Goal: Answer question/provide support: Share knowledge or assist other users

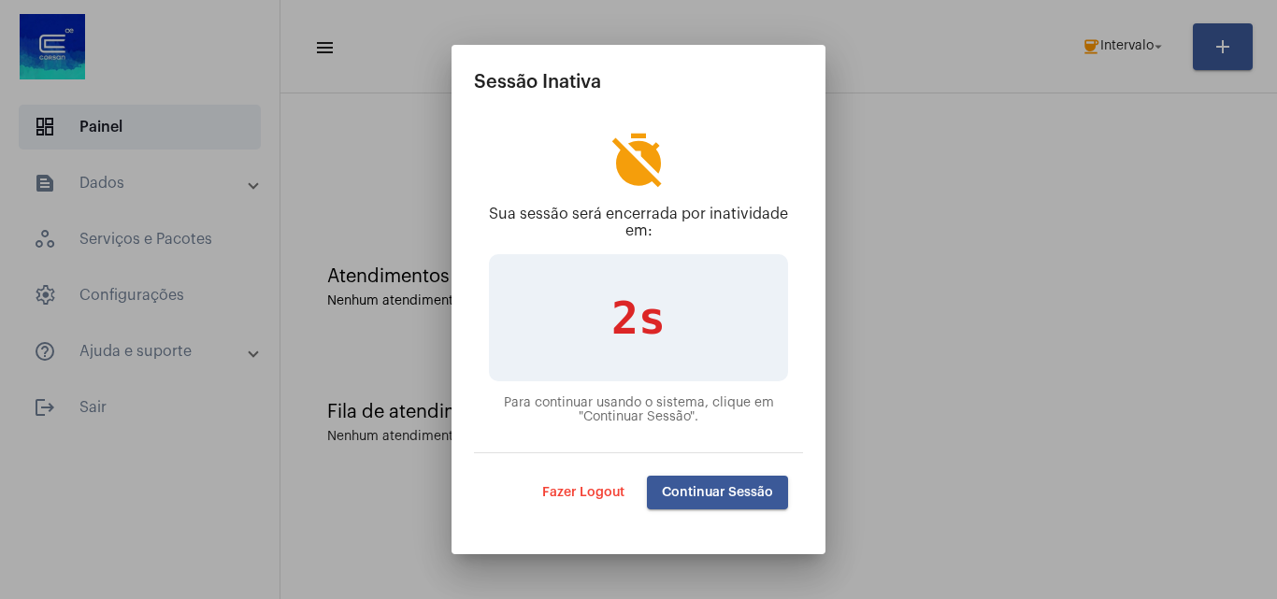
click at [695, 490] on span "Continuar Sessão" at bounding box center [717, 492] width 111 height 13
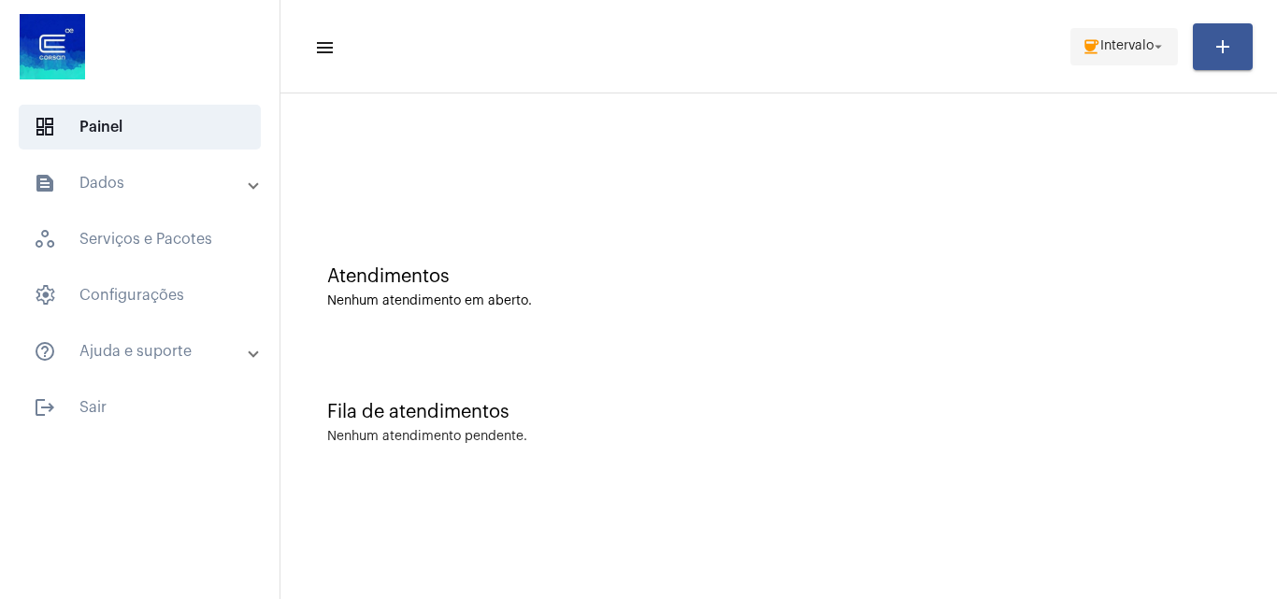
click at [1112, 56] on span "coffee Intervalo arrow_drop_down" at bounding box center [1123, 46] width 85 height 34
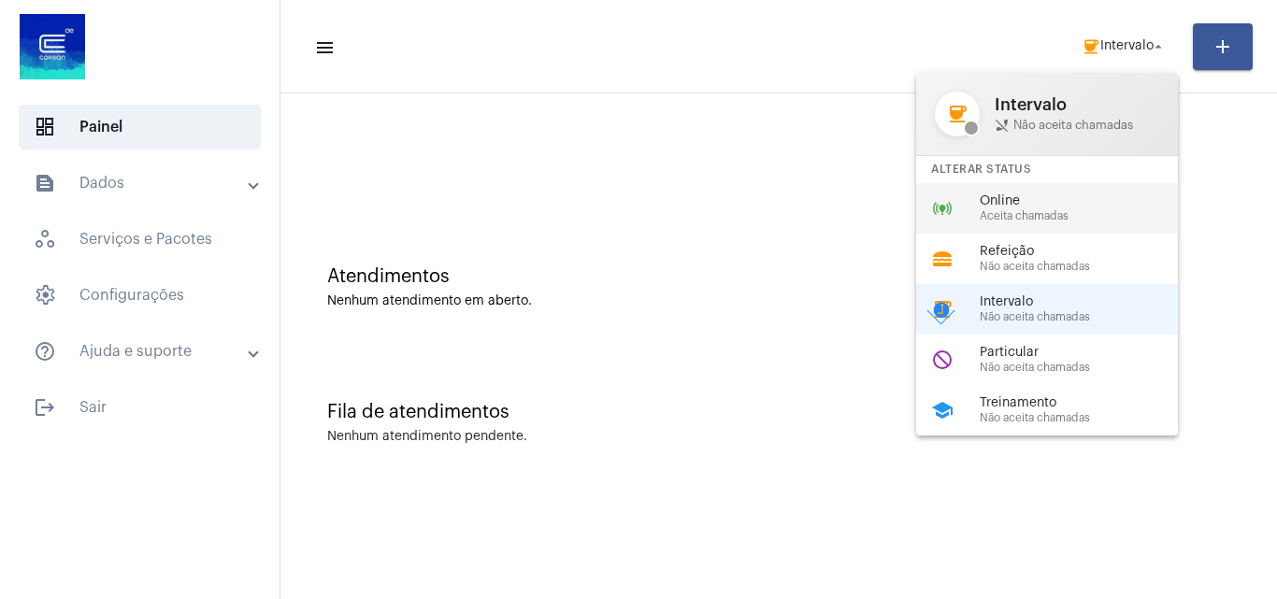
click at [1020, 212] on span "Aceita chamadas" at bounding box center [1085, 216] width 213 height 12
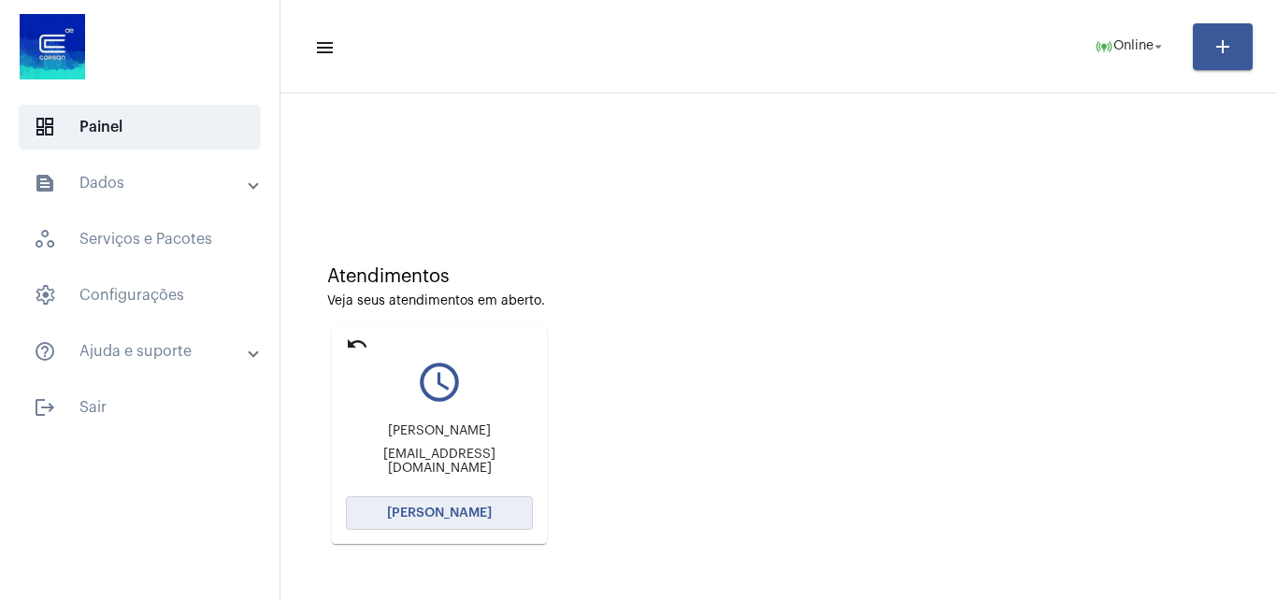
click at [432, 513] on span "[PERSON_NAME]" at bounding box center [439, 513] width 105 height 13
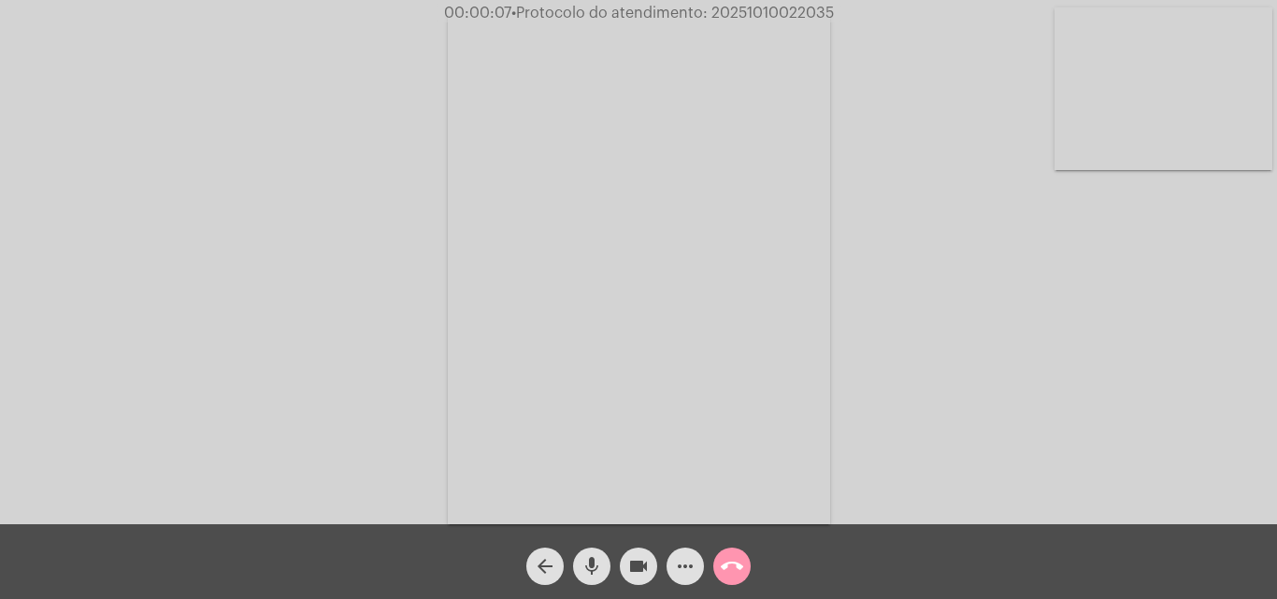
click at [1130, 371] on div "Acessando Câmera e Microfone..." at bounding box center [638, 267] width 1273 height 524
click at [592, 562] on mat-icon "mic" at bounding box center [591, 566] width 22 height 22
click at [602, 565] on button "mic_off" at bounding box center [591, 566] width 37 height 37
click at [681, 564] on mat-icon "more_horiz" at bounding box center [685, 566] width 22 height 22
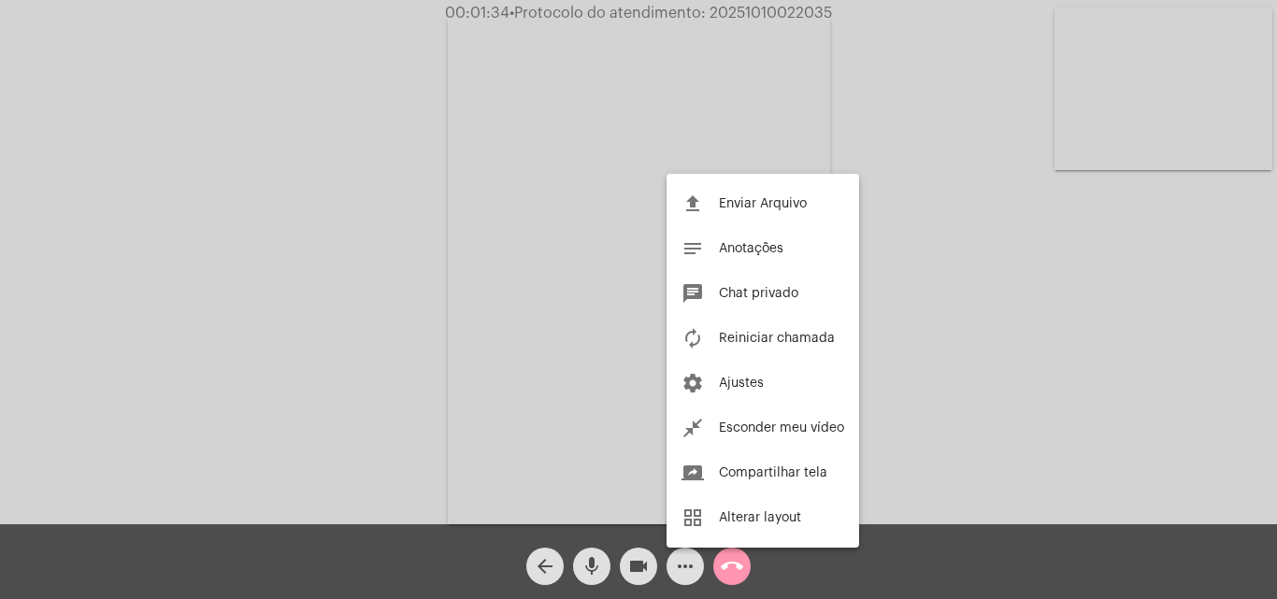
click at [363, 293] on div at bounding box center [638, 299] width 1277 height 599
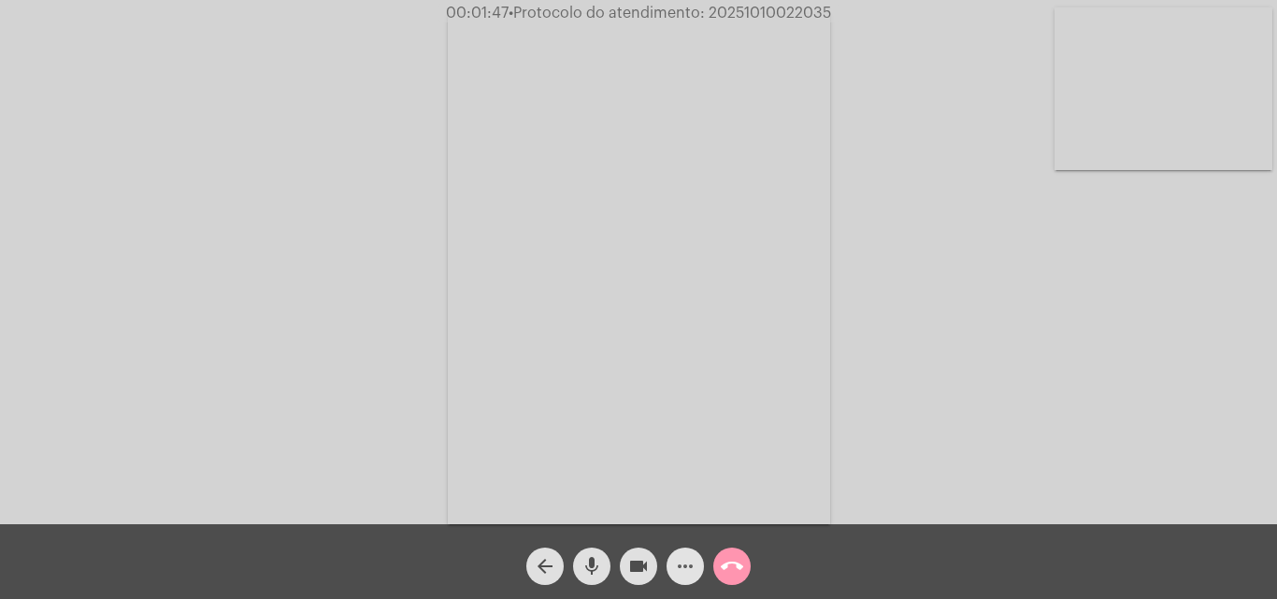
click at [689, 560] on mat-icon "more_horiz" at bounding box center [685, 566] width 22 height 22
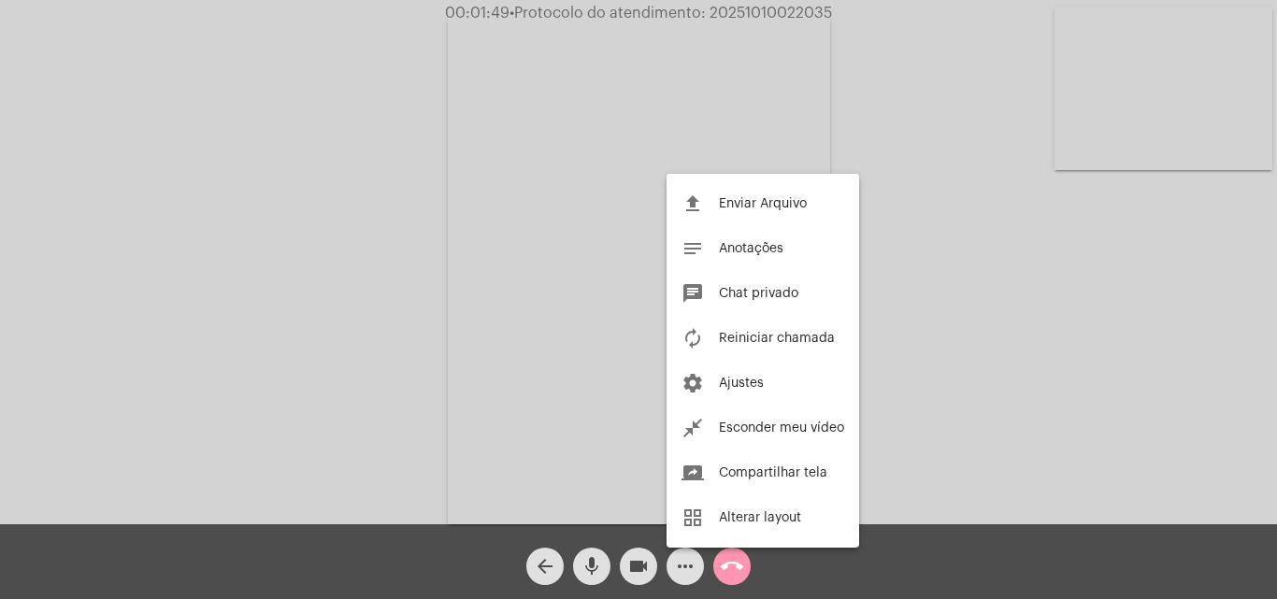
click at [447, 321] on div at bounding box center [638, 299] width 1277 height 599
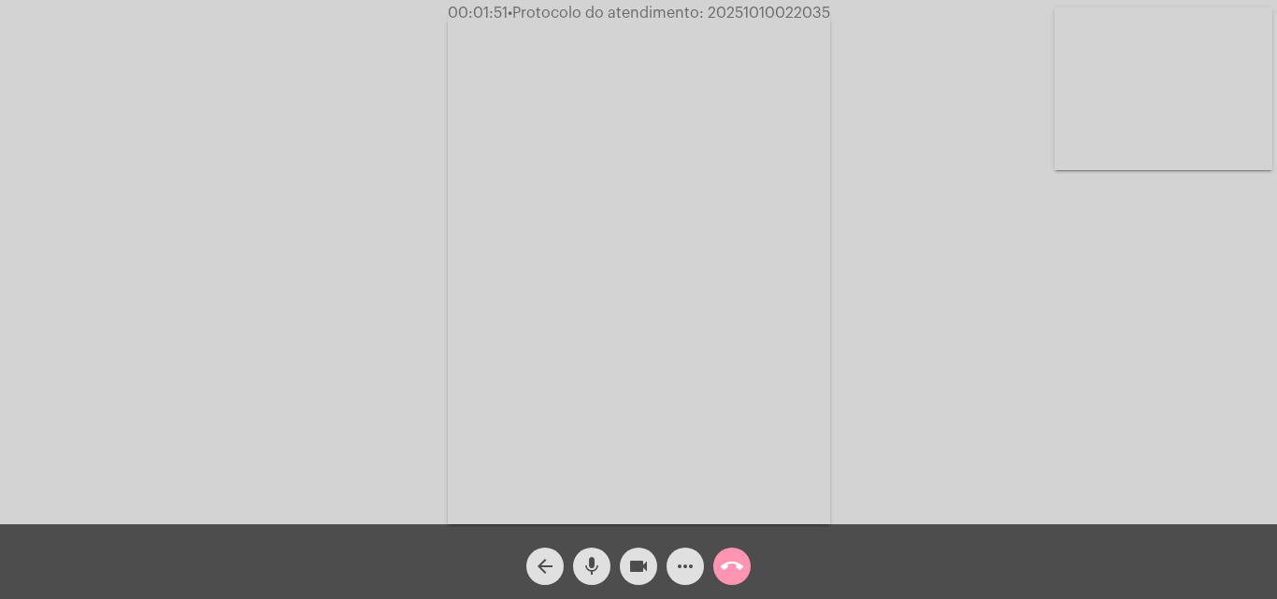
click at [686, 562] on span "more_horiz" at bounding box center [685, 566] width 22 height 37
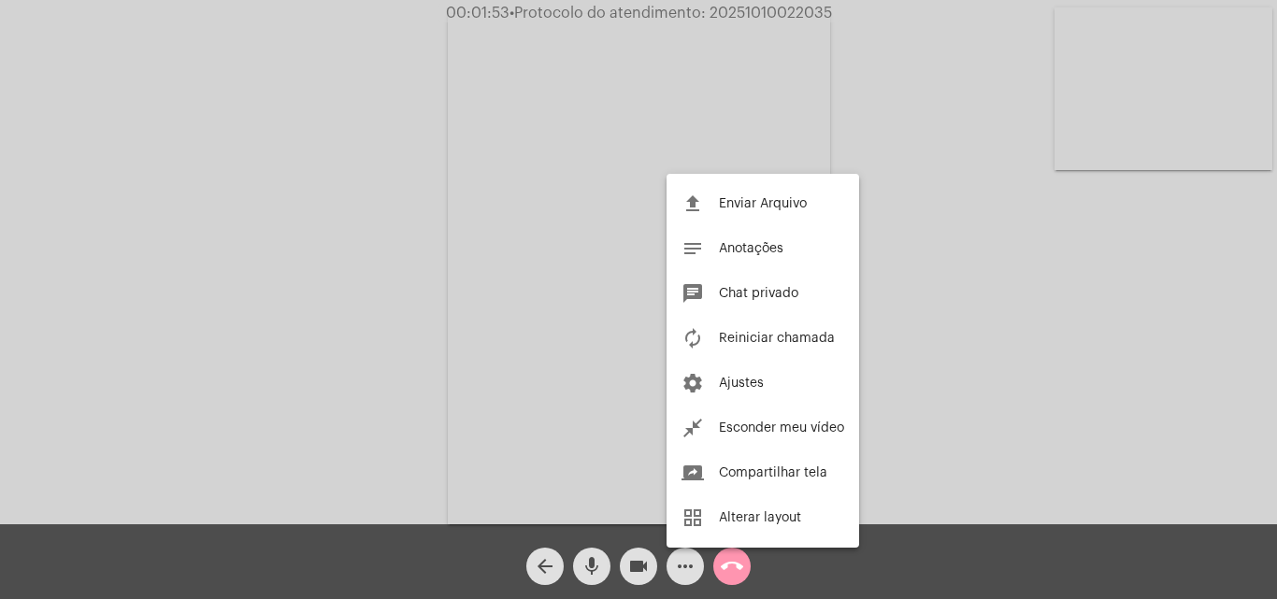
click at [455, 251] on div at bounding box center [638, 299] width 1277 height 599
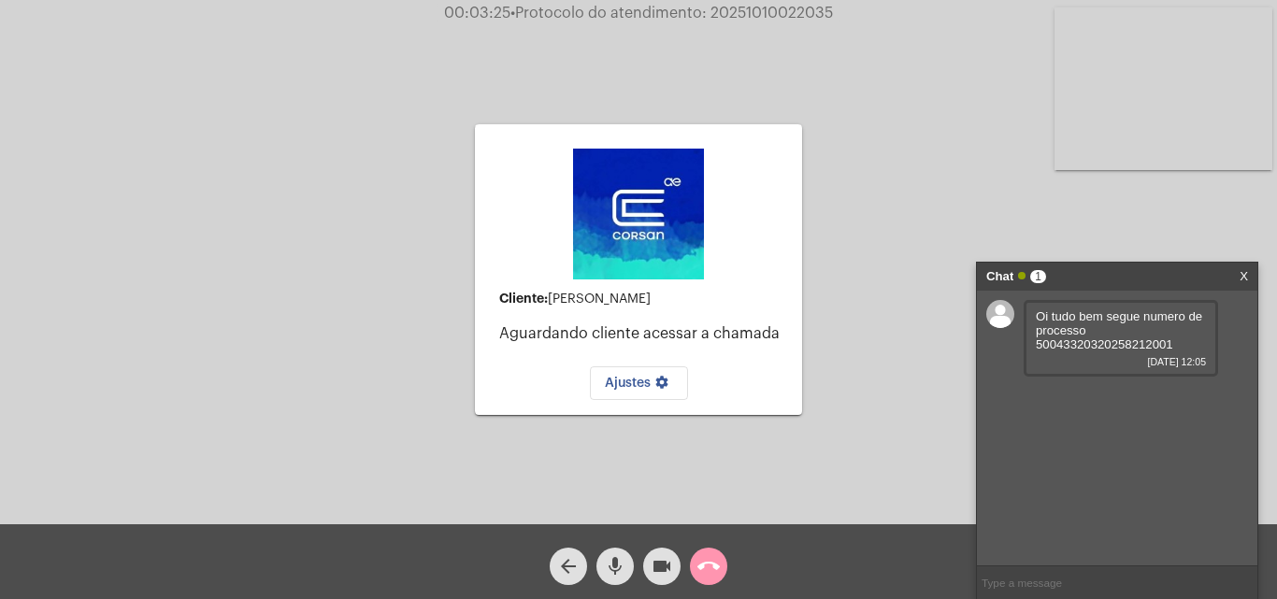
click at [1043, 581] on input "text" at bounding box center [1117, 582] width 280 height 33
type input "perfeito"
type input "irei anotar"
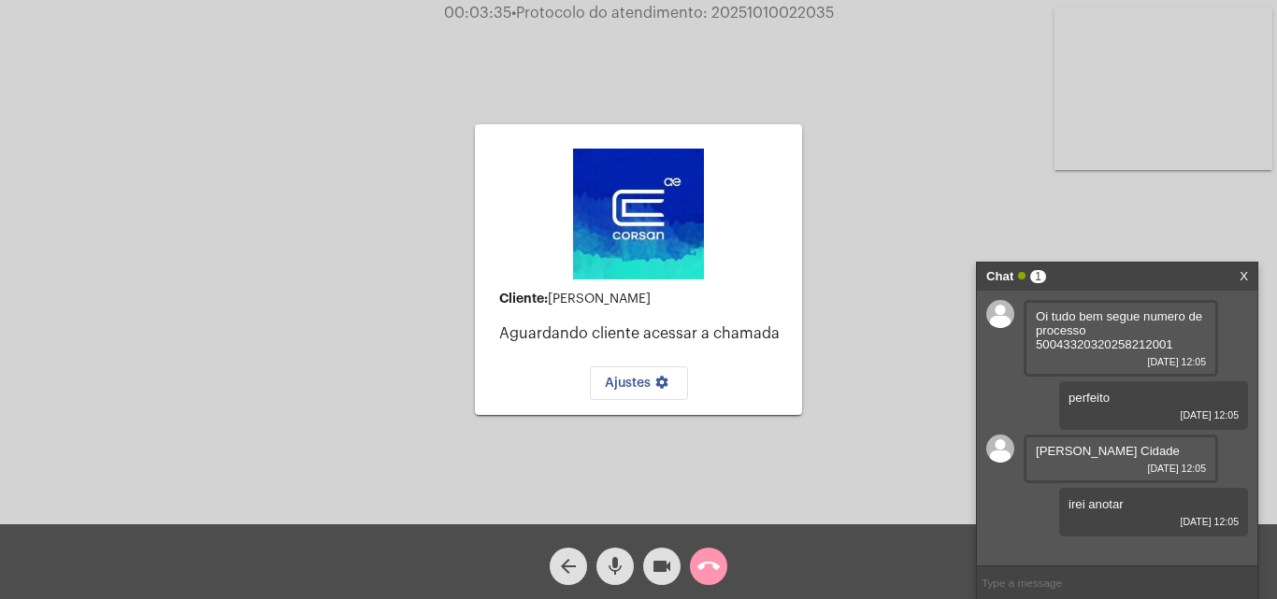
click at [1062, 341] on span "Oi tudo bem segue numero de processo 50043320320258212001" at bounding box center [1118, 330] width 166 height 42
copy span "50043320320258212001"
click at [1052, 449] on span "Fernanda de Maio Cidade" at bounding box center [1107, 451] width 144 height 14
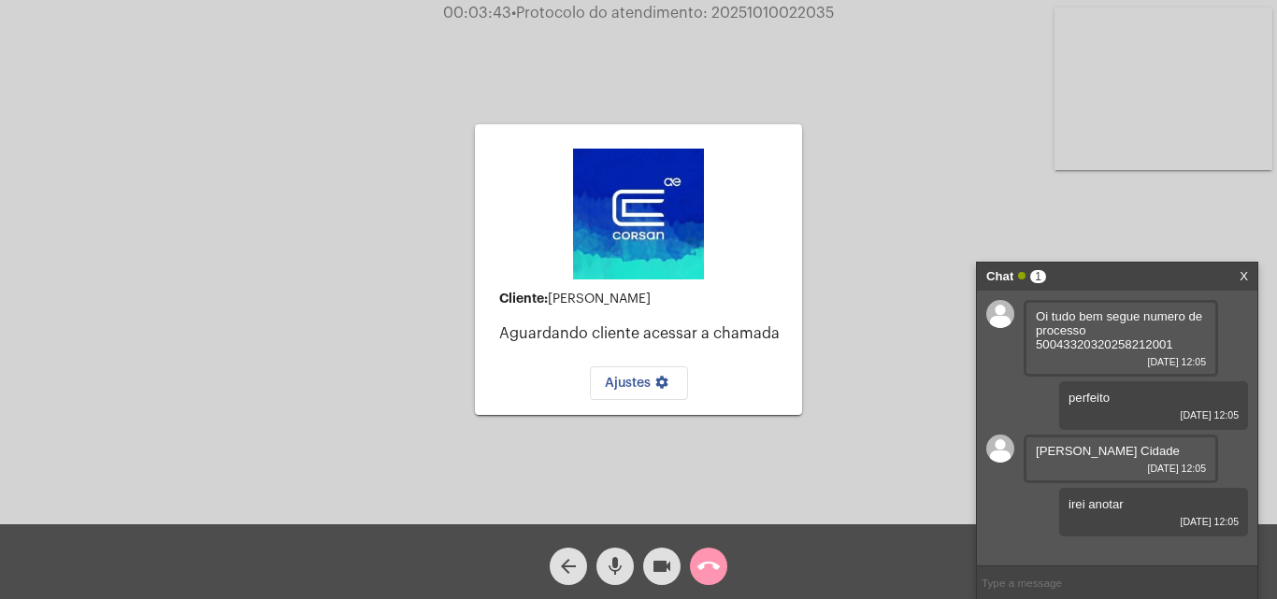
click at [1052, 449] on span "Fernanda de Maio Cidade" at bounding box center [1107, 451] width 144 height 14
copy span "Fernanda de Maio Cidade"
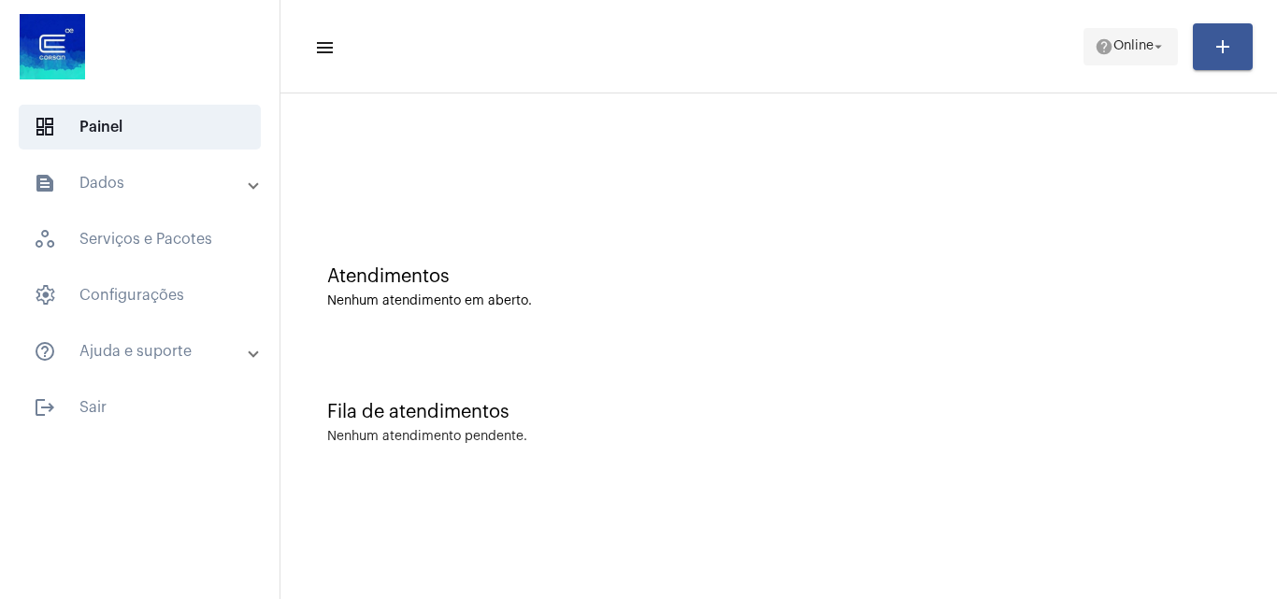
click at [1120, 54] on span "help Online arrow_drop_down" at bounding box center [1130, 46] width 72 height 34
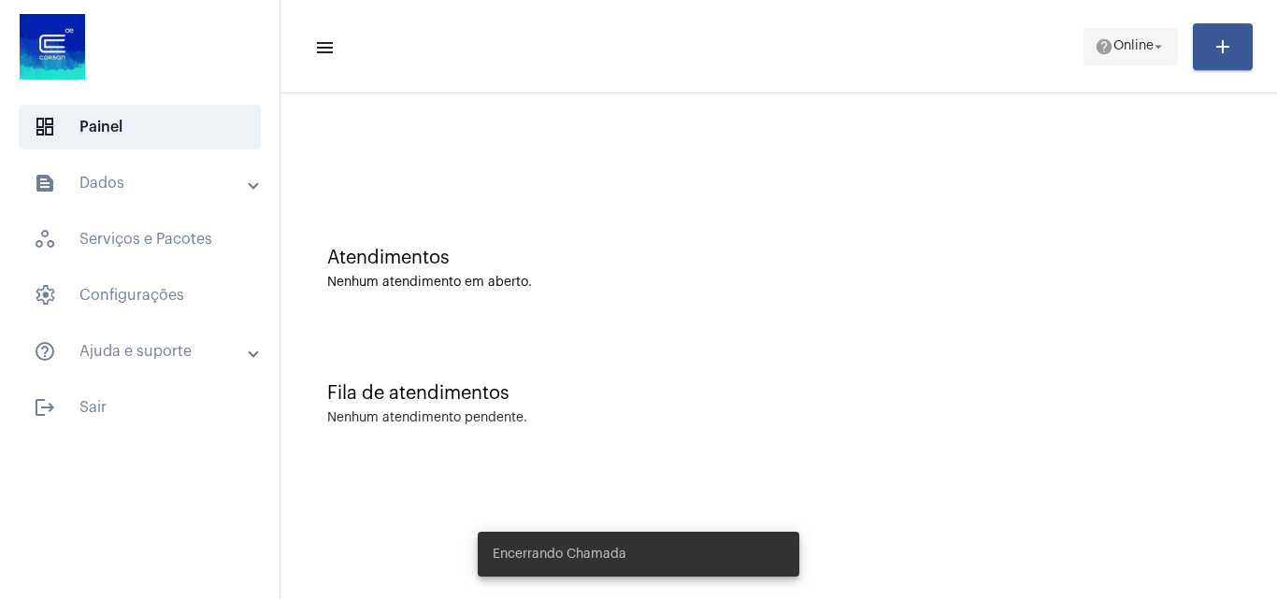
click at [1097, 34] on span "help Online arrow_drop_down" at bounding box center [1130, 46] width 72 height 34
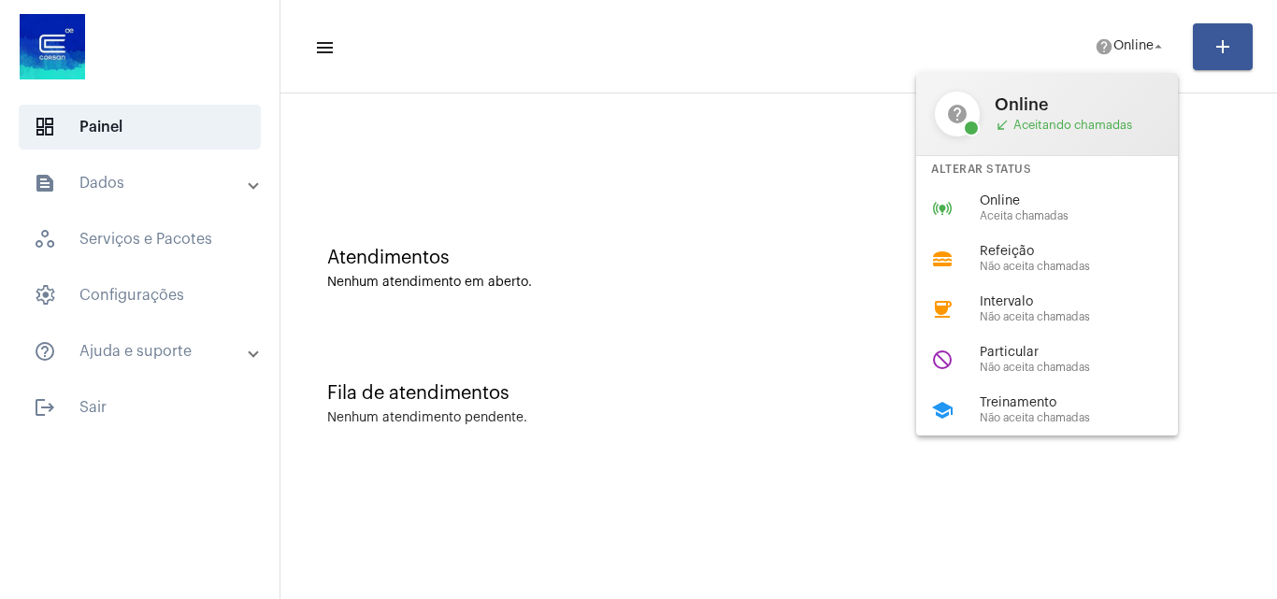
drag, startPoint x: 1016, startPoint y: 399, endPoint x: 1006, endPoint y: 378, distance: 23.4
click at [1017, 399] on span "Treinamento" at bounding box center [1085, 403] width 213 height 14
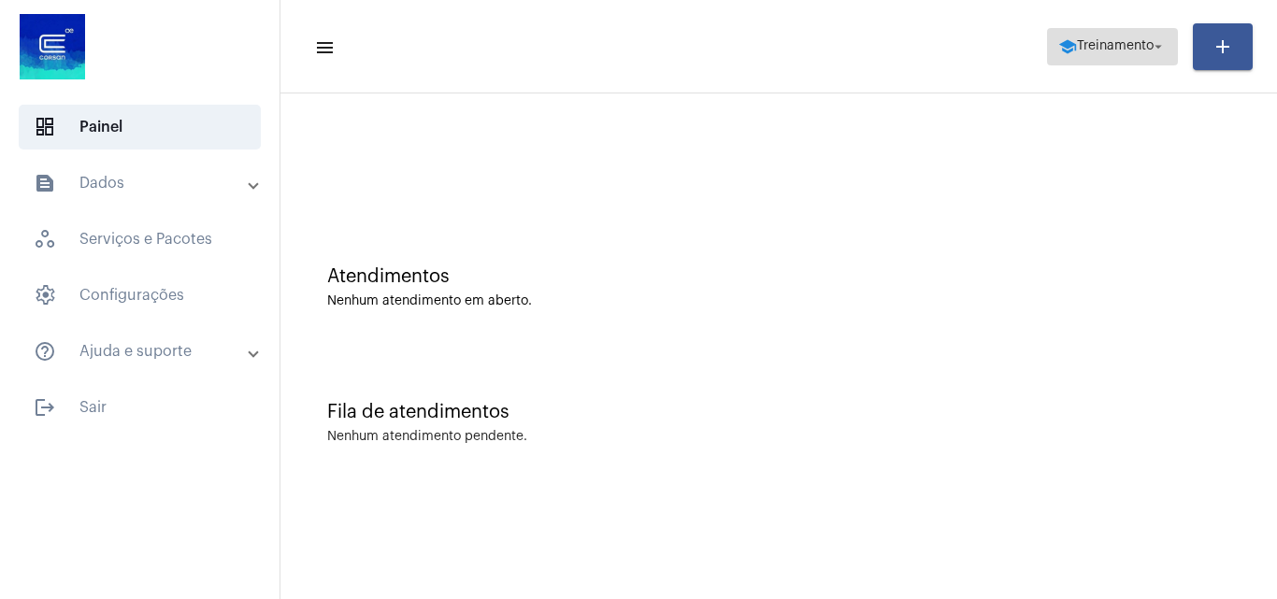
click at [1080, 43] on span "Treinamento" at bounding box center [1115, 46] width 77 height 13
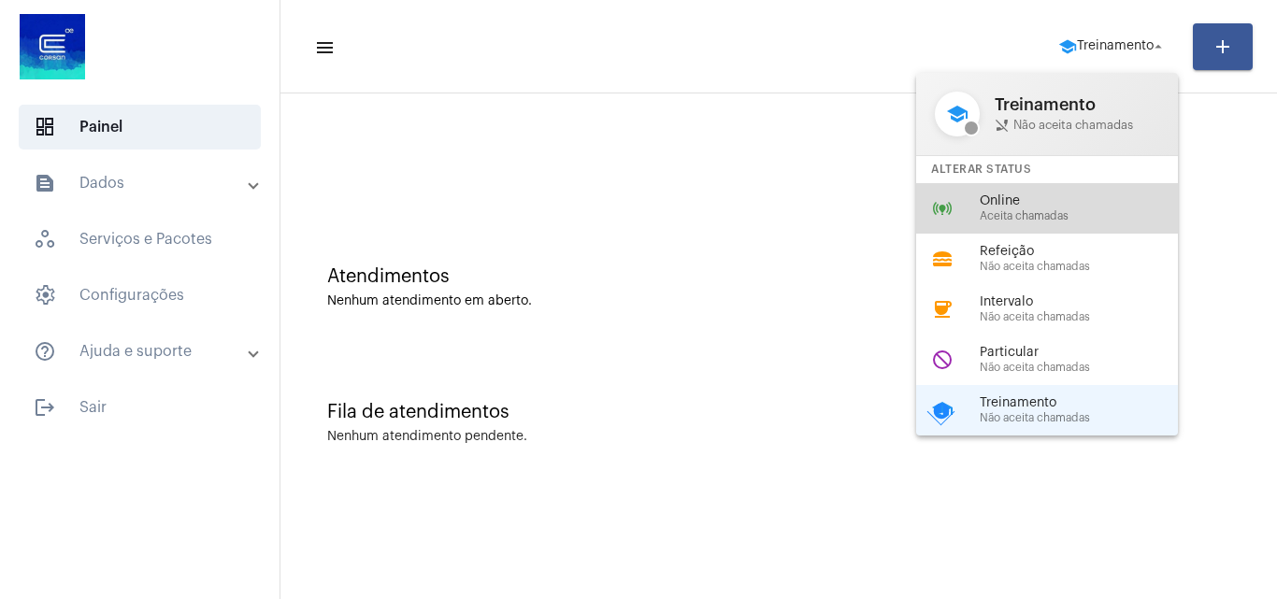
click at [1047, 208] on div "Online Aceita chamadas" at bounding box center [1085, 208] width 213 height 28
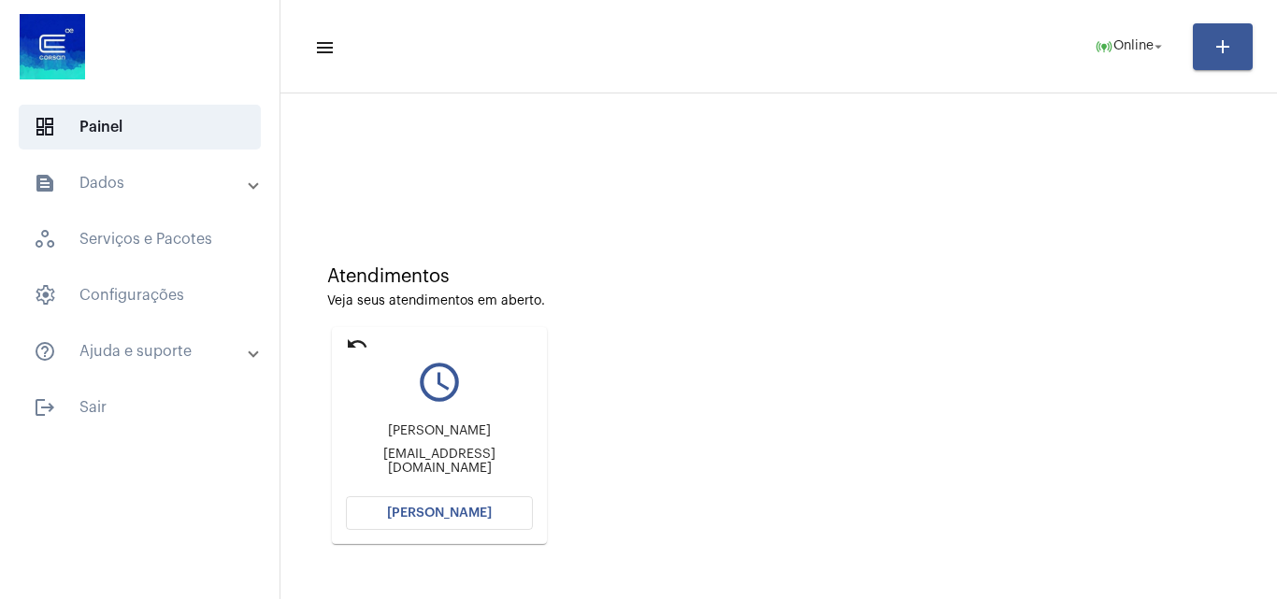
click at [430, 503] on button "[PERSON_NAME]" at bounding box center [439, 513] width 187 height 34
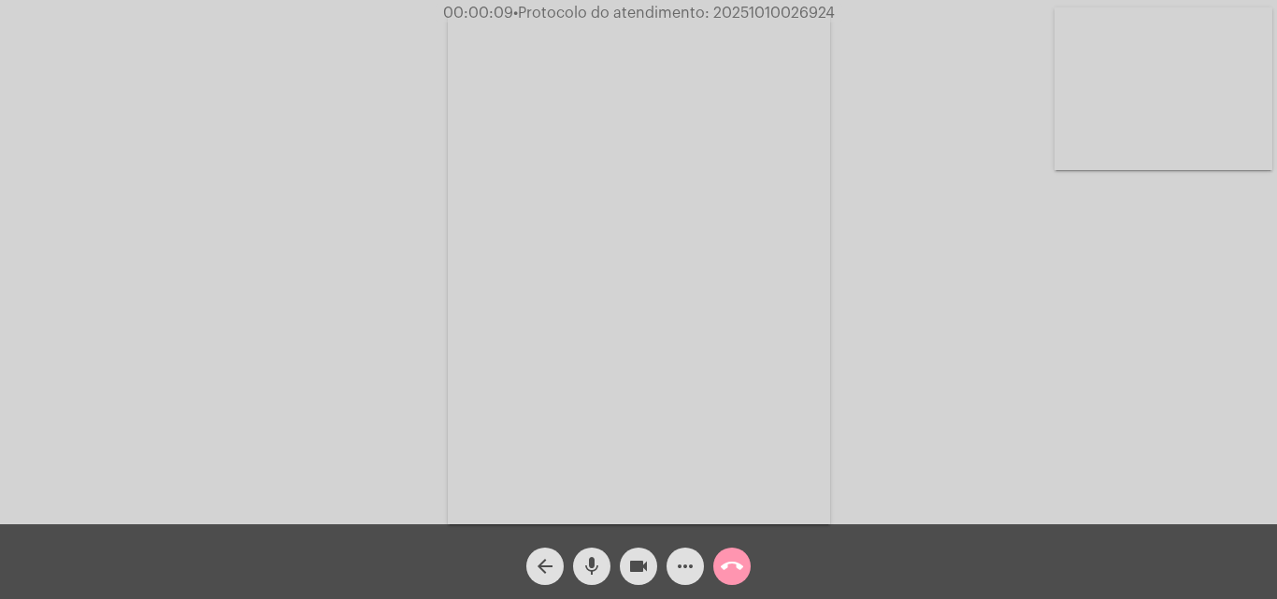
click at [1018, 398] on div "Acessando Câmera e Microfone..." at bounding box center [638, 267] width 1273 height 524
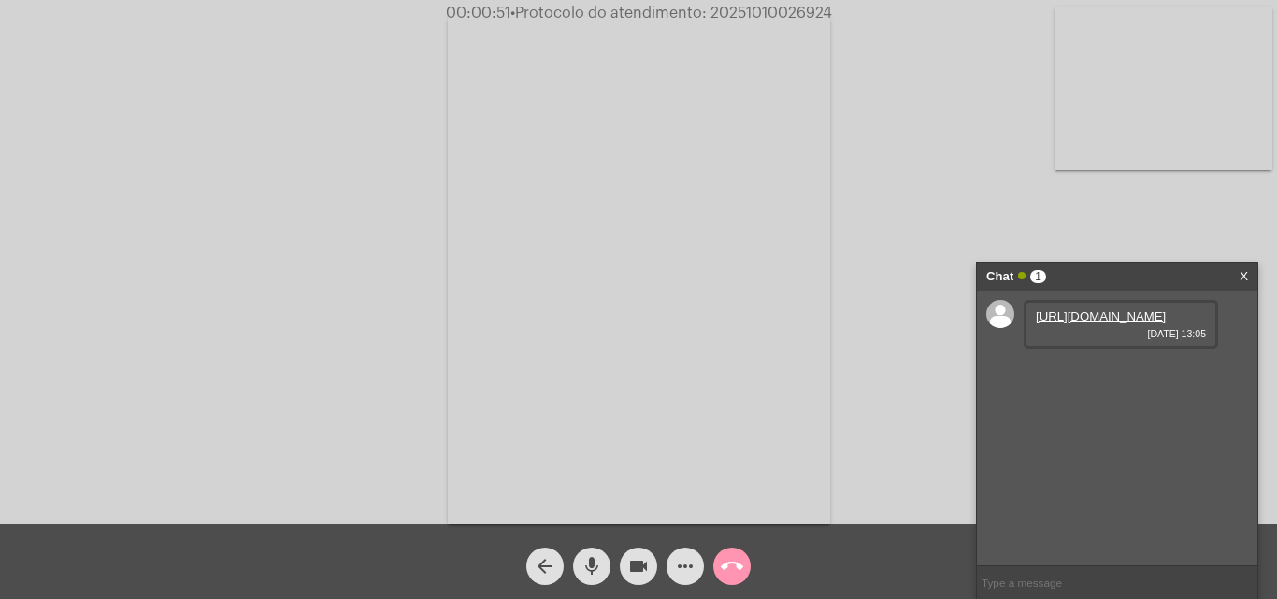
click at [1060, 323] on link "https://neft-transfer-bucket.s3.amazonaws.com/temp-7fe98b6f-3adb-465e-b57d-91ba…" at bounding box center [1100, 316] width 130 height 14
click at [755, 8] on span "• Protocolo do atendimento: 20251010026924" at bounding box center [672, 13] width 321 height 15
click at [755, 8] on span "• Protocolo do atendimento: 20251010026924" at bounding box center [670, 13] width 321 height 15
copy span "20251010026924"
click at [730, 555] on mat-icon "call_end" at bounding box center [732, 566] width 22 height 22
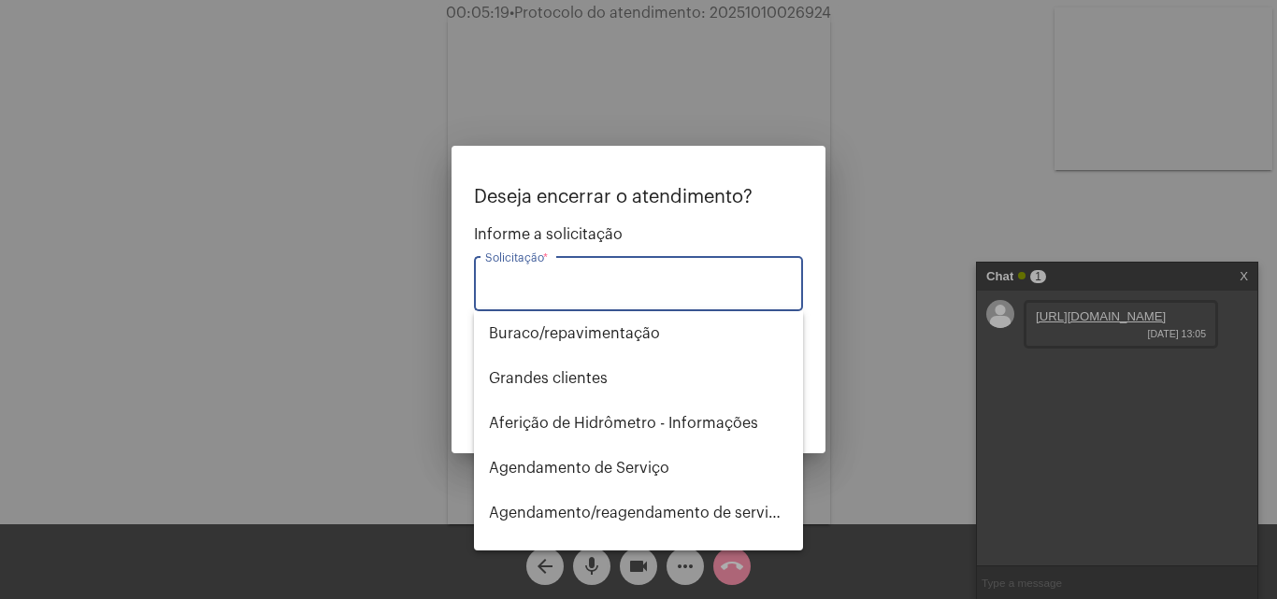
type input "F"
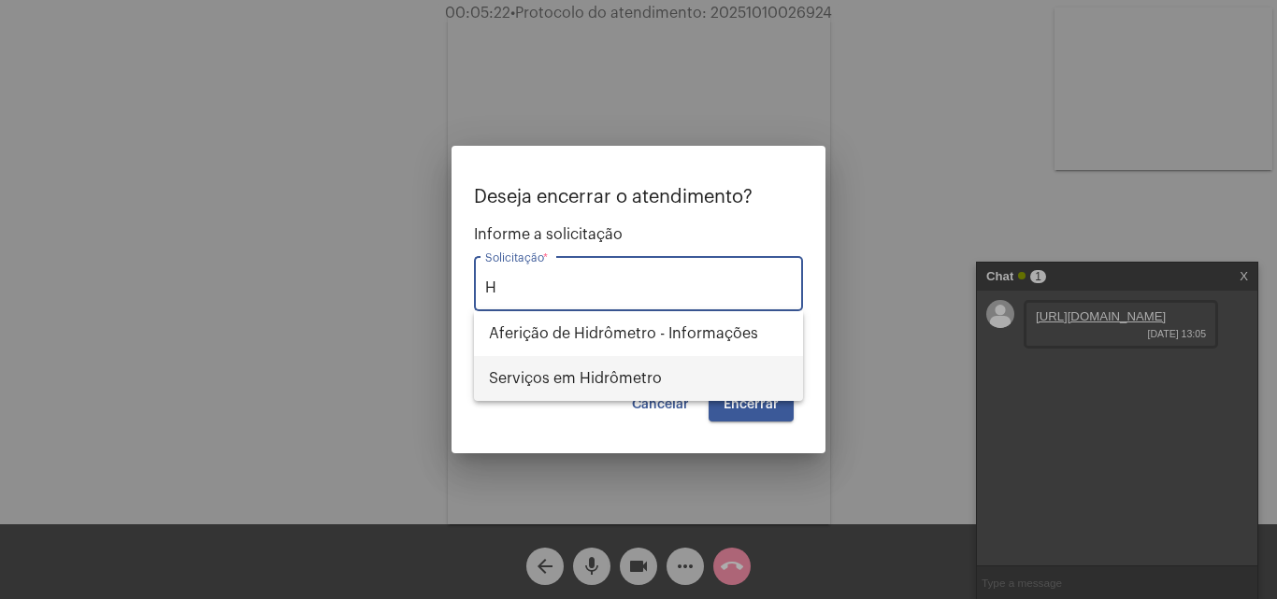
click at [641, 378] on span "Serviços em Hidrômetro" at bounding box center [638, 378] width 299 height 45
type input "Serviços em Hidrômetro"
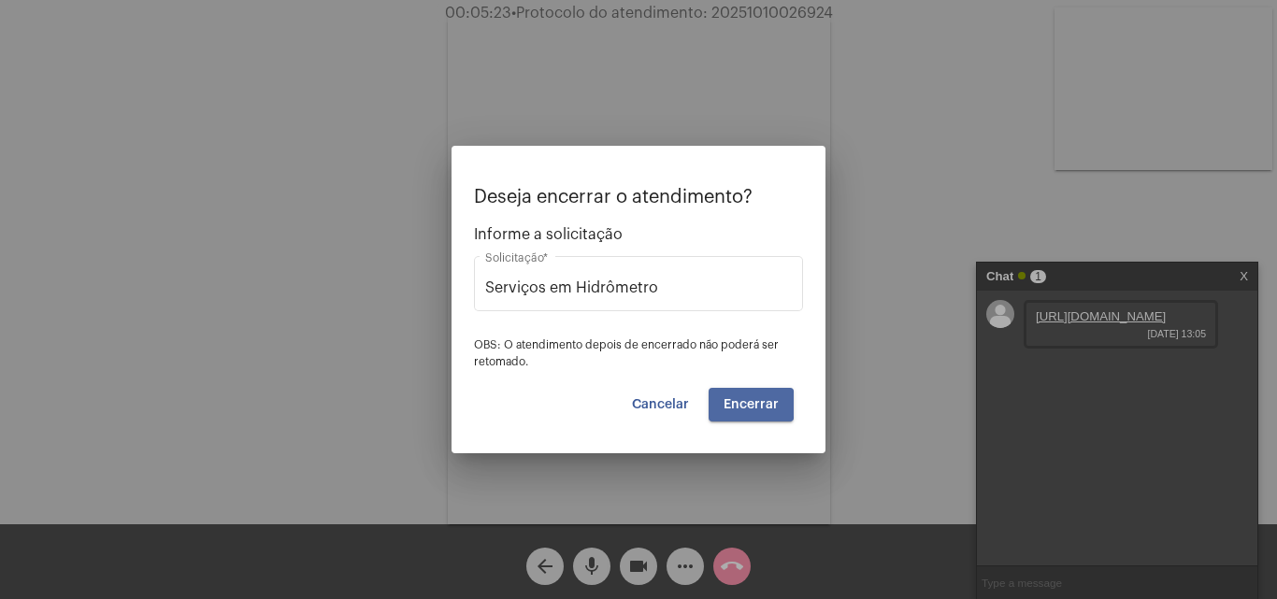
click at [735, 405] on span "Encerrar" at bounding box center [750, 404] width 55 height 13
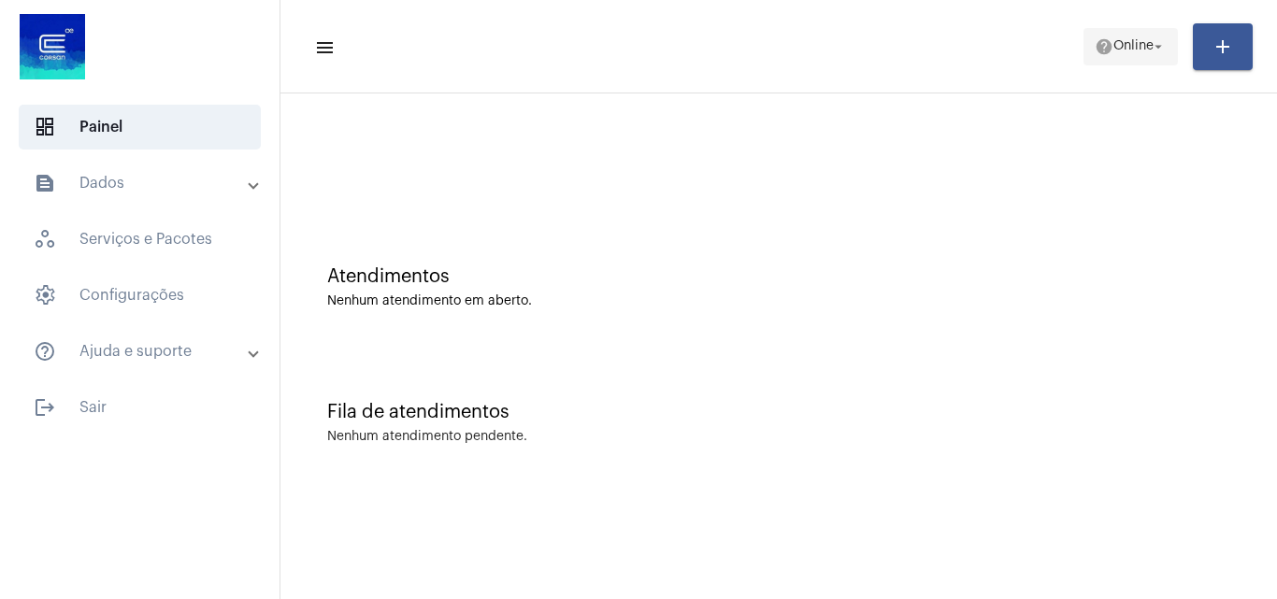
click at [1161, 48] on mat-icon "arrow_drop_down" at bounding box center [1157, 46] width 17 height 17
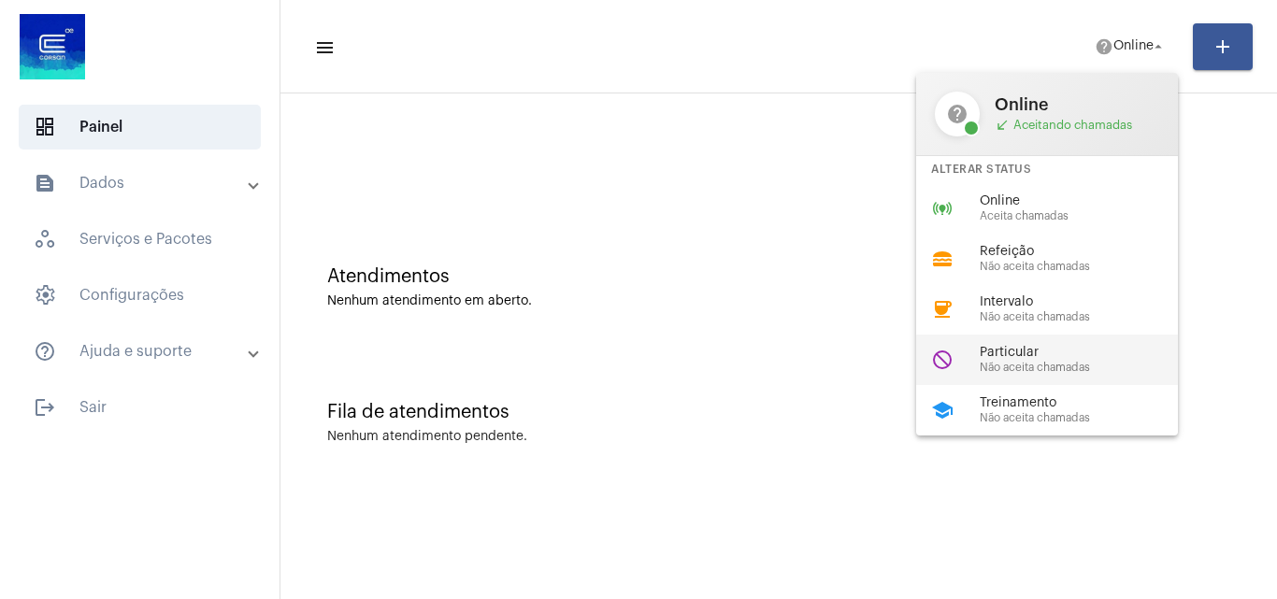
click at [1063, 365] on span "Não aceita chamadas" at bounding box center [1085, 368] width 213 height 12
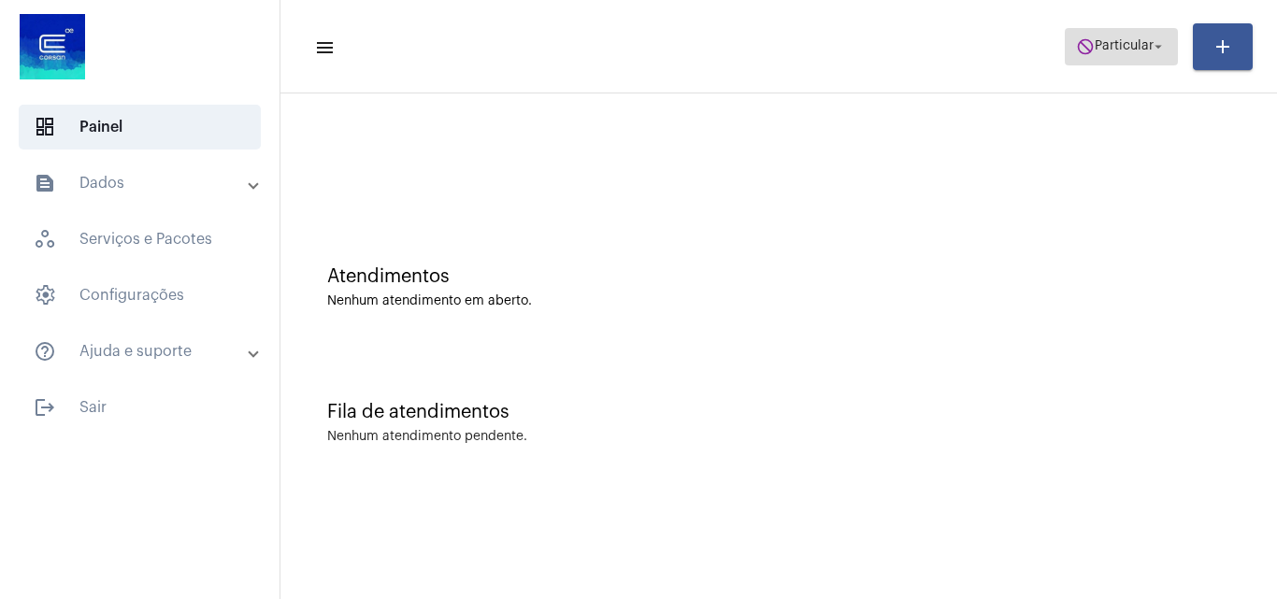
click at [1097, 37] on span "do_not_disturb Particular arrow_drop_down" at bounding box center [1121, 46] width 91 height 34
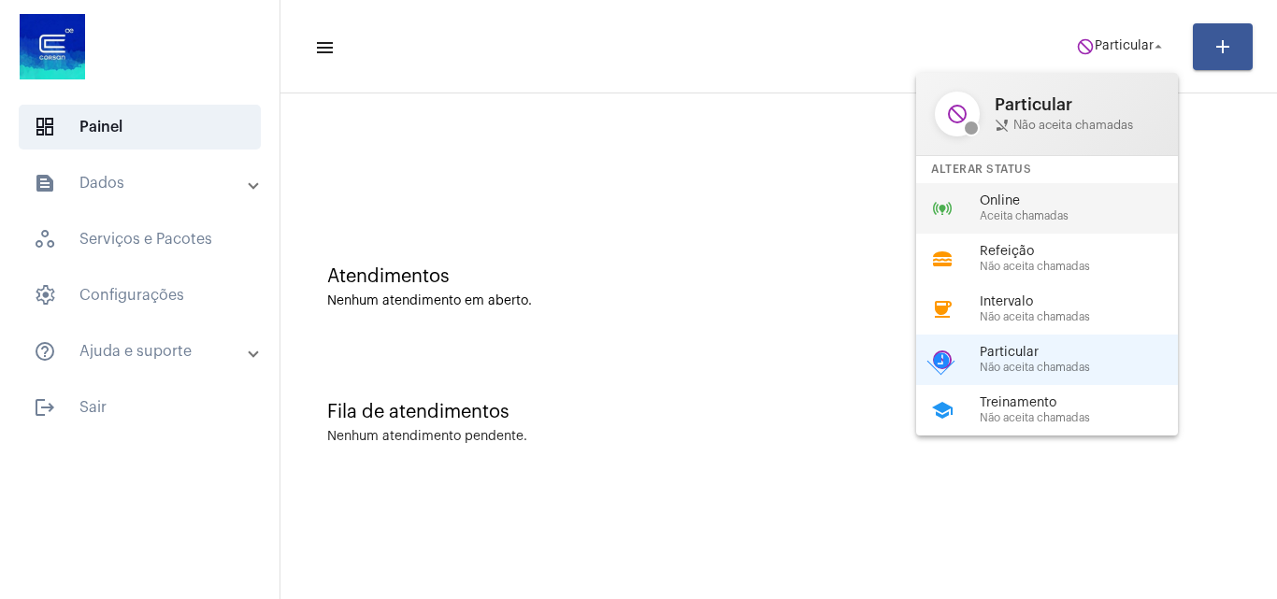
click at [1066, 200] on span "Online" at bounding box center [1085, 201] width 213 height 14
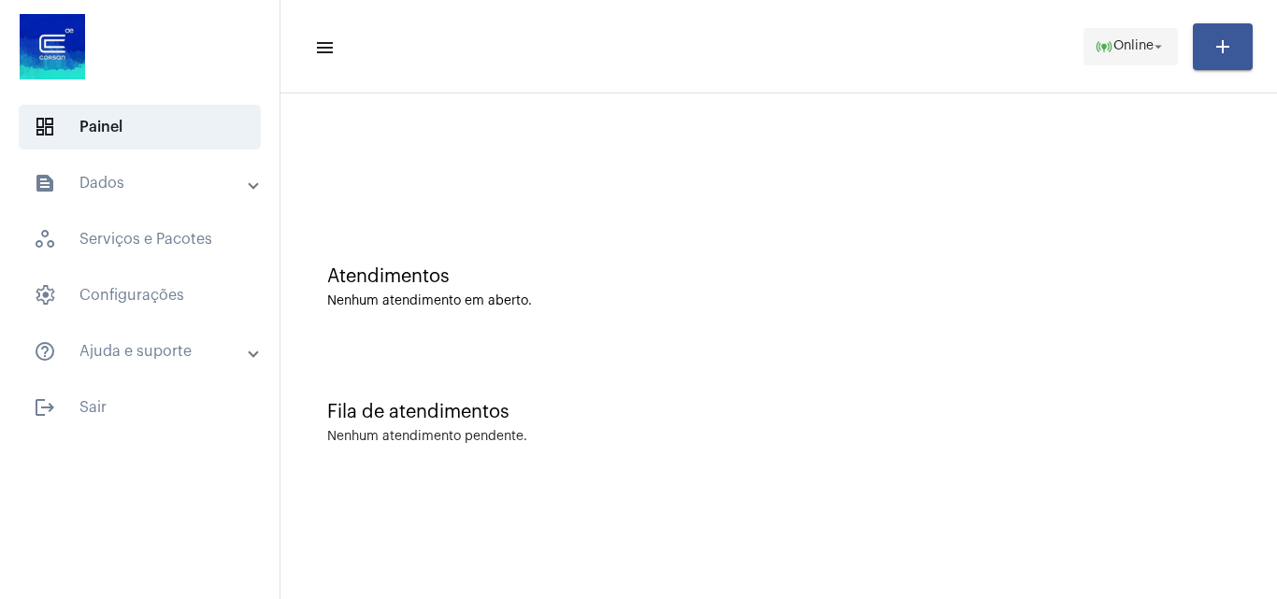
click at [1127, 44] on span "Online" at bounding box center [1133, 46] width 40 height 13
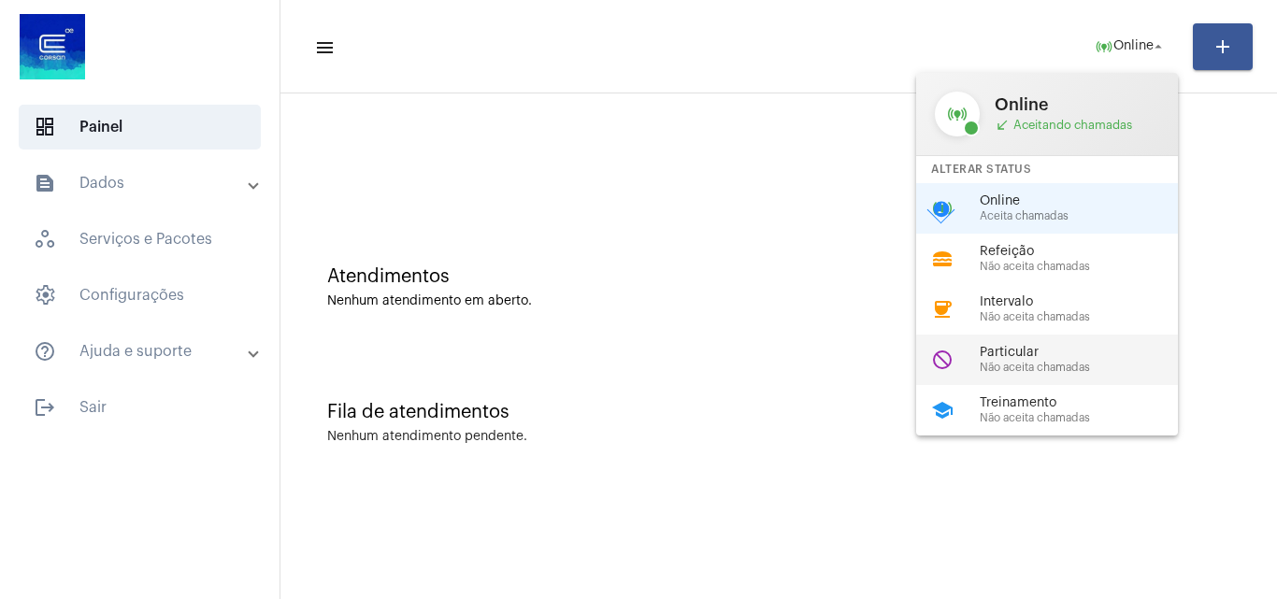
click at [1030, 360] on div "Particular Não aceita chamadas" at bounding box center [1085, 360] width 213 height 28
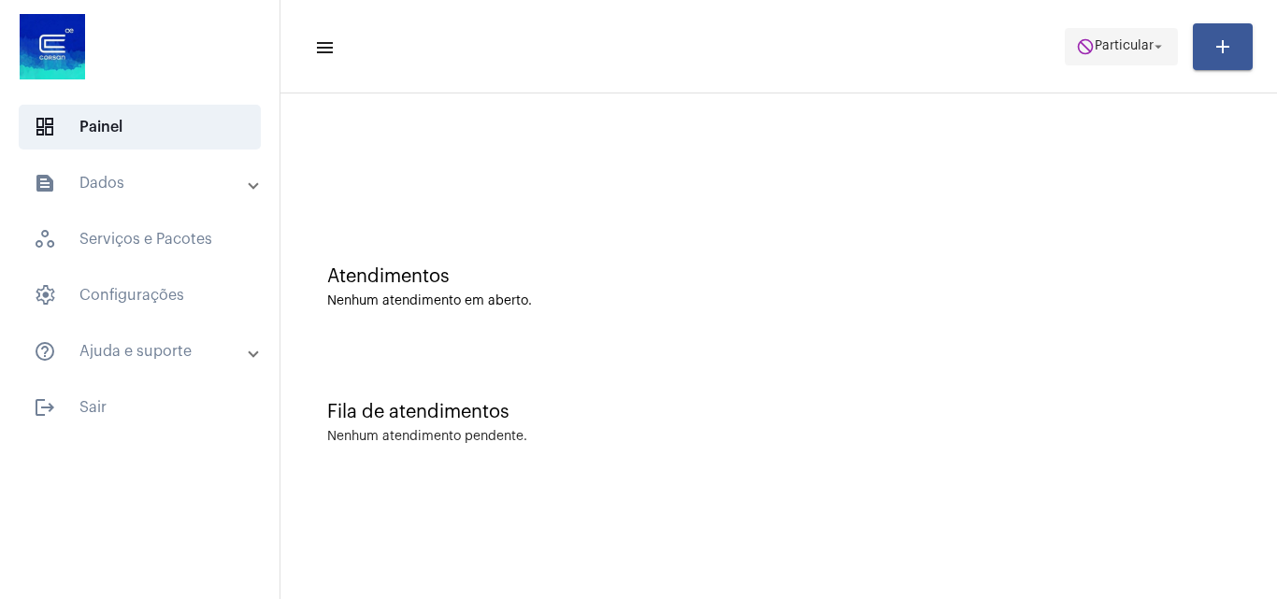
click at [1114, 41] on span "Particular" at bounding box center [1123, 46] width 59 height 13
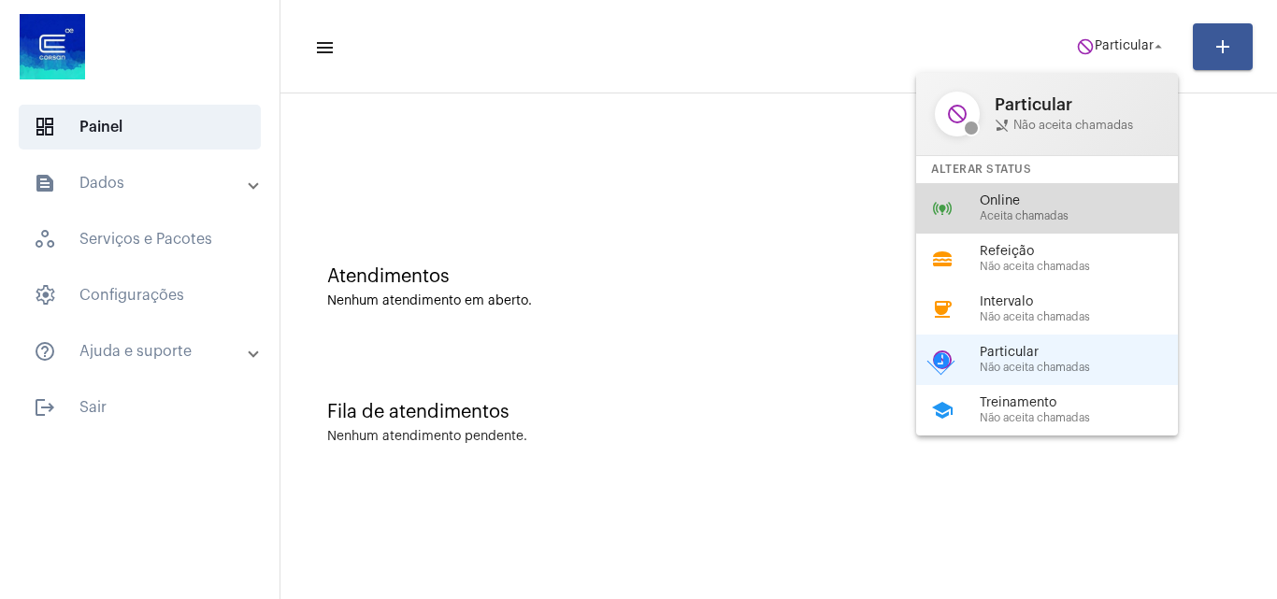
click at [1049, 194] on span "Online" at bounding box center [1085, 201] width 213 height 14
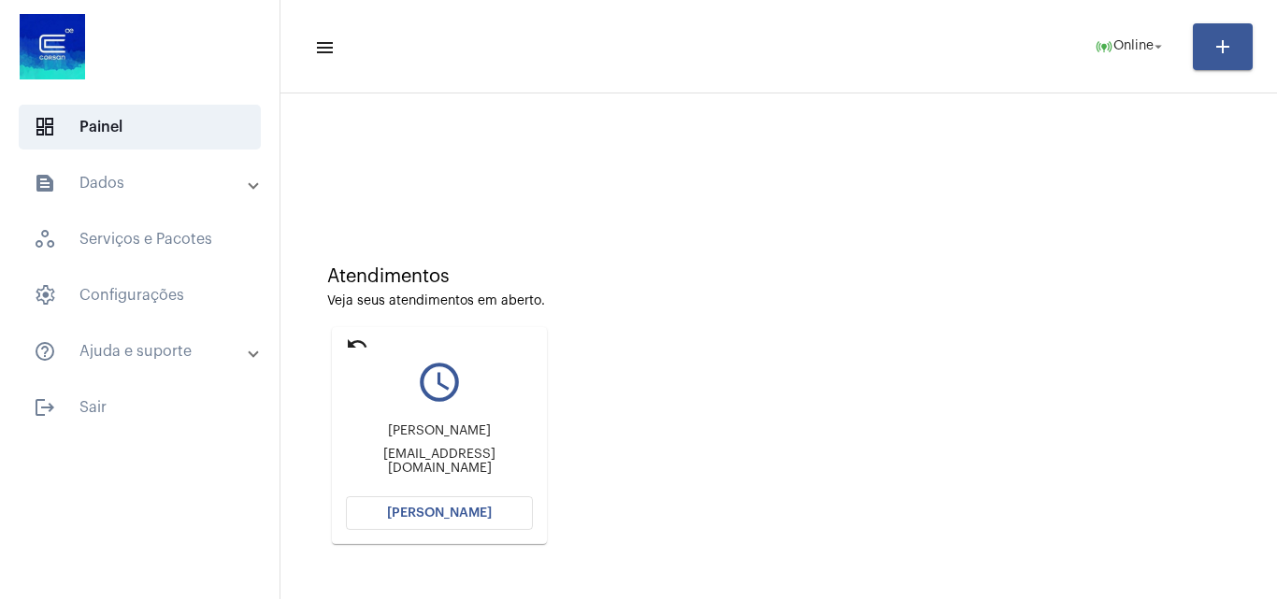
click at [437, 512] on span "[PERSON_NAME]" at bounding box center [439, 513] width 105 height 13
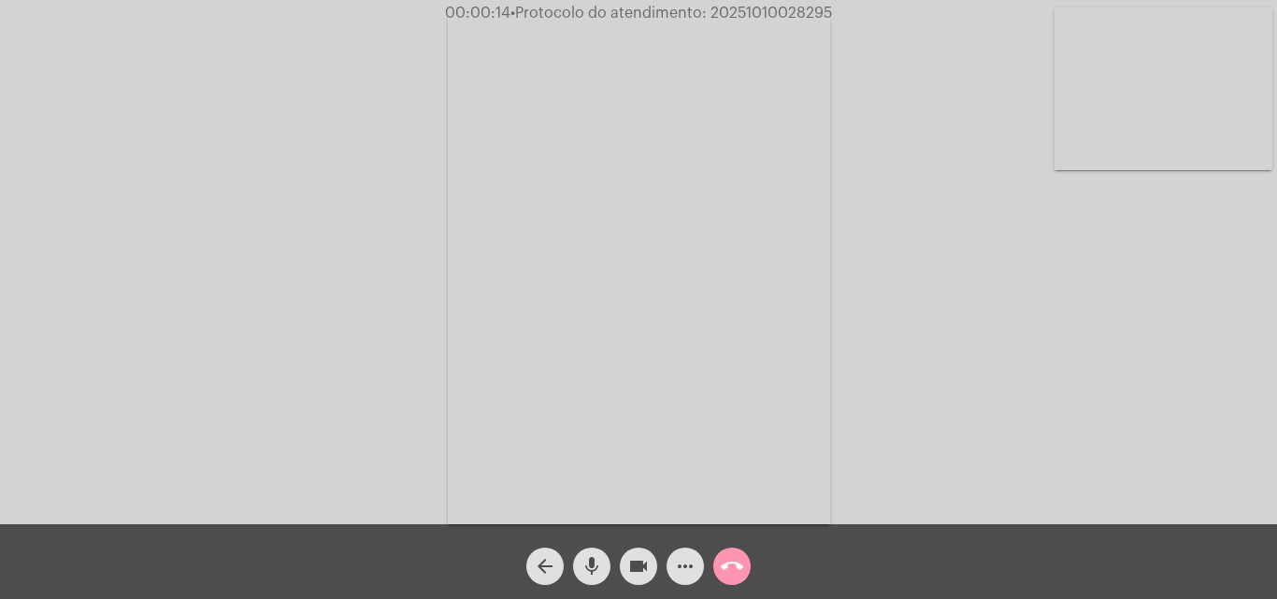
click at [1136, 430] on div "Acessando Câmera e Microfone..." at bounding box center [638, 267] width 1273 height 524
click at [689, 563] on mat-icon "more_horiz" at bounding box center [685, 566] width 22 height 22
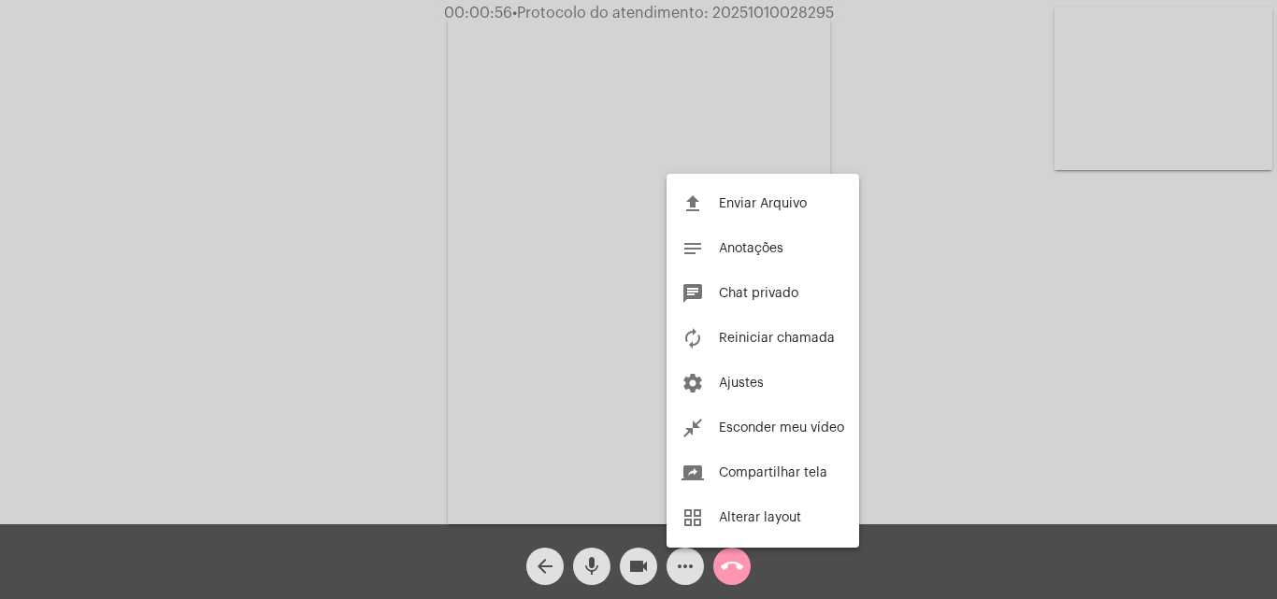
click at [420, 282] on div at bounding box center [638, 299] width 1277 height 599
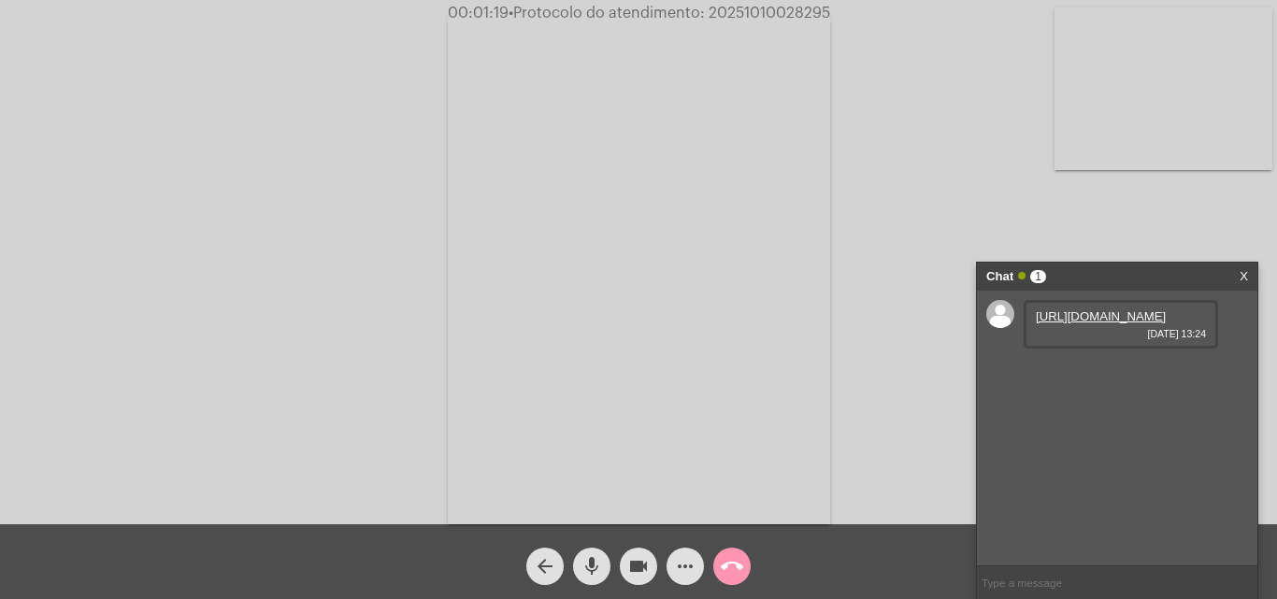
click at [1075, 320] on link "https://neft-transfer-bucket.s3.amazonaws.com/temp-33df0844-f15e-8840-23d9-894f…" at bounding box center [1100, 316] width 130 height 14
drag, startPoint x: 96, startPoint y: 178, endPoint x: 83, endPoint y: 43, distance: 136.1
click at [95, 178] on div "Acessando Câmera e Microfone..." at bounding box center [638, 267] width 1273 height 524
click at [1084, 377] on link "https://neft-transfer-bucket.s3.amazonaws.com/temp-1e72e86b-f28b-c2e9-3e07-f467…" at bounding box center [1100, 370] width 130 height 14
click at [143, 262] on div "Acessando Câmera e Microfone..." at bounding box center [638, 267] width 1273 height 524
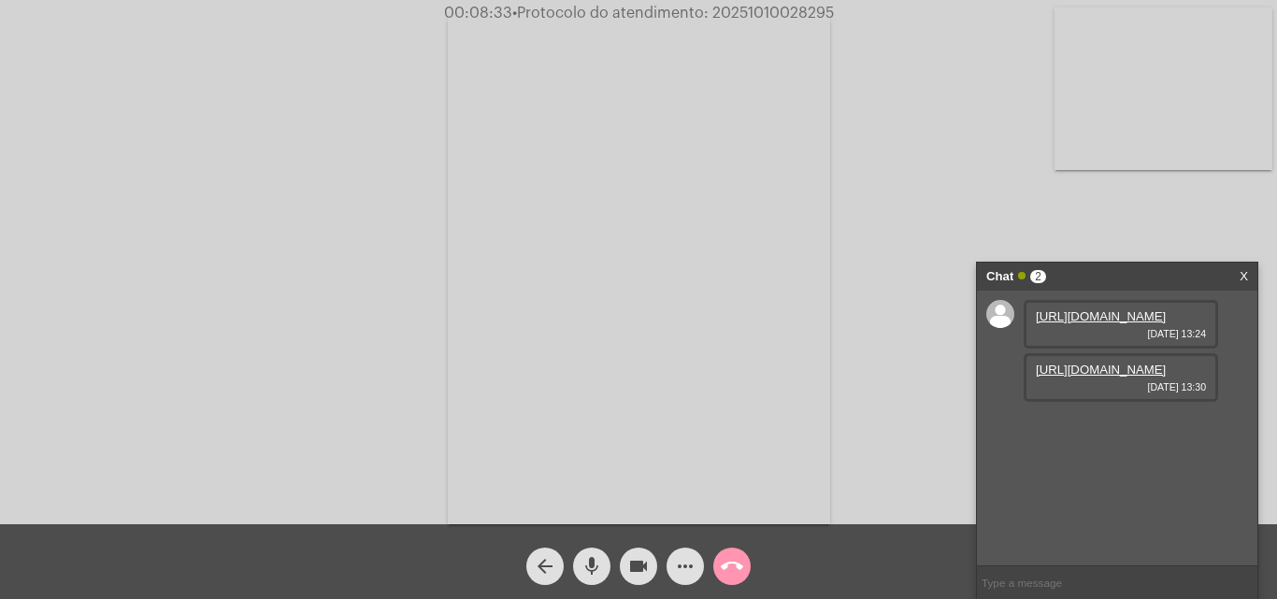
click at [692, 558] on mat-icon "more_horiz" at bounding box center [685, 566] width 22 height 22
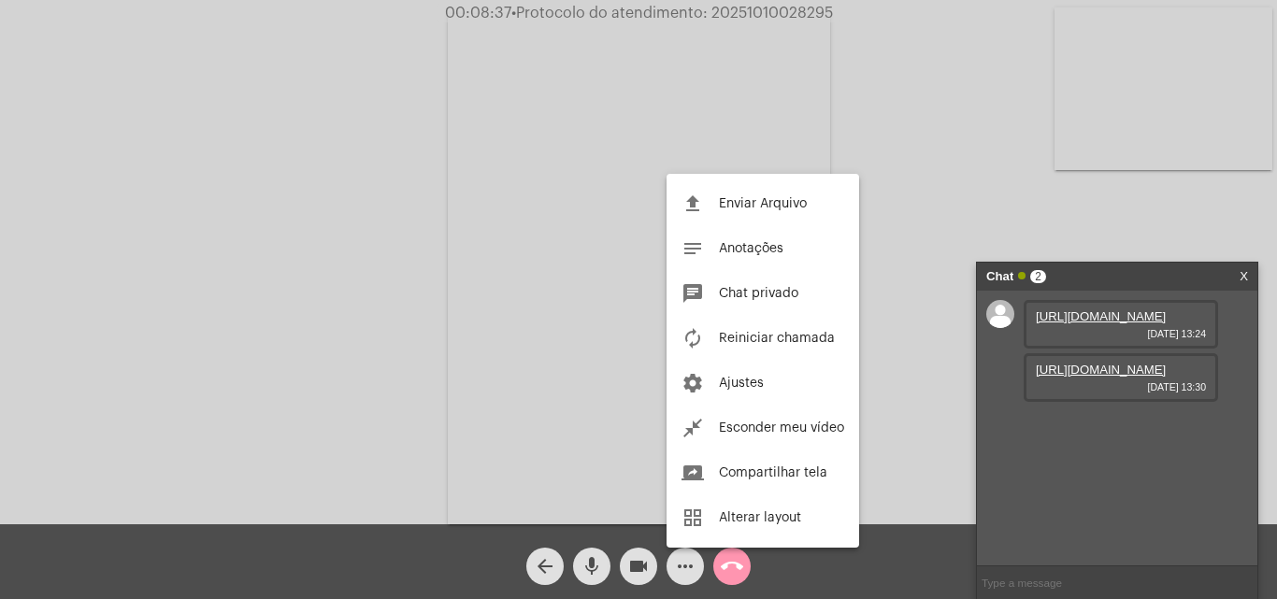
click at [386, 311] on div at bounding box center [638, 299] width 1277 height 599
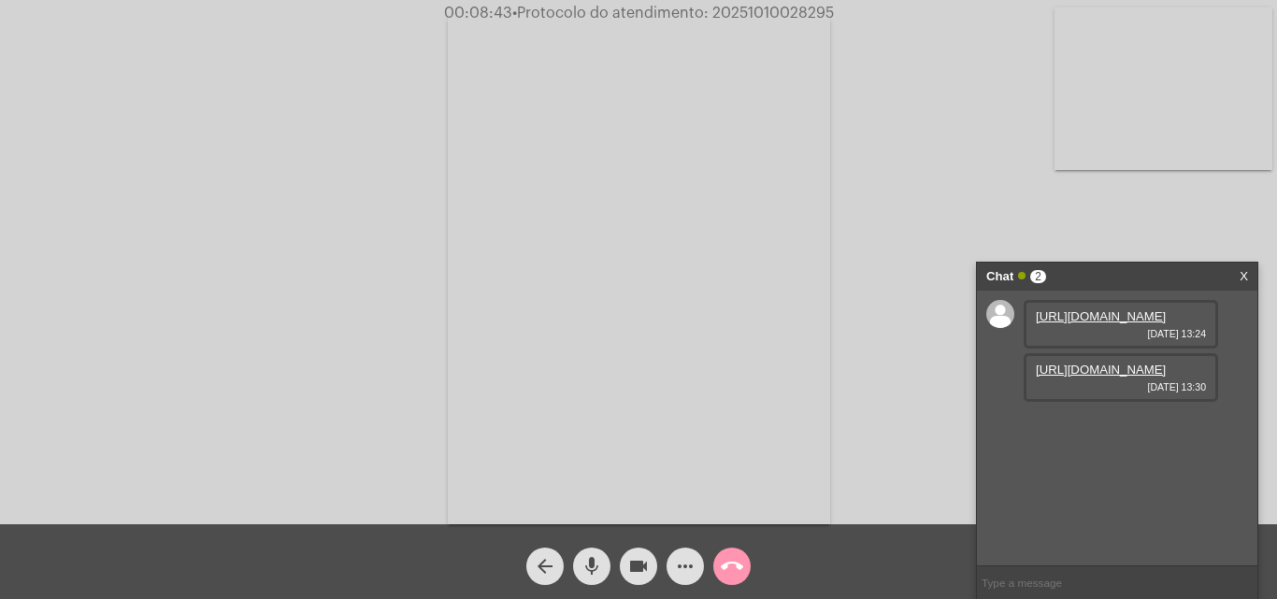
click at [678, 553] on span "more_horiz" at bounding box center [685, 566] width 22 height 37
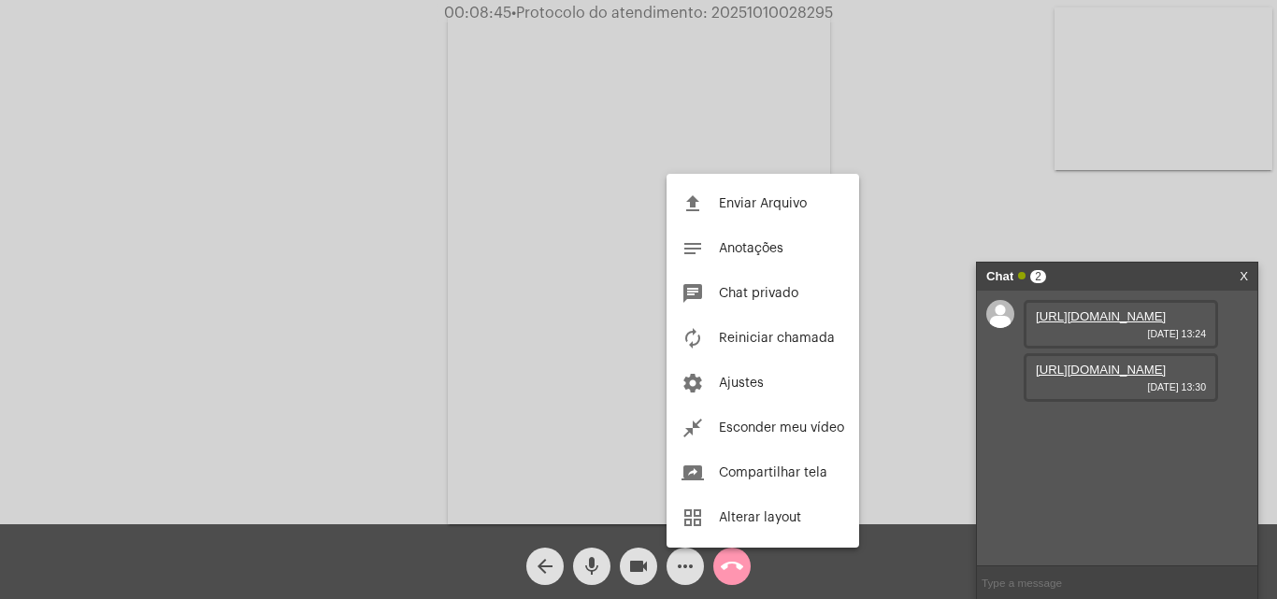
click at [357, 356] on div at bounding box center [638, 299] width 1277 height 599
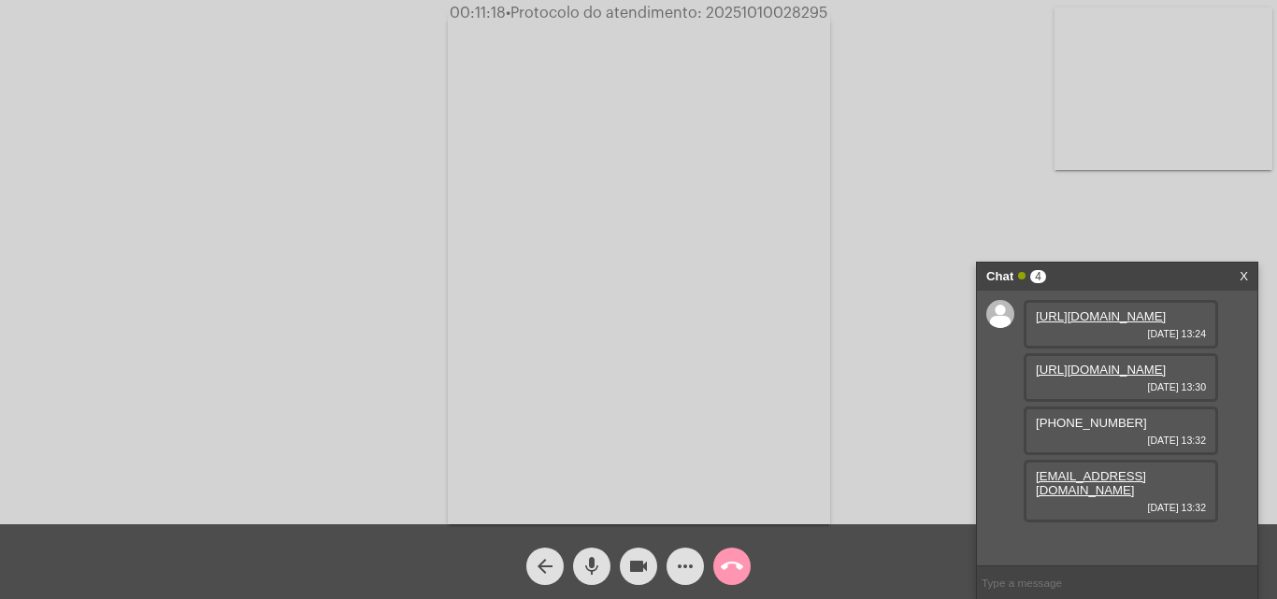
scroll to position [41, 0]
click at [1056, 430] on span "(34) 99840.9876" at bounding box center [1090, 423] width 111 height 14
copy span "(34) 99840.9876"
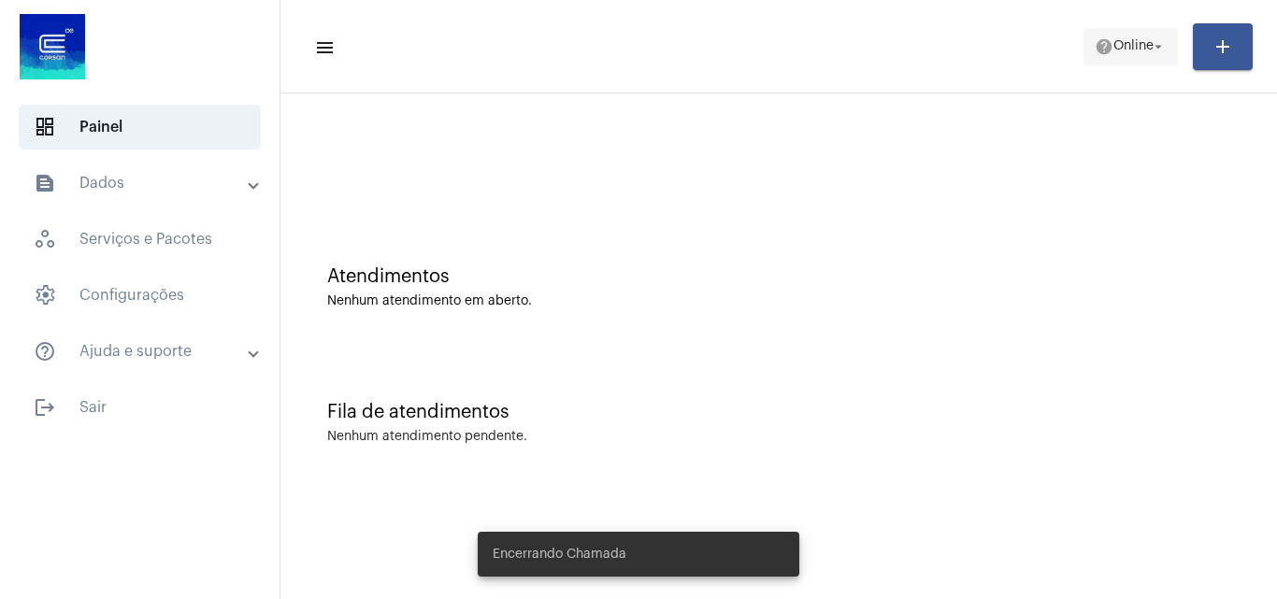
click at [1103, 37] on mat-icon "help" at bounding box center [1103, 46] width 19 height 19
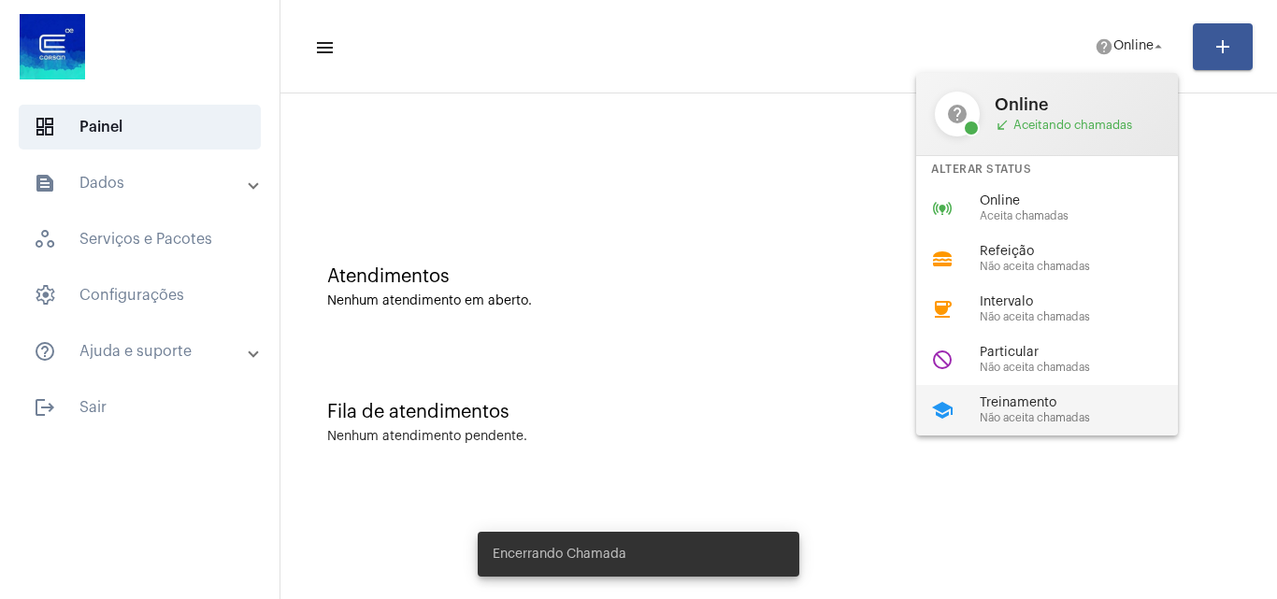
click at [1034, 399] on span "Treinamento" at bounding box center [1085, 403] width 213 height 14
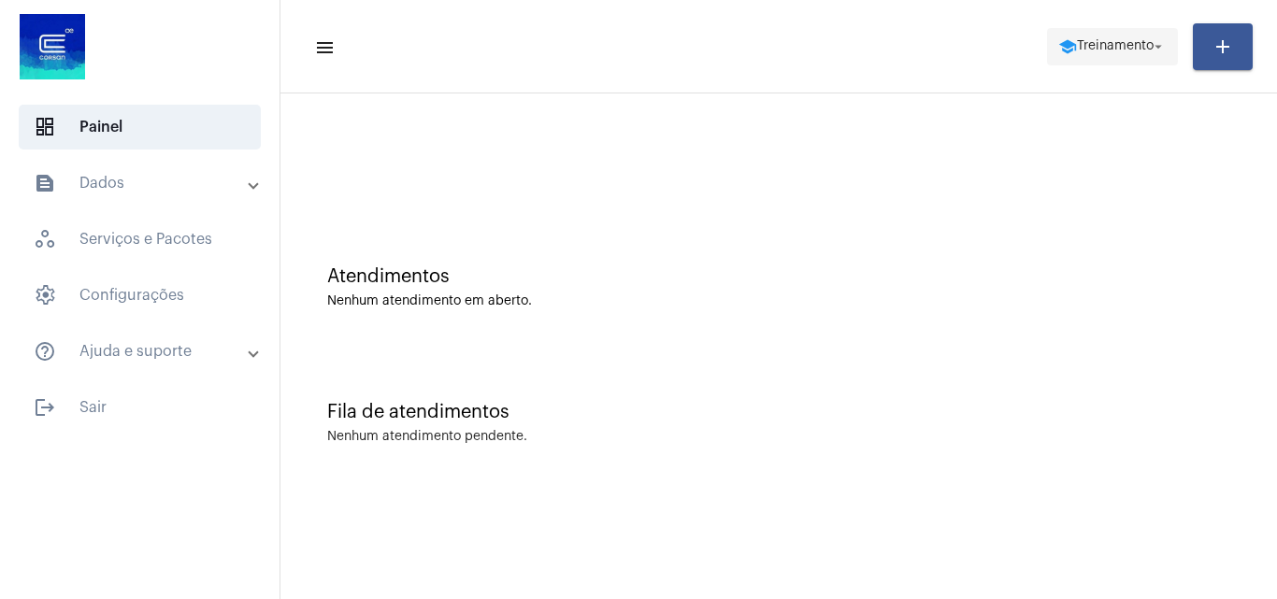
click at [1092, 50] on span "Treinamento" at bounding box center [1115, 46] width 77 height 13
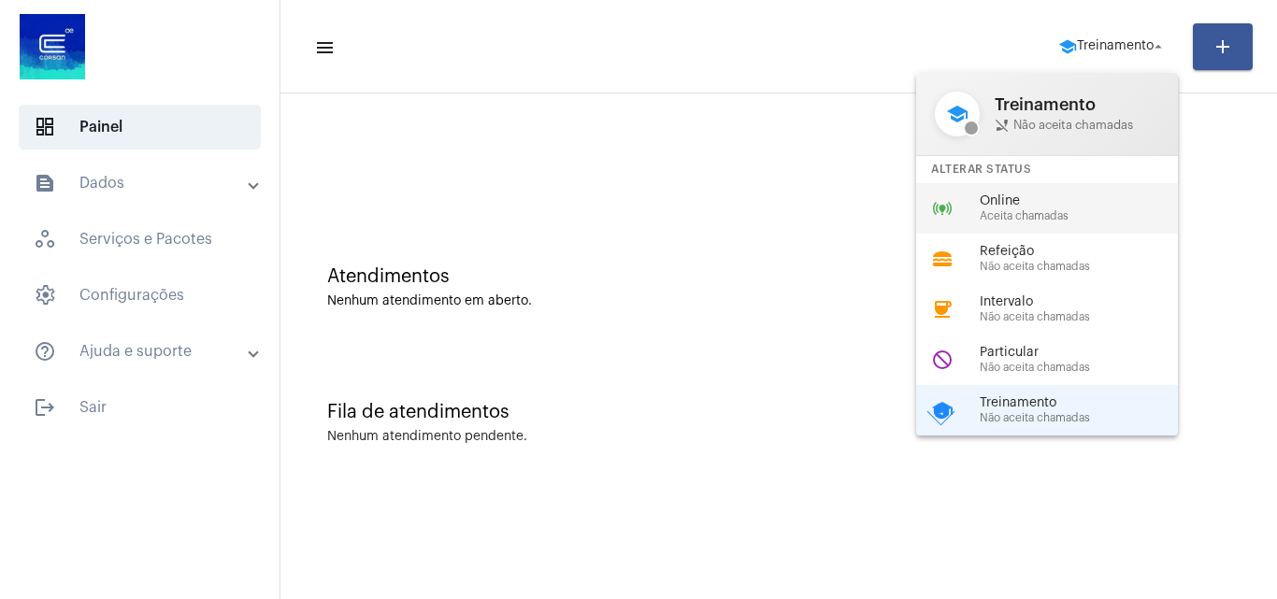
click at [1064, 218] on span "Aceita chamadas" at bounding box center [1085, 216] width 213 height 12
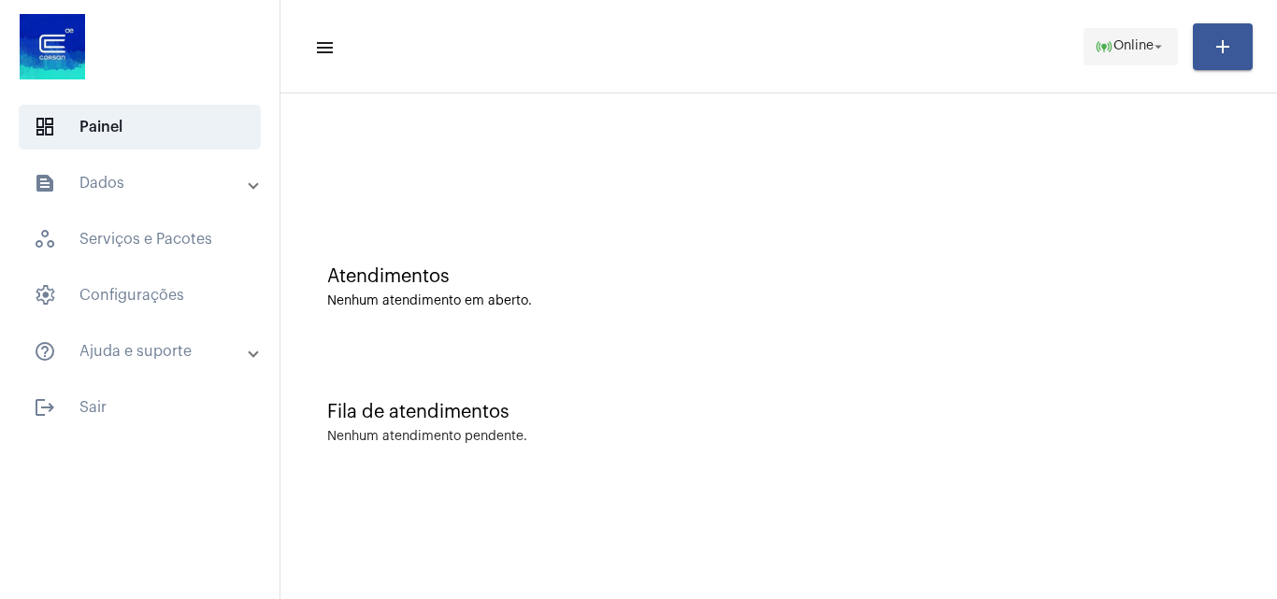
click at [1113, 49] on span "Online" at bounding box center [1133, 46] width 40 height 13
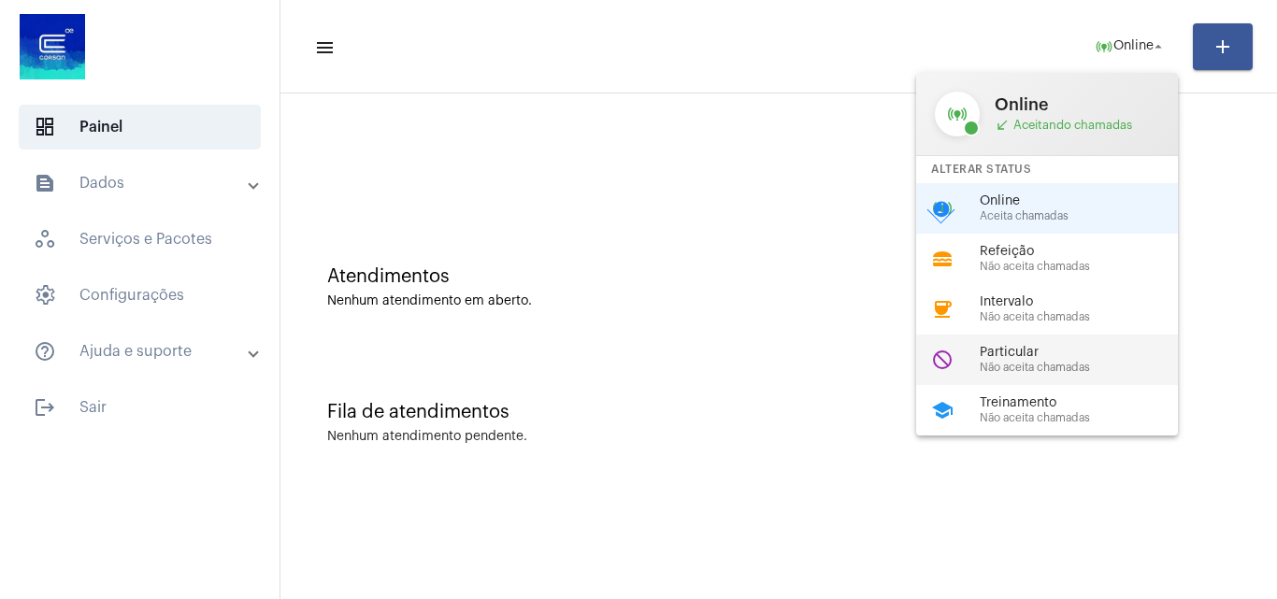
click at [1020, 347] on span "Particular" at bounding box center [1085, 353] width 213 height 14
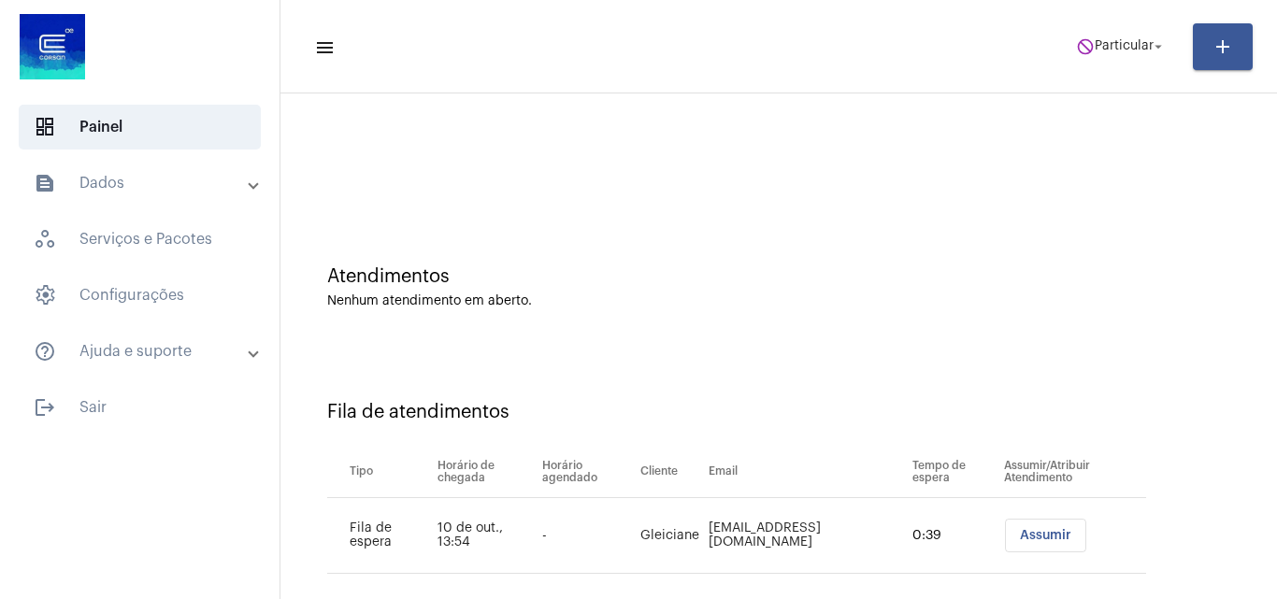
click at [1020, 534] on span "Assumir" at bounding box center [1045, 535] width 51 height 13
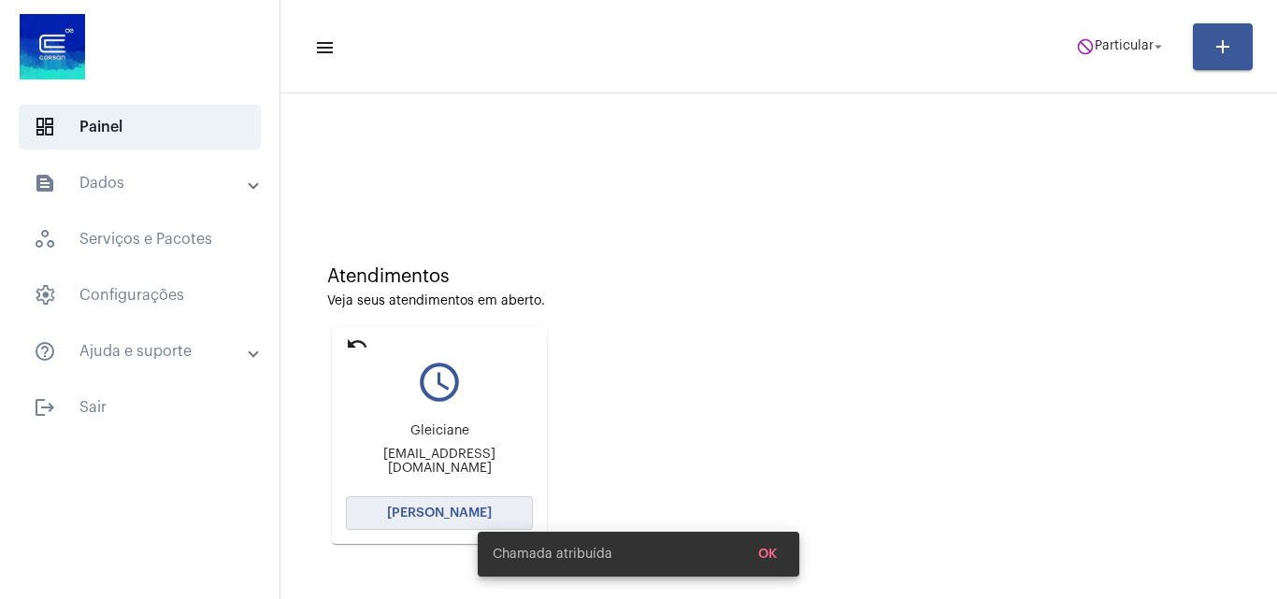
click at [408, 496] on button "[PERSON_NAME]" at bounding box center [439, 513] width 187 height 34
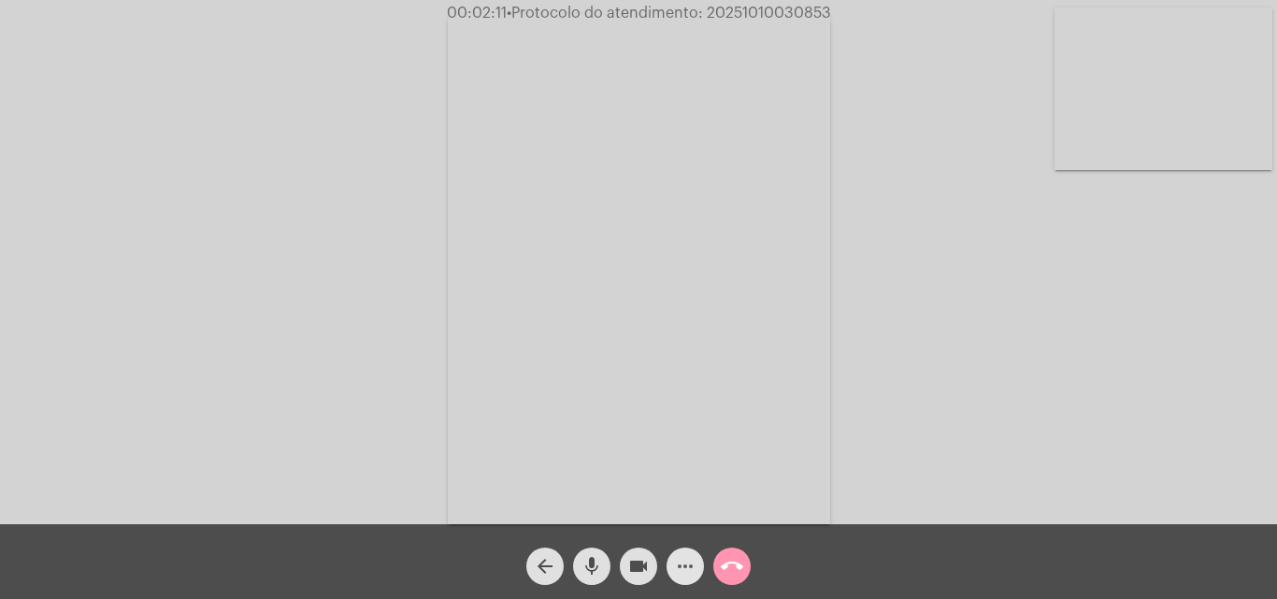
click at [690, 564] on mat-icon "more_horiz" at bounding box center [685, 566] width 22 height 22
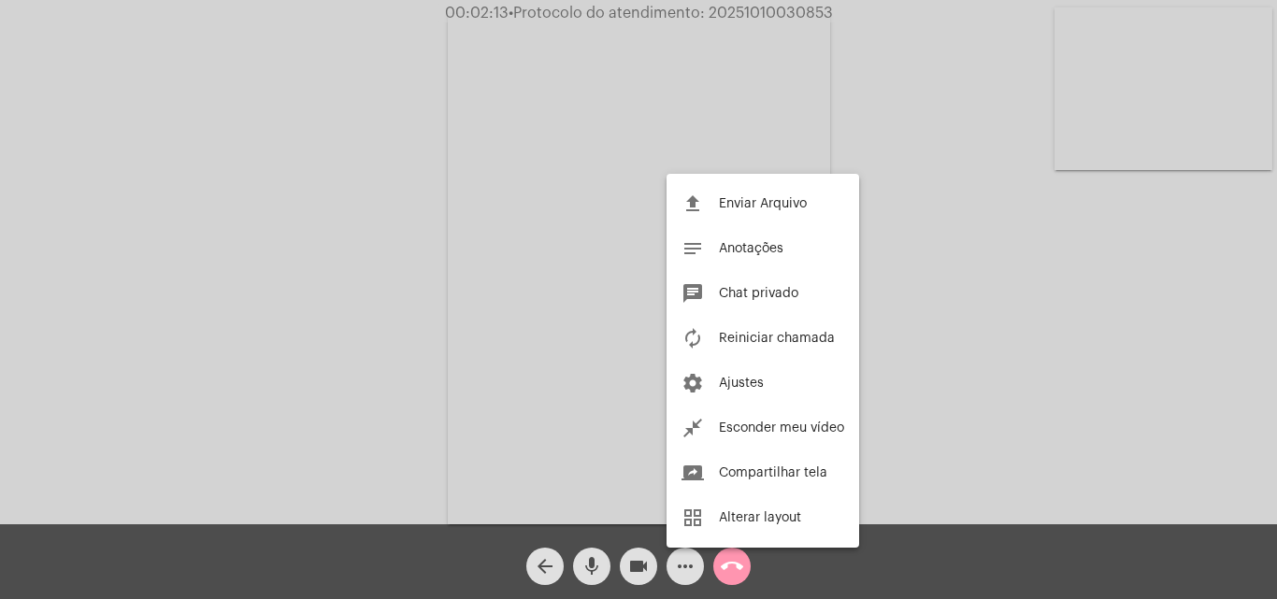
click at [349, 230] on div at bounding box center [638, 299] width 1277 height 599
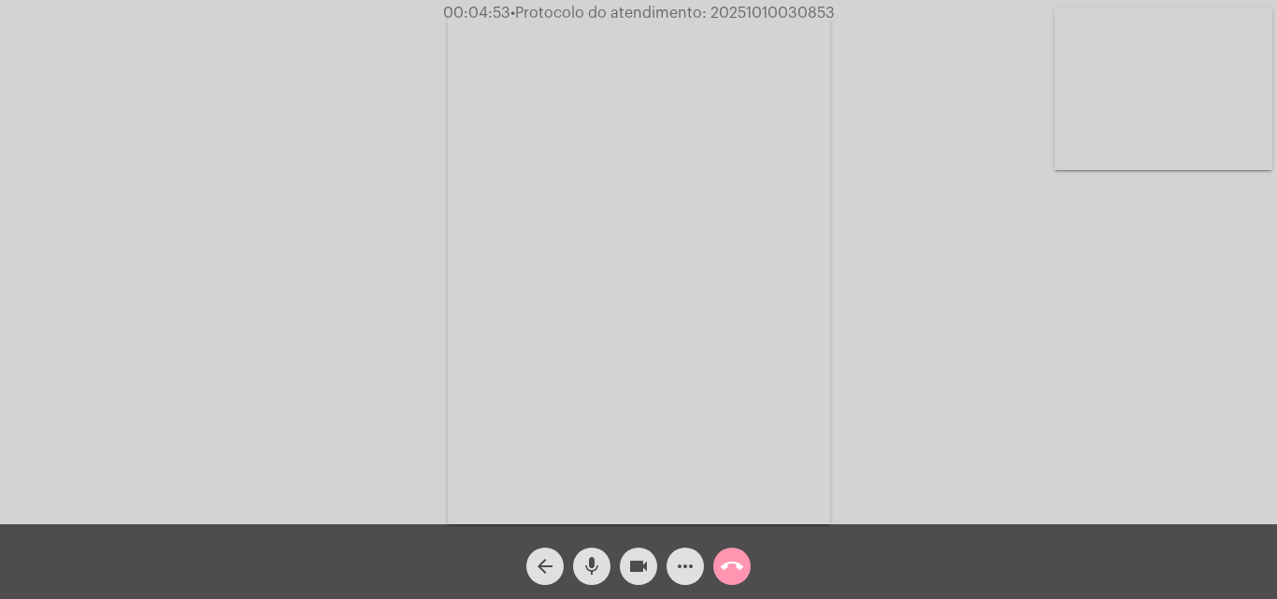
click at [727, 12] on span "• Protocolo do atendimento: 20251010030853" at bounding box center [672, 13] width 324 height 15
copy span "20251010030853"
click at [733, 568] on mat-icon "call_end" at bounding box center [732, 566] width 22 height 22
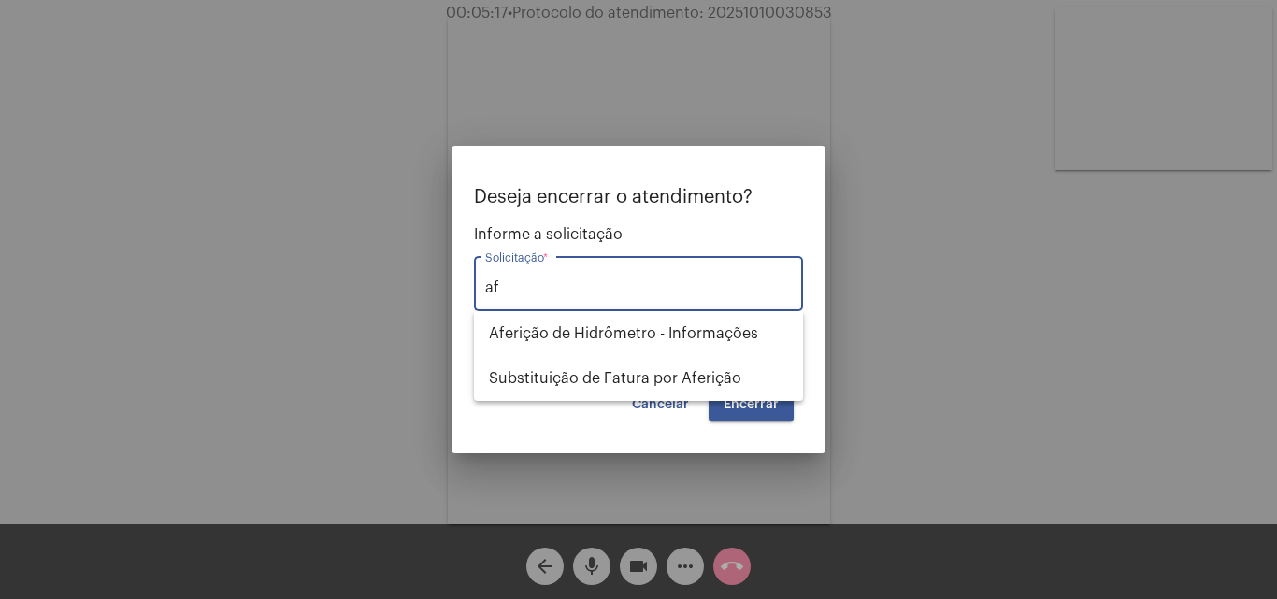
type input "a"
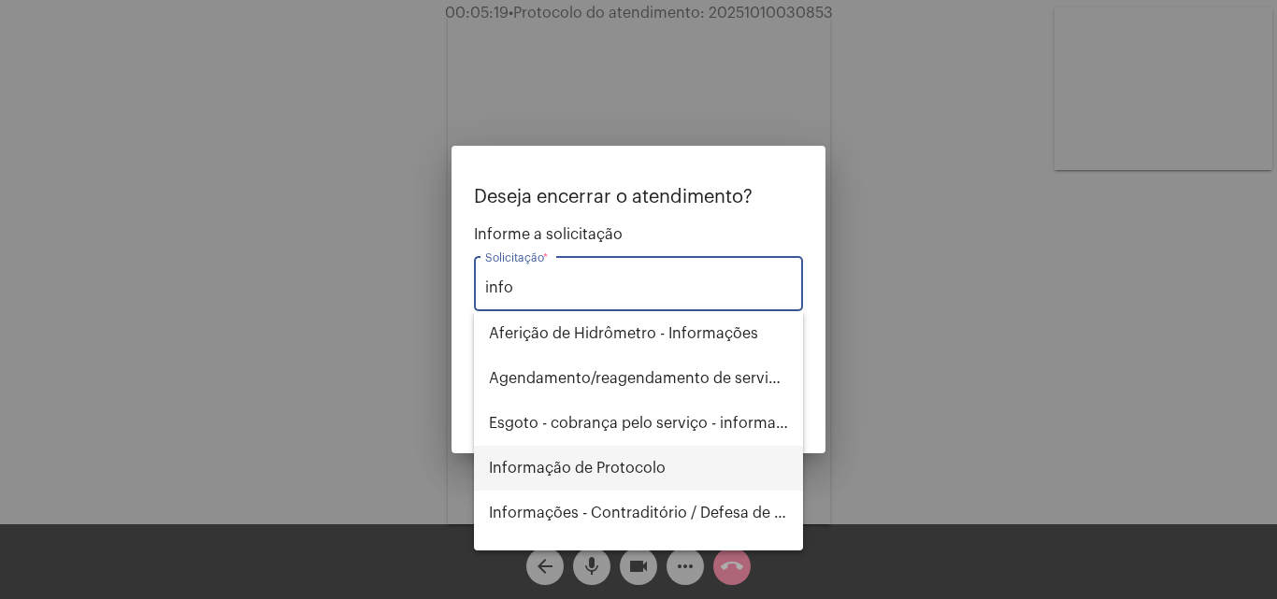
click at [591, 479] on span "Informação de Protocolo" at bounding box center [638, 468] width 299 height 45
type input "Informação de Protocolo"
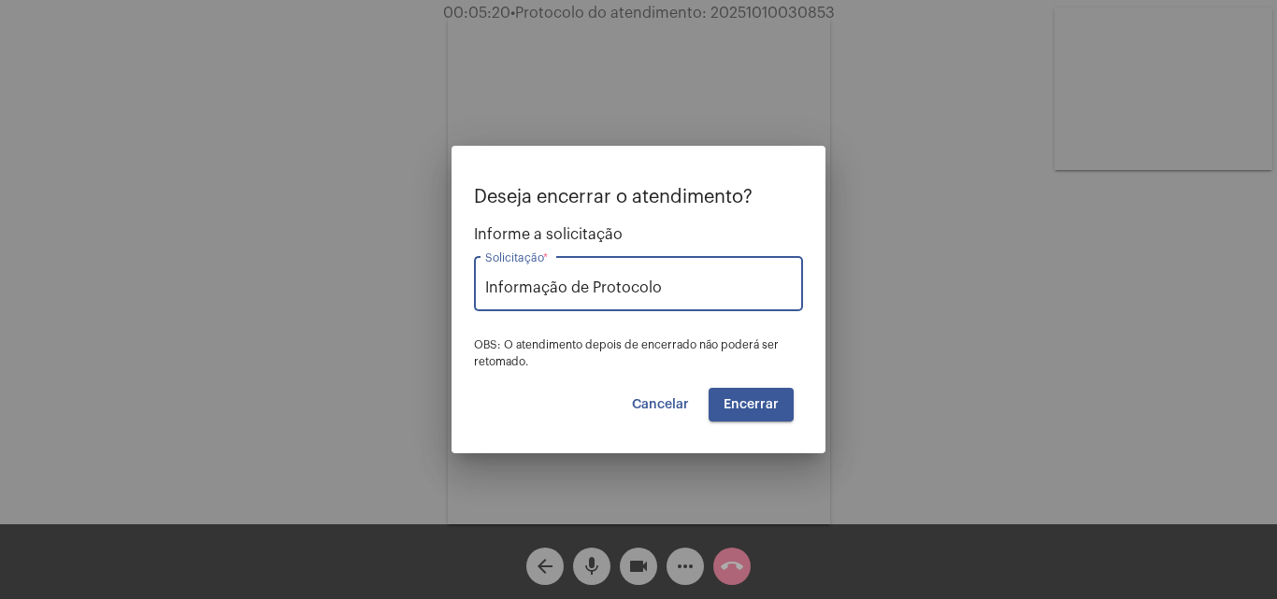
click at [748, 407] on span "Encerrar" at bounding box center [750, 404] width 55 height 13
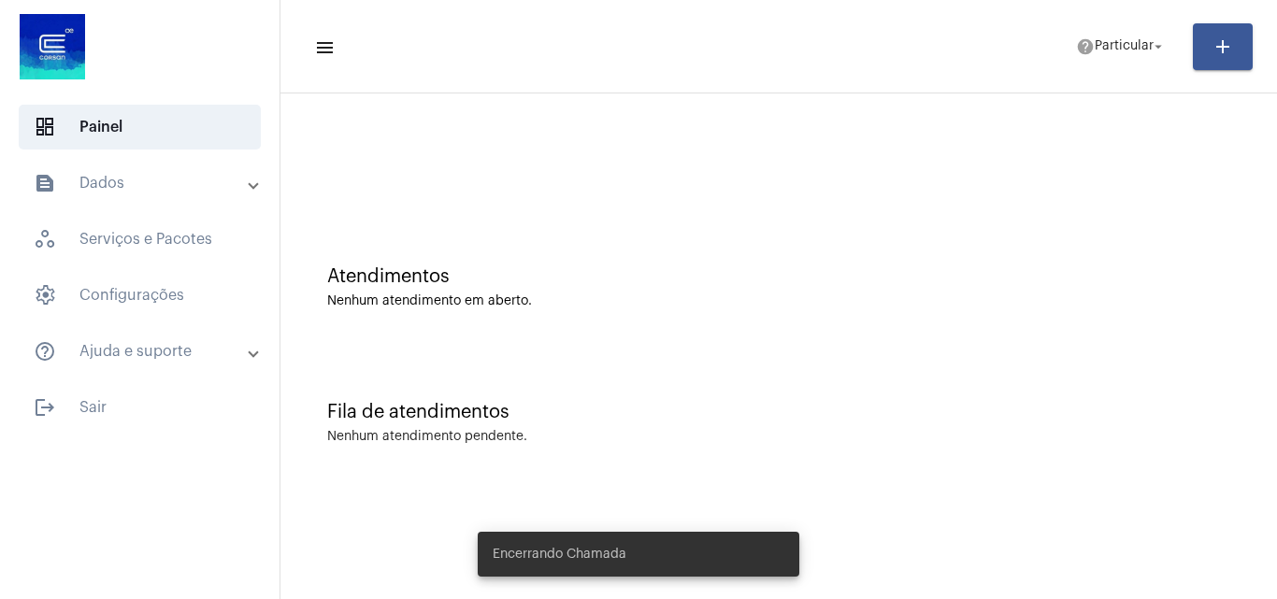
click at [1102, 25] on mat-toolbar-row "menu help Particular arrow_drop_down add" at bounding box center [778, 47] width 996 height 60
click at [1111, 21] on mat-toolbar-row "menu help Particular arrow_drop_down add" at bounding box center [778, 47] width 996 height 60
click at [1117, 54] on span "help Particular arrow_drop_down" at bounding box center [1121, 46] width 91 height 34
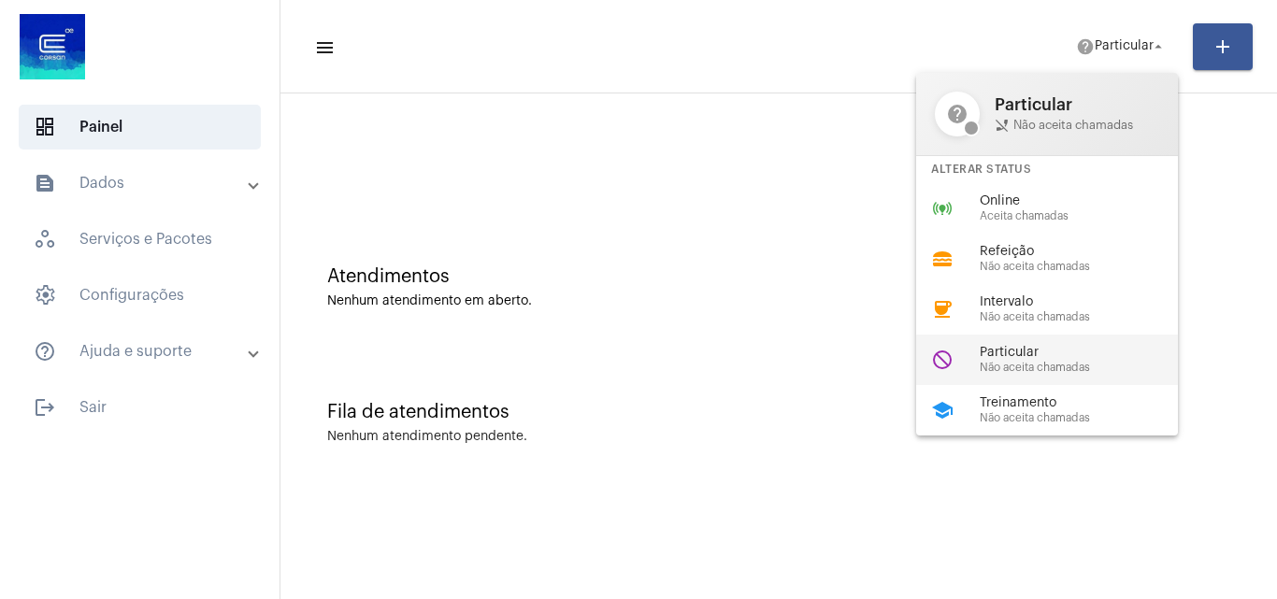
click at [1055, 362] on span "Não aceita chamadas" at bounding box center [1085, 368] width 213 height 12
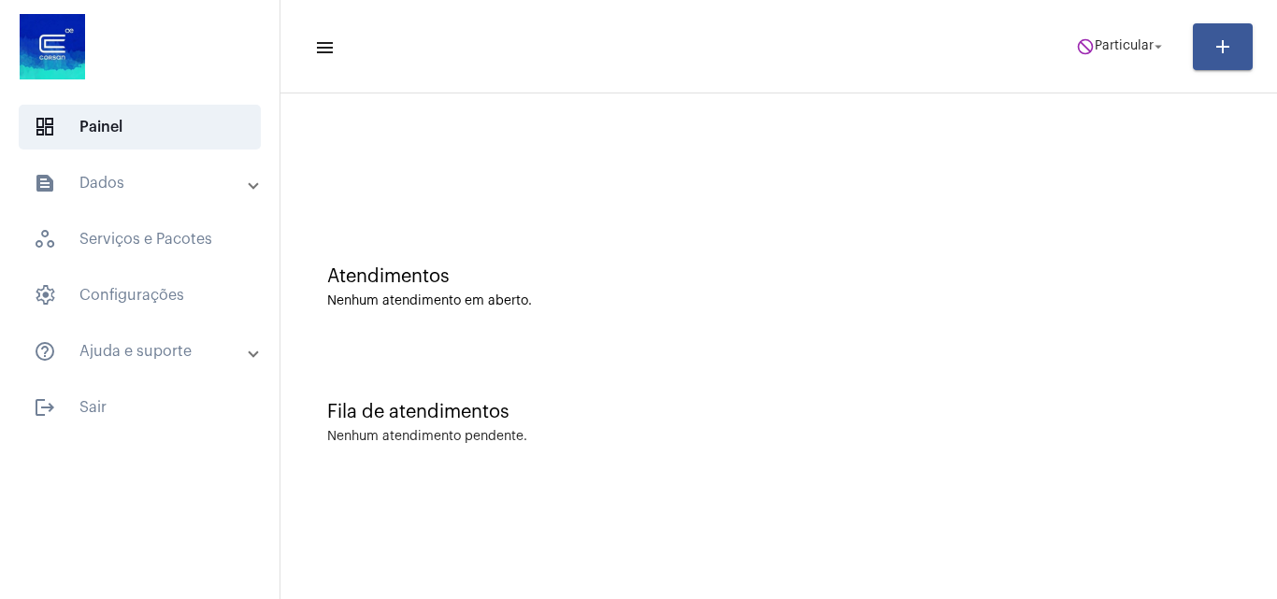
click at [1122, 65] on mat-toolbar-row "menu do_not_disturb Particular arrow_drop_down add" at bounding box center [778, 47] width 996 height 60
click at [1122, 50] on span "do_not_disturb Particular arrow_drop_down" at bounding box center [1121, 46] width 91 height 34
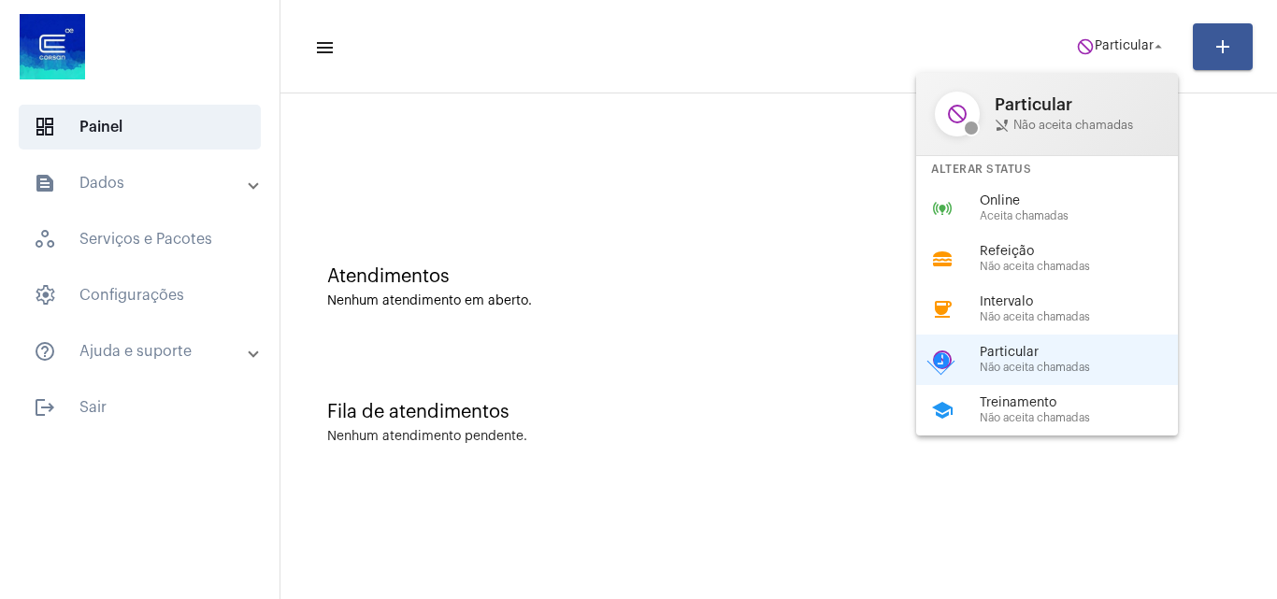
click at [1036, 213] on span "Aceita chamadas" at bounding box center [1085, 216] width 213 height 12
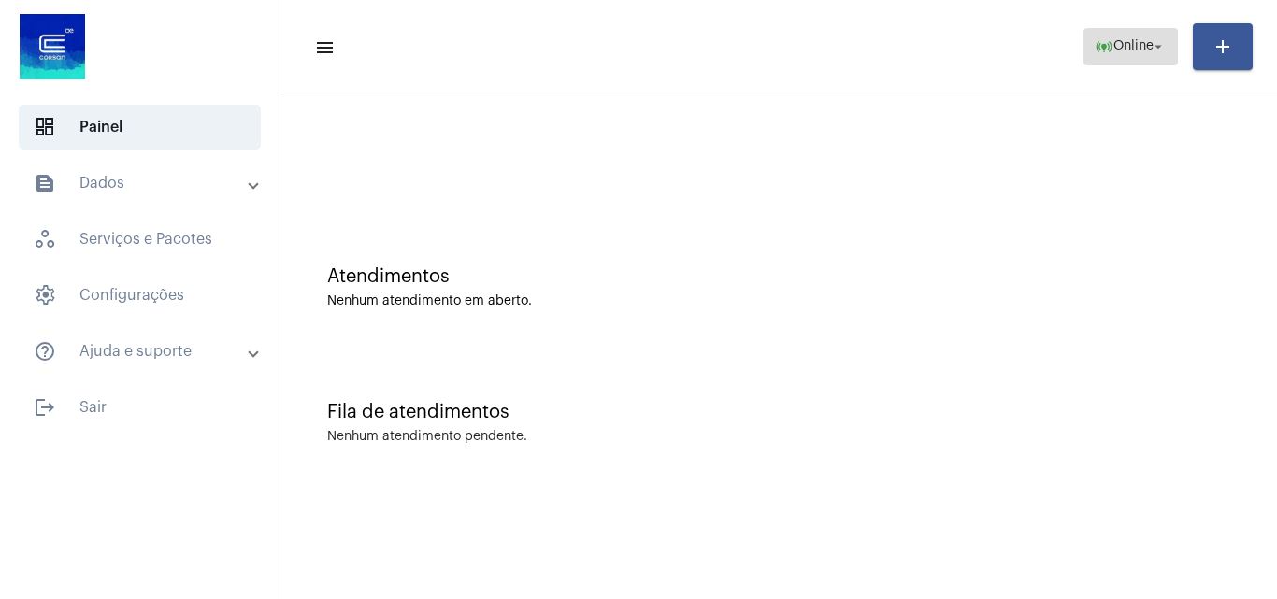
click at [1086, 57] on button "online_prediction Online arrow_drop_down" at bounding box center [1130, 46] width 94 height 37
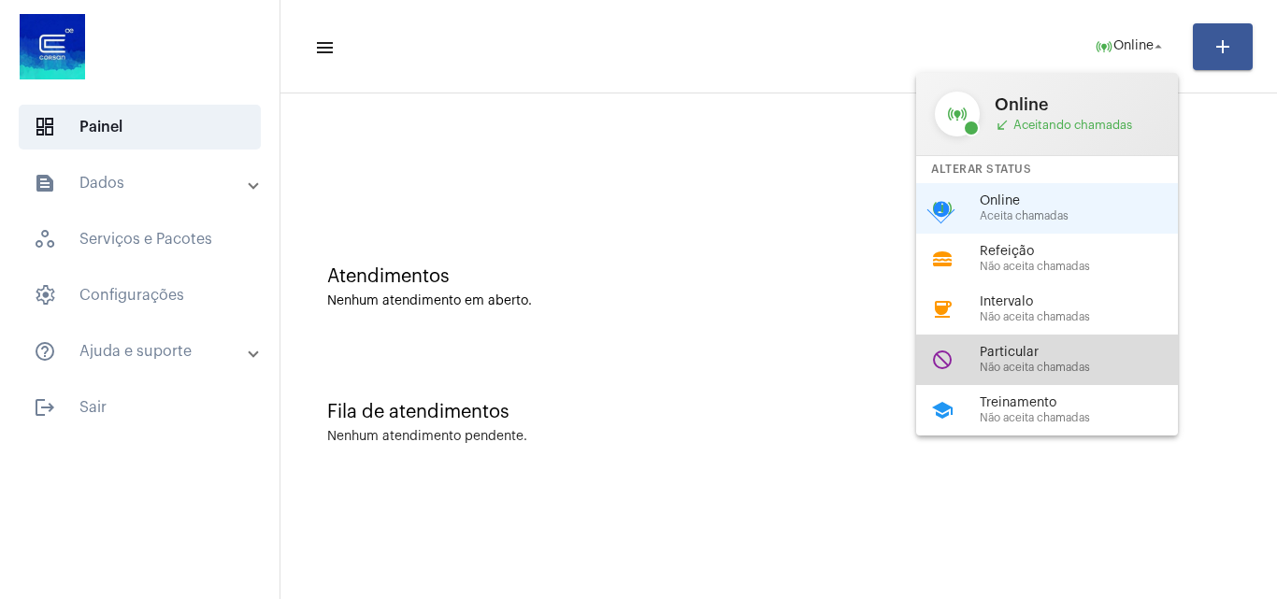
click at [1002, 371] on span "Não aceita chamadas" at bounding box center [1085, 368] width 213 height 12
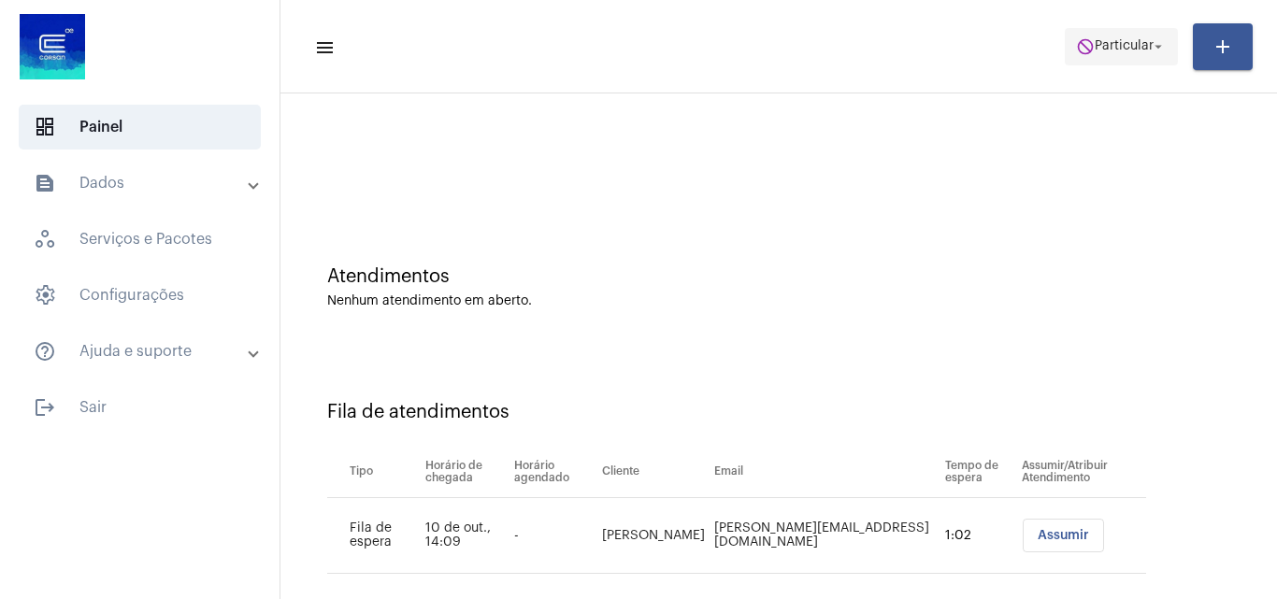
click at [1124, 50] on span "Particular" at bounding box center [1123, 46] width 59 height 13
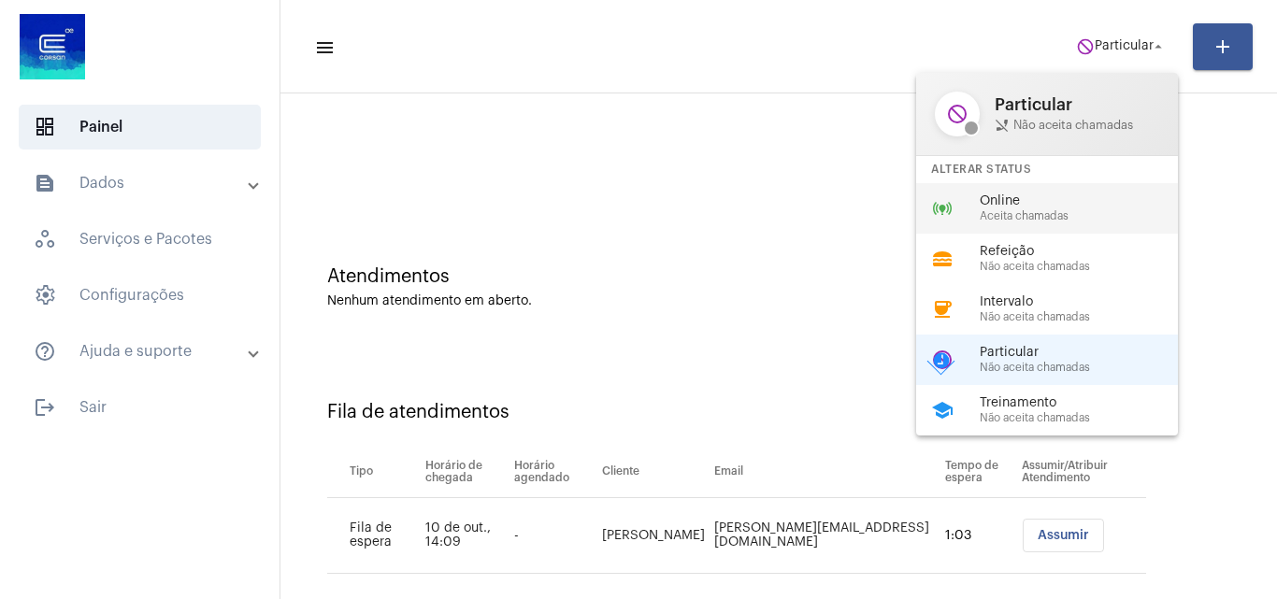
click at [1024, 208] on div "Online Aceita chamadas" at bounding box center [1085, 208] width 213 height 28
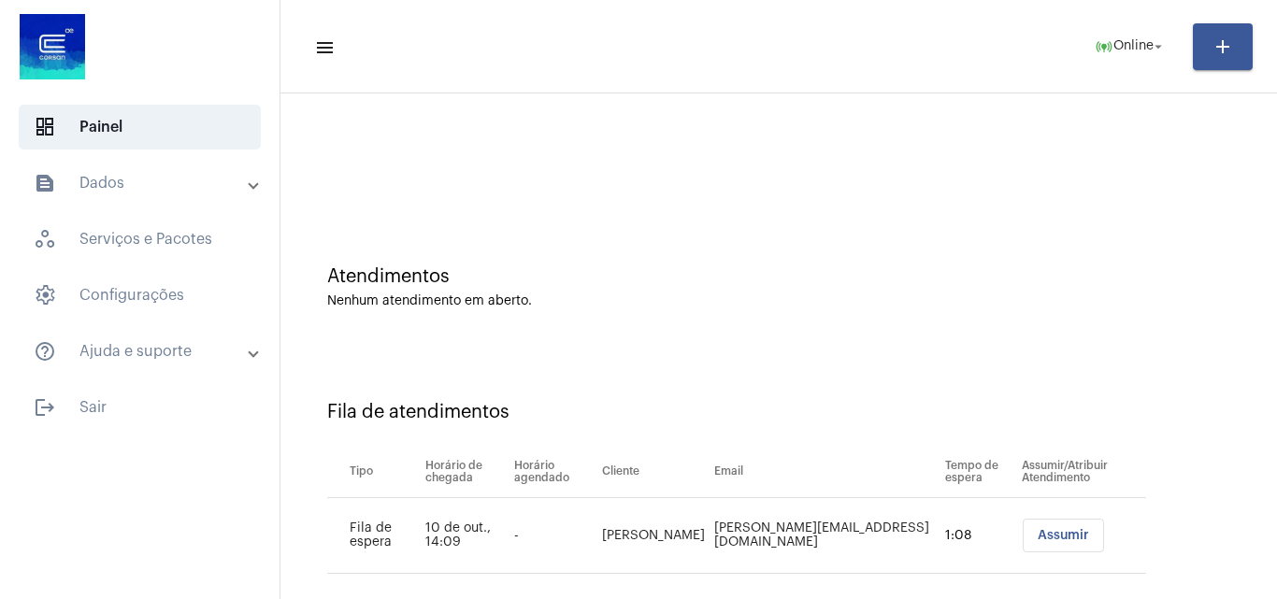
click at [1063, 534] on span "Assumir" at bounding box center [1062, 535] width 51 height 13
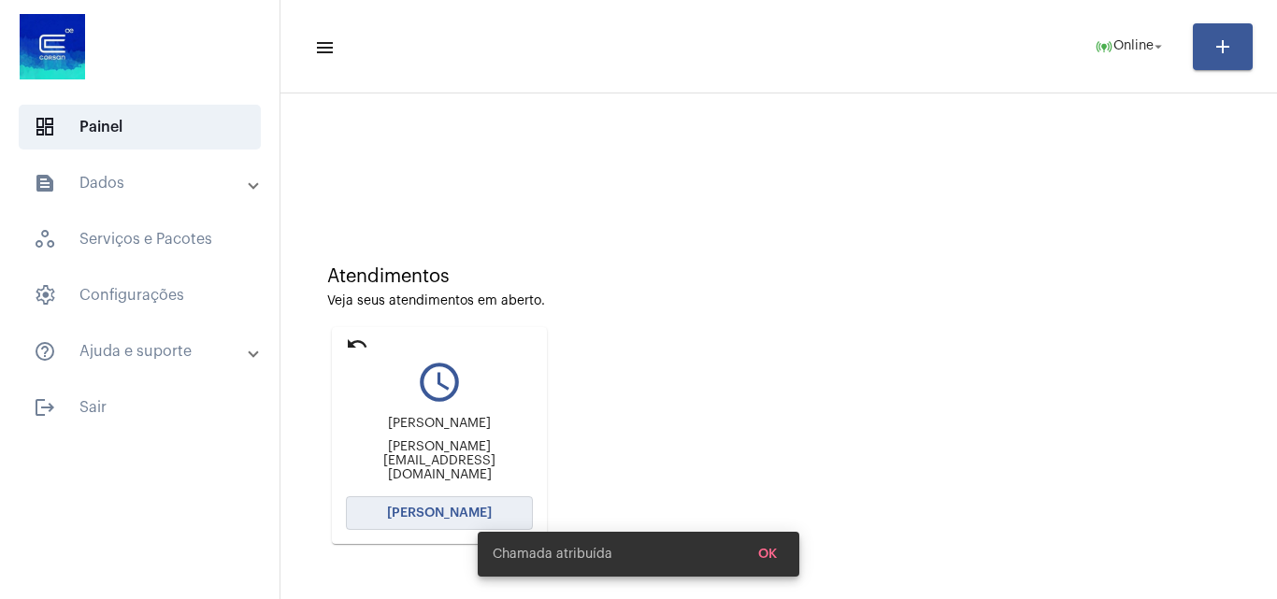
click at [390, 515] on button "[PERSON_NAME]" at bounding box center [439, 513] width 187 height 34
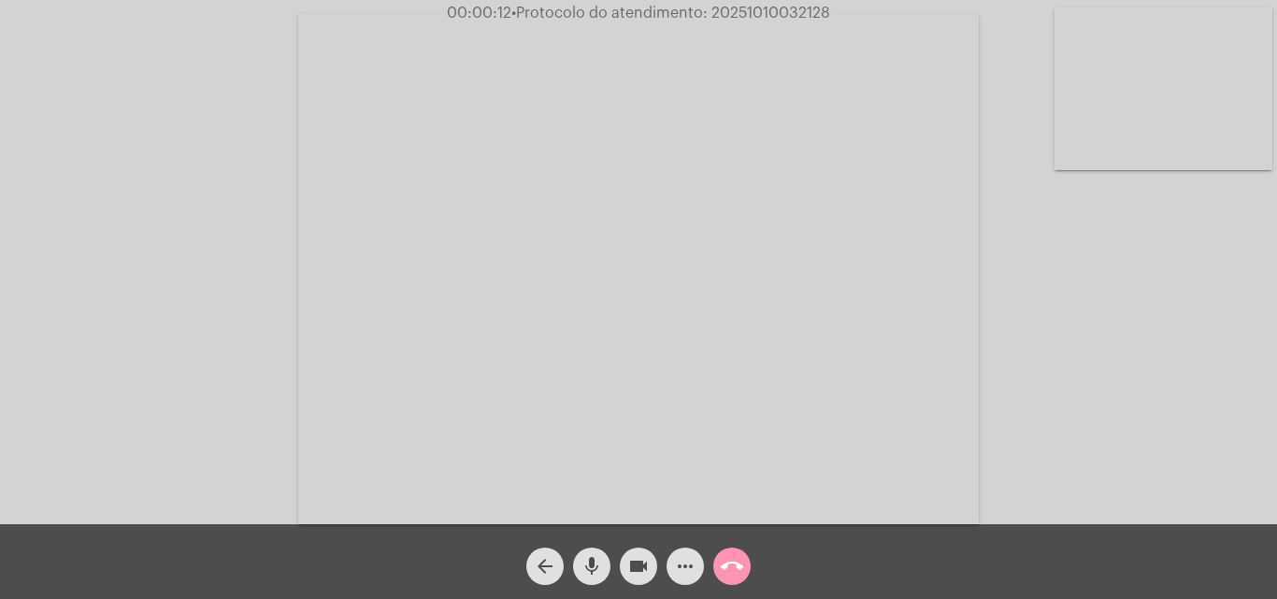
click at [1158, 414] on div "Acessando Câmera e Microfone..." at bounding box center [638, 267] width 1273 height 524
click at [1085, 360] on div "Acessando Câmera e Microfone..." at bounding box center [638, 267] width 1273 height 524
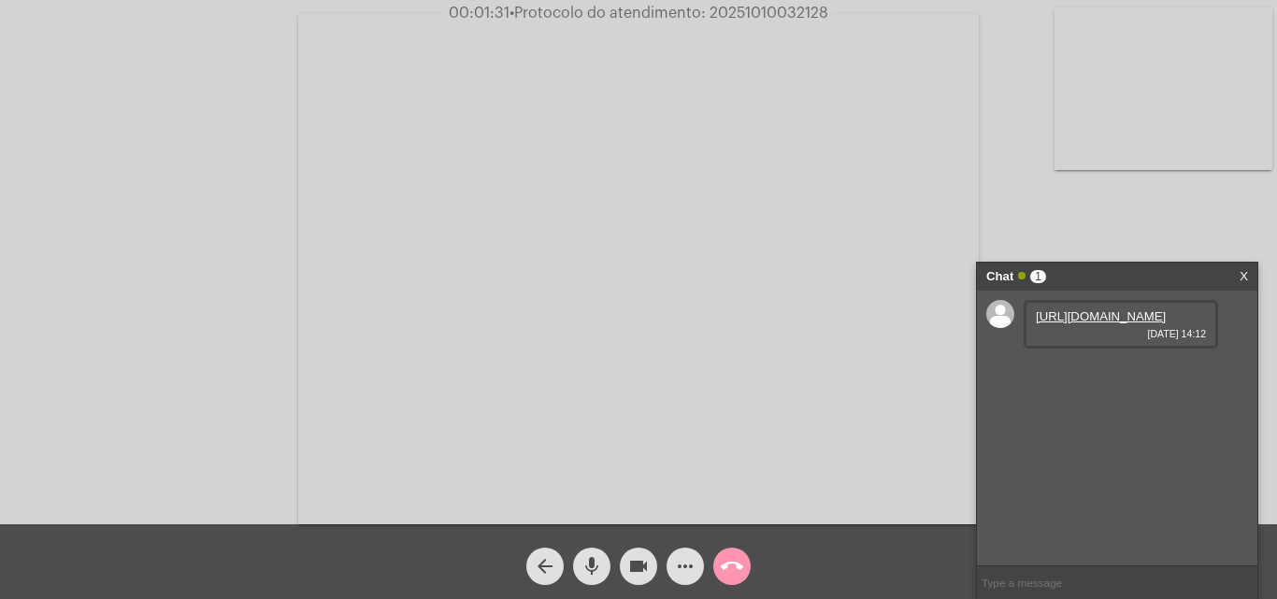
click at [1059, 323] on link "https://neft-transfer-bucket.s3.amazonaws.com/temp-71ec97eb-64b5-4950-a87b-d8ec…" at bounding box center [1100, 316] width 130 height 14
click at [600, 566] on mat-icon "mic" at bounding box center [591, 566] width 22 height 22
click at [633, 564] on mat-icon "videocam" at bounding box center [638, 566] width 22 height 22
click at [1100, 377] on link "https://neft-transfer-bucket.s3.amazonaws.com/temp-92ba6149-b0b7-897c-5297-3bfd…" at bounding box center [1100, 370] width 130 height 14
click at [589, 570] on mat-icon "mic_off" at bounding box center [591, 566] width 22 height 22
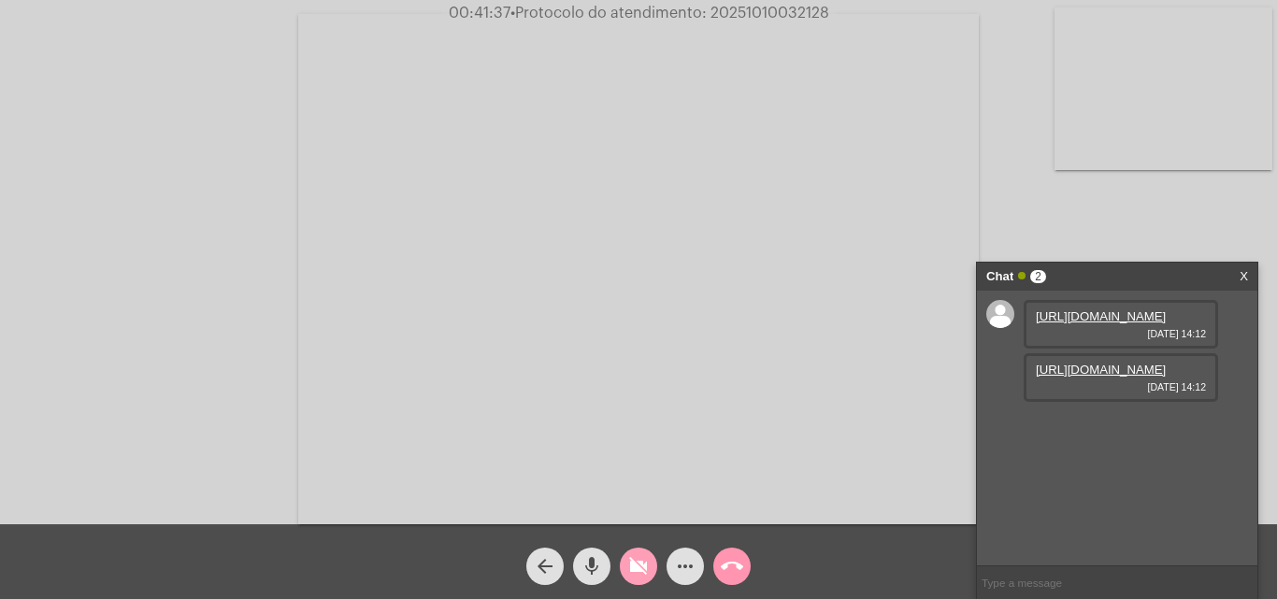
click at [626, 564] on button "videocam_off" at bounding box center [638, 566] width 37 height 37
click at [1080, 430] on link "https://neft-transfer-bucket.s3.amazonaws.com/temp-80ee0c8a-f5f4-aa10-e321-aba8…" at bounding box center [1100, 423] width 130 height 14
click at [1093, 430] on link "https://neft-transfer-bucket.s3.amazonaws.com/temp-80ee0c8a-f5f4-aa10-e321-aba8…" at bounding box center [1100, 423] width 130 height 14
click at [590, 566] on mat-icon "mic" at bounding box center [591, 566] width 22 height 22
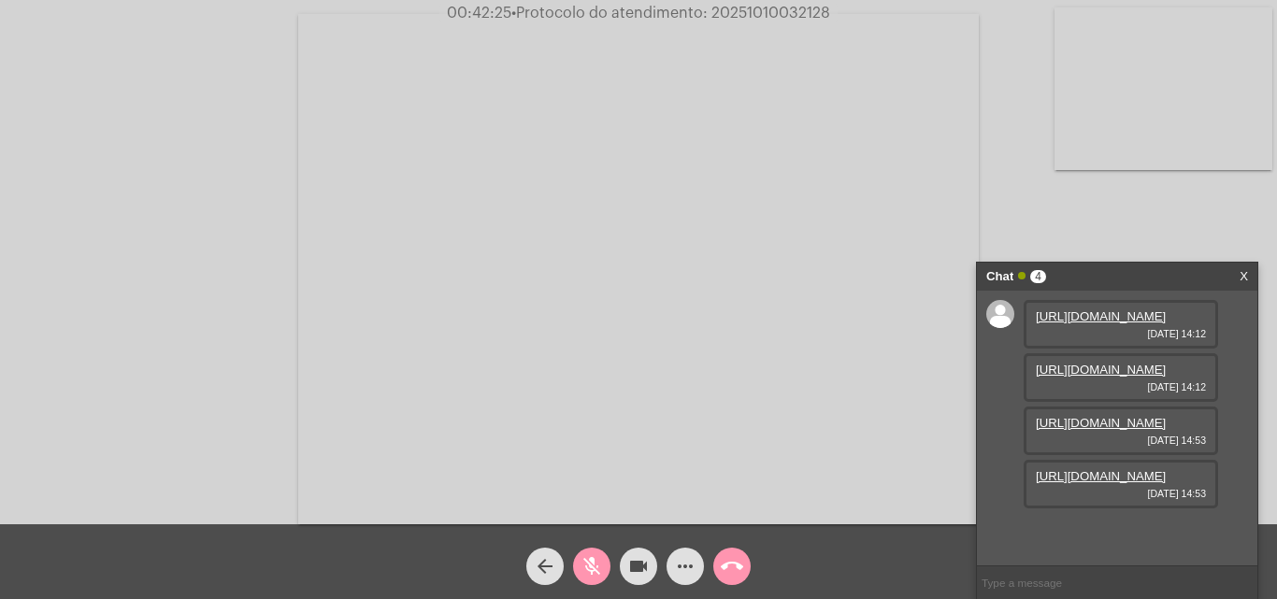
click at [629, 564] on mat-icon "videocam" at bounding box center [638, 566] width 22 height 22
click at [592, 547] on div "mic_off" at bounding box center [591, 561] width 47 height 47
click at [643, 553] on span "videocam_off" at bounding box center [638, 566] width 22 height 37
click at [1096, 522] on link "https://neft-transfer-bucket.s3.amazonaws.com/temp-808db4c7-2dfb-ecc0-1bbc-f894…" at bounding box center [1100, 529] width 130 height 14
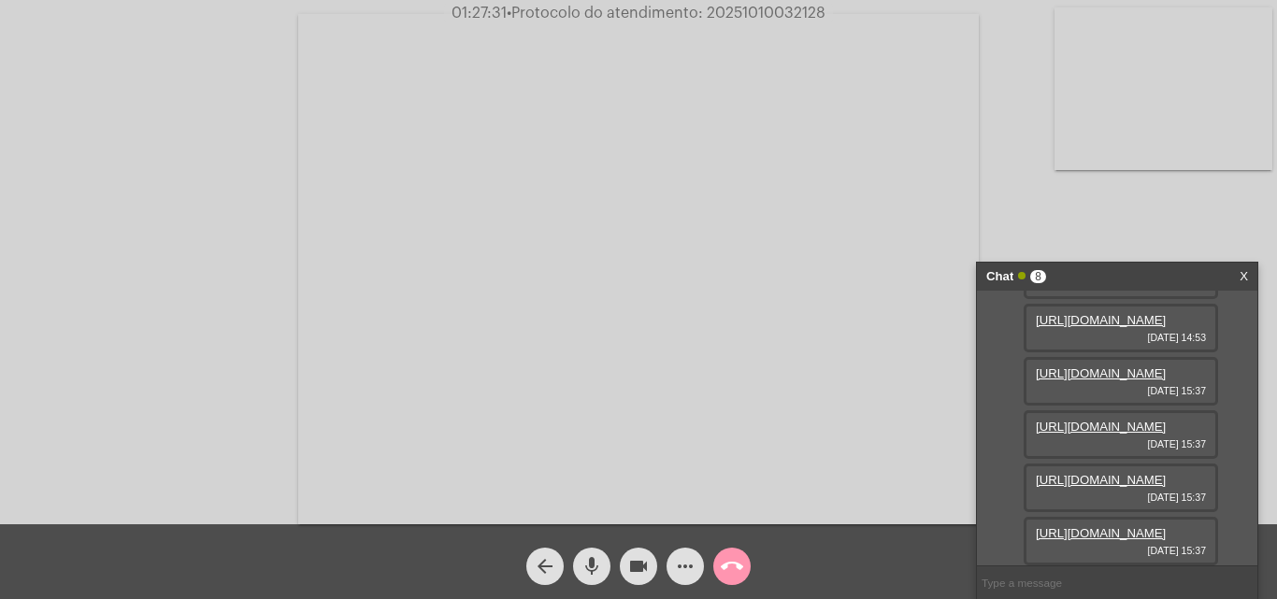
scroll to position [399, 0]
click at [1106, 420] on link "https://neft-transfer-bucket.s3.amazonaws.com/temp-7291ea6b-b447-fae2-55cf-5029…" at bounding box center [1100, 427] width 130 height 14
click at [1130, 380] on link "https://neft-transfer-bucket.s3.amazonaws.com/temp-ad3396c1-d3b0-a106-1ba5-bb3b…" at bounding box center [1100, 373] width 130 height 14
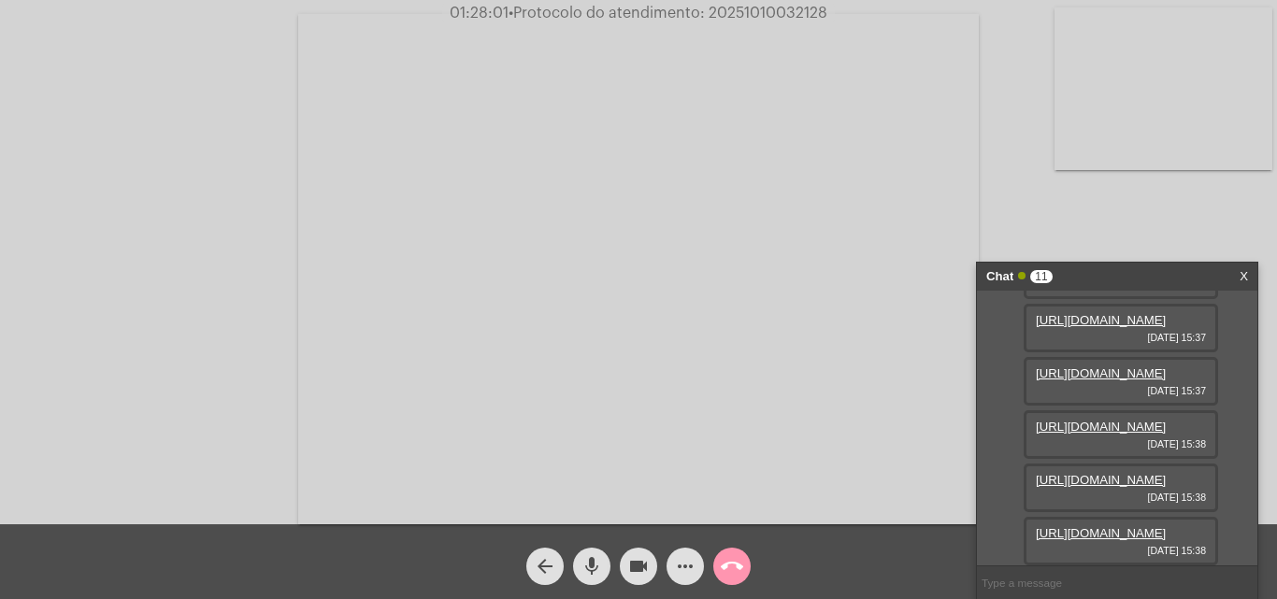
click at [1096, 380] on link "https://neft-transfer-bucket.s3.amazonaws.com/temp-23631b41-a8fe-0e39-1820-0bbc…" at bounding box center [1100, 373] width 130 height 14
click at [1148, 420] on link "https://neft-transfer-bucket.s3.amazonaws.com/temp-64e3555e-2f4d-3a2f-2048-4ad0…" at bounding box center [1100, 427] width 130 height 14
click at [1076, 473] on link "https://neft-transfer-bucket.s3.amazonaws.com/temp-6052000a-f51f-90b7-52b2-5dc2…" at bounding box center [1100, 480] width 130 height 14
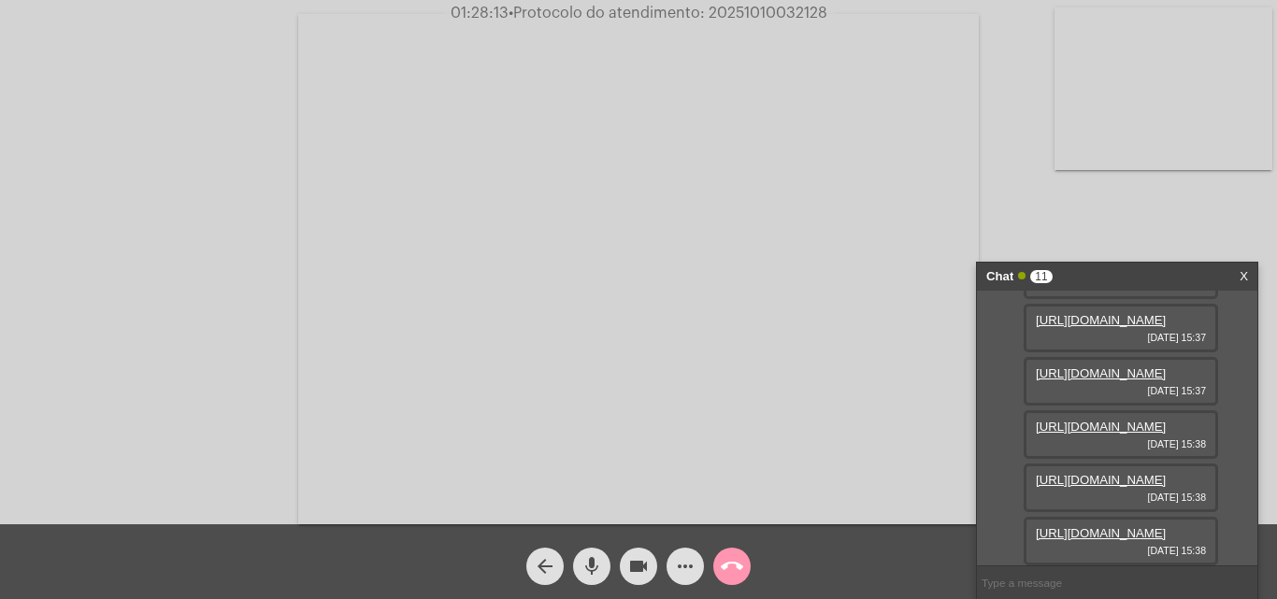
click at [1116, 526] on link "https://neft-transfer-bucket.s3.amazonaws.com/temp-246bab52-44d4-0570-8227-5dc5…" at bounding box center [1100, 533] width 130 height 14
click at [694, 557] on mat-icon "more_horiz" at bounding box center [685, 566] width 22 height 22
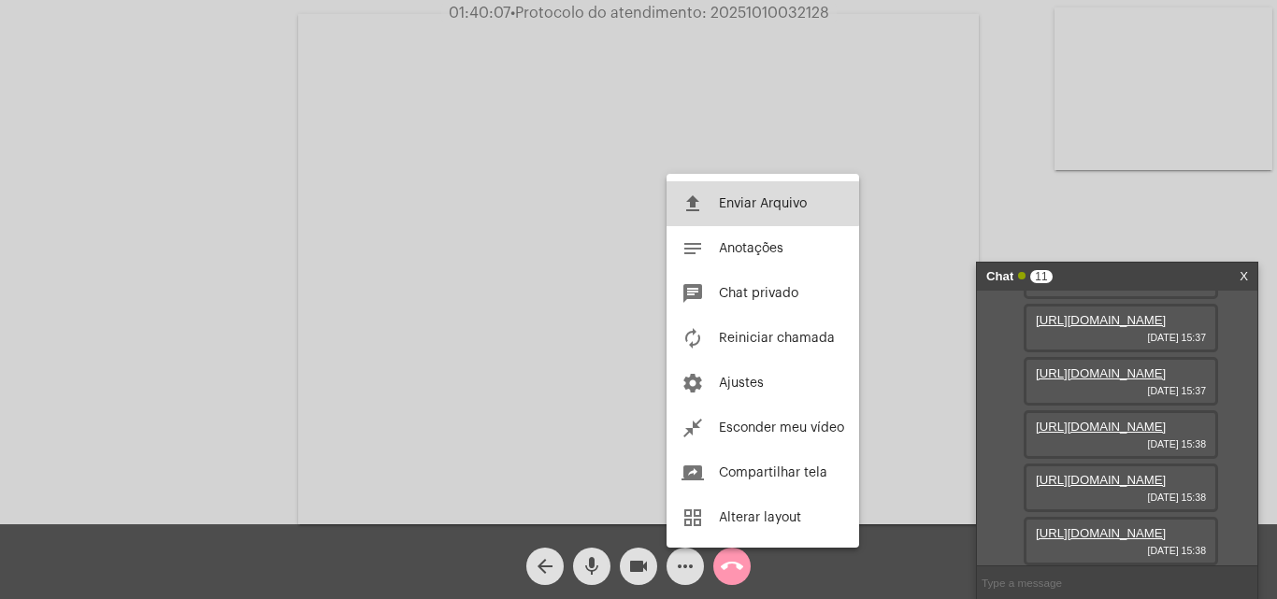
click at [718, 189] on button "file_upload Enviar Arquivo" at bounding box center [762, 203] width 193 height 45
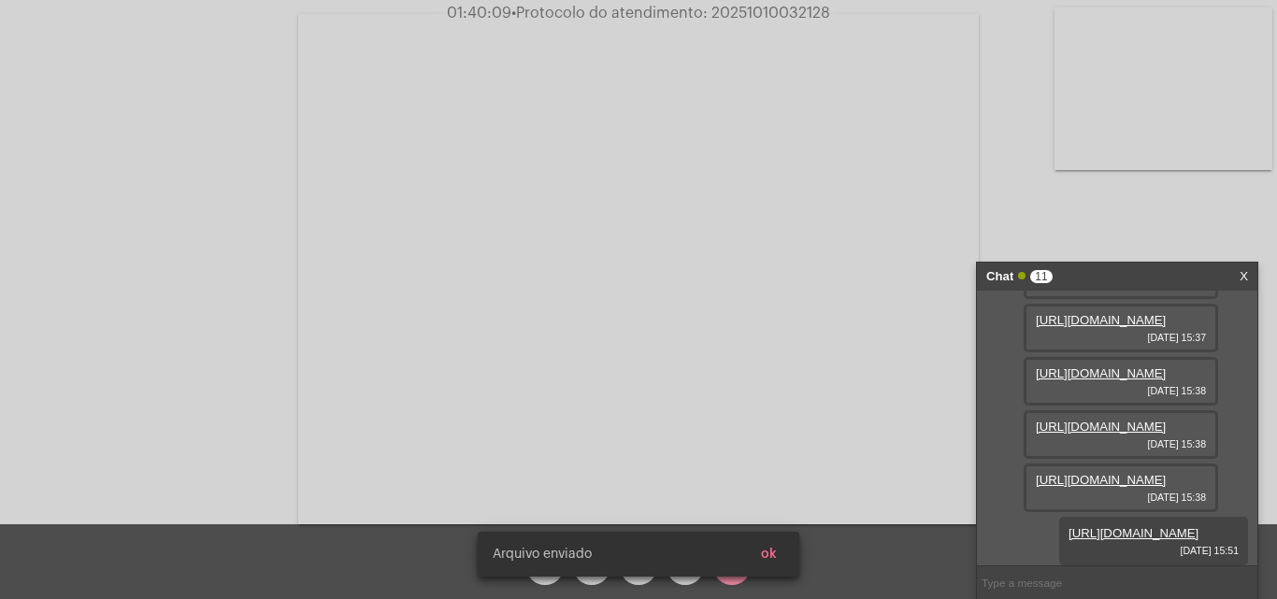
scroll to position [874, 0]
click at [785, 554] on button "ok" at bounding box center [769, 554] width 46 height 34
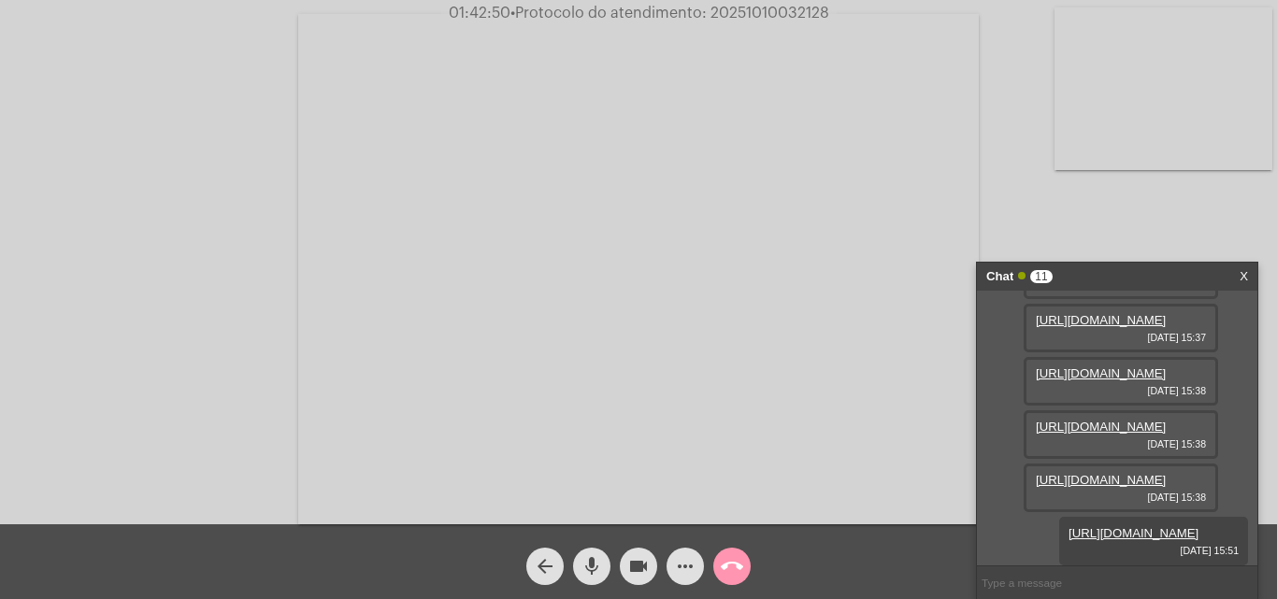
click at [764, 15] on span "• Protocolo do atendimento: 20251010032128" at bounding box center [669, 13] width 319 height 15
copy span "20251010032128"
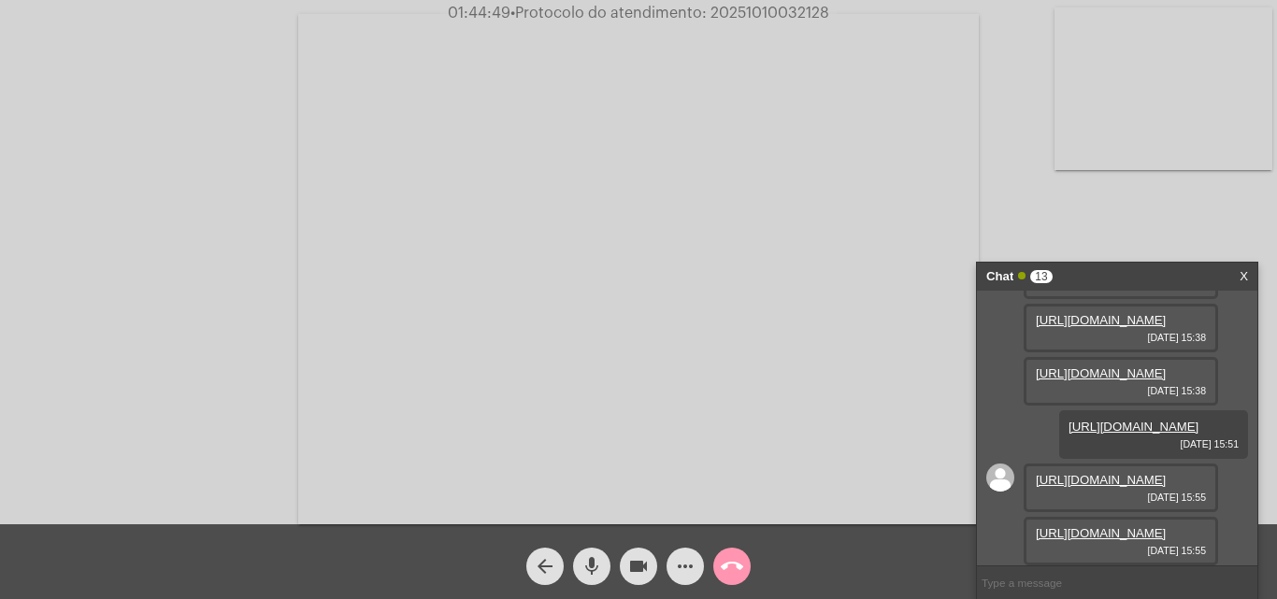
scroll to position [1064, 0]
click at [1106, 473] on link "https://neft-transfer-bucket.s3.amazonaws.com/temp-333b5230-9503-5369-2531-4159…" at bounding box center [1100, 480] width 130 height 14
click at [1098, 526] on link "https://neft-transfer-bucket.s3.amazonaws.com/temp-c7bfc34d-f65d-036d-777c-f46a…" at bounding box center [1100, 533] width 130 height 14
click at [597, 559] on mat-icon "mic" at bounding box center [591, 566] width 22 height 22
click at [635, 563] on mat-icon "videocam" at bounding box center [638, 566] width 22 height 22
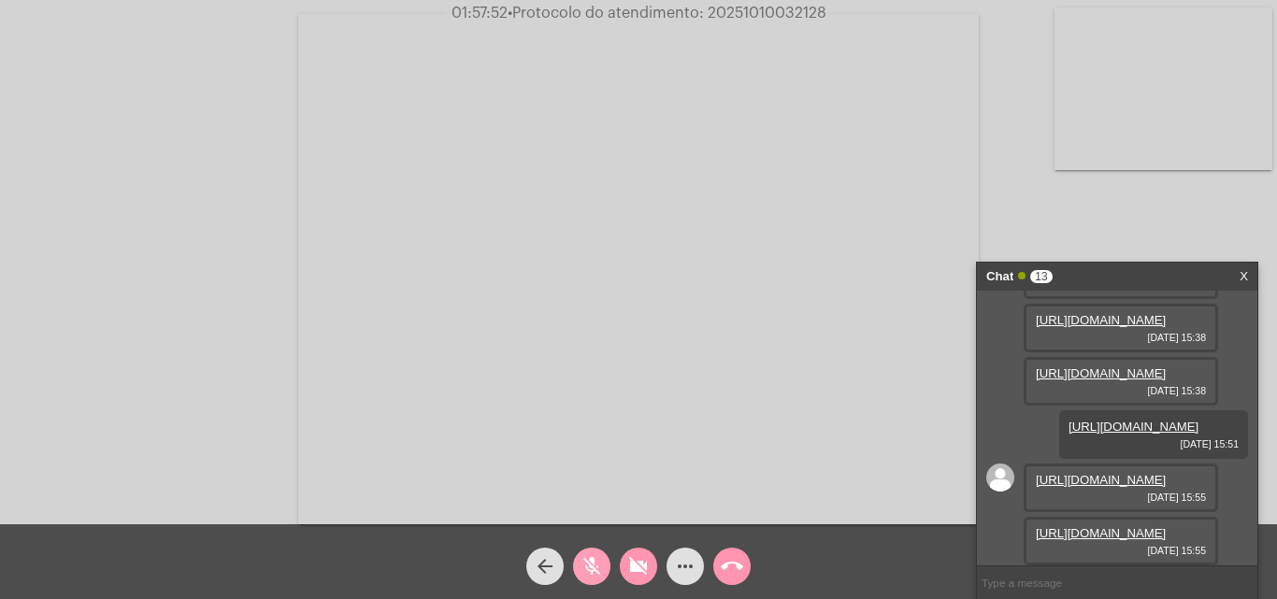
click at [595, 548] on span "mic_off" at bounding box center [591, 566] width 22 height 37
click at [642, 563] on mat-icon "videocam_off" at bounding box center [638, 566] width 22 height 22
click at [746, 360] on video at bounding box center [638, 269] width 680 height 510
click at [469, 285] on video at bounding box center [324, 266] width 610 height 457
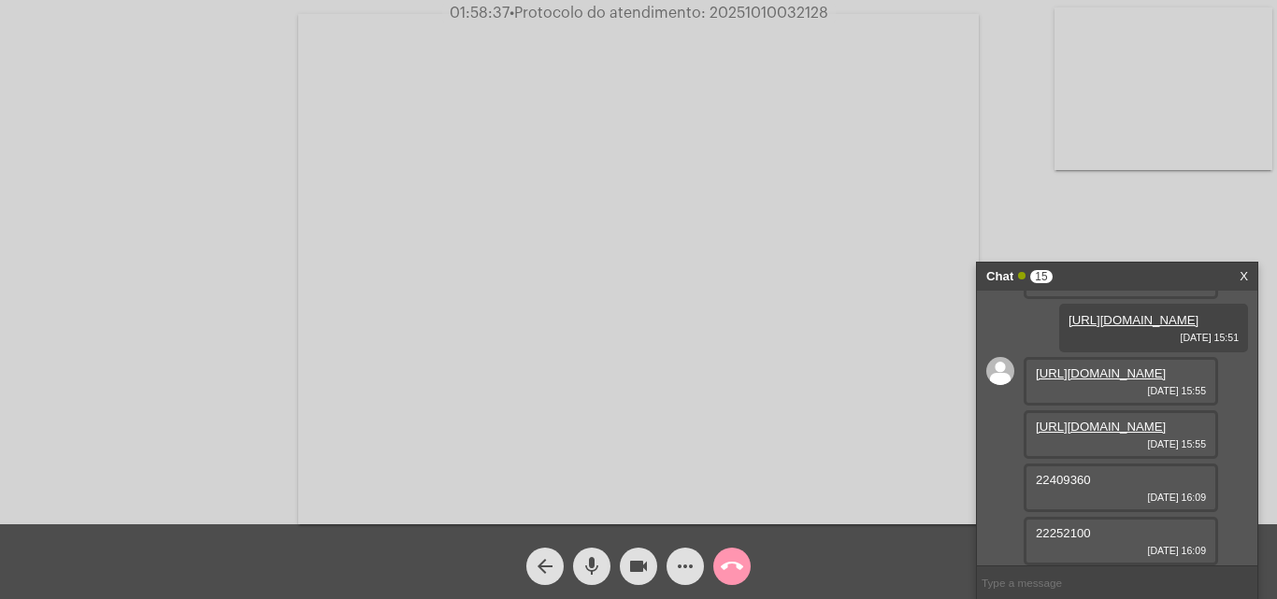
scroll to position [1171, 0]
click at [1053, 478] on span "22409360" at bounding box center [1062, 480] width 55 height 14
copy span "22409360"
click at [685, 566] on mat-icon "more_horiz" at bounding box center [685, 566] width 22 height 22
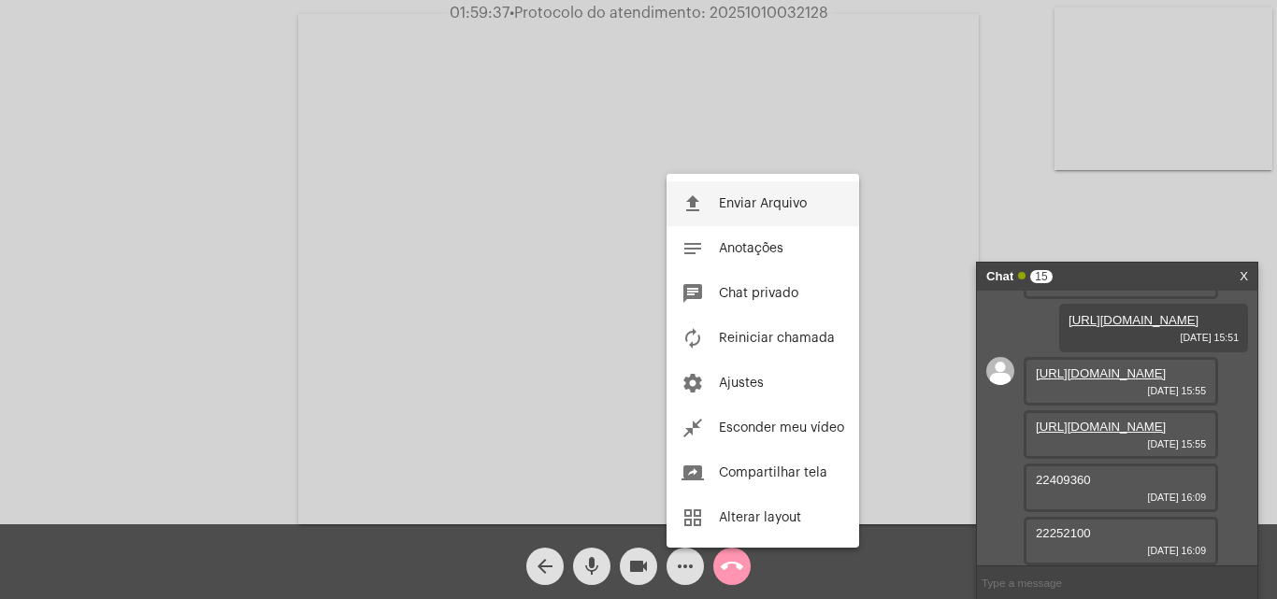
click at [704, 198] on button "file_upload Enviar Arquivo" at bounding box center [762, 203] width 193 height 45
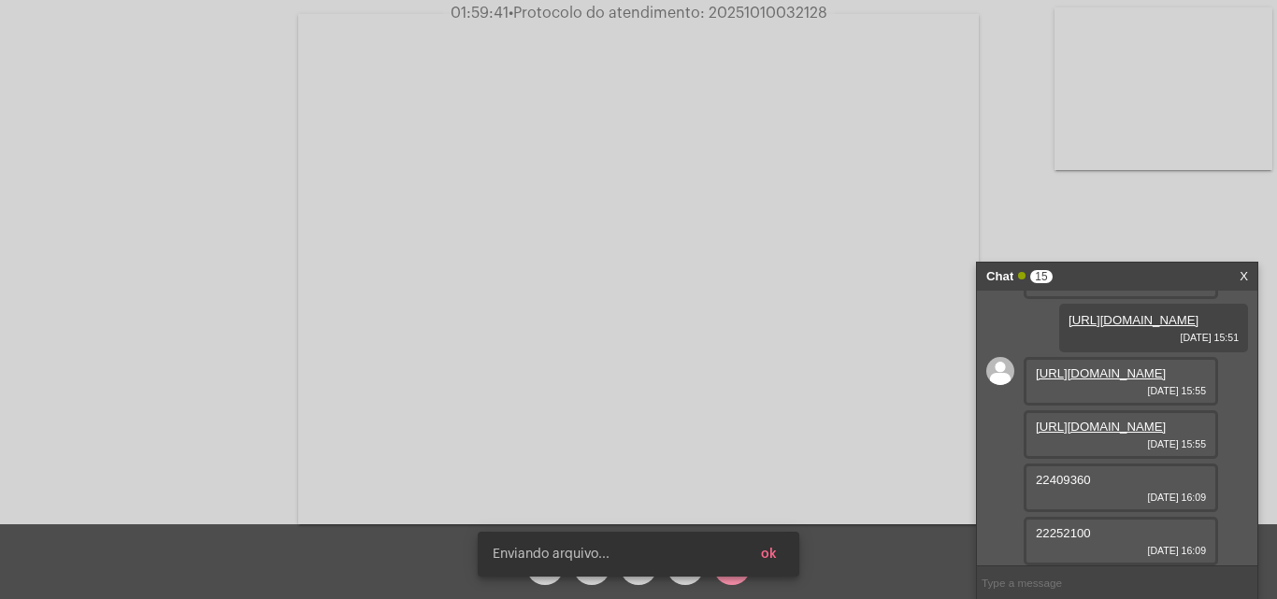
scroll to position [1266, 0]
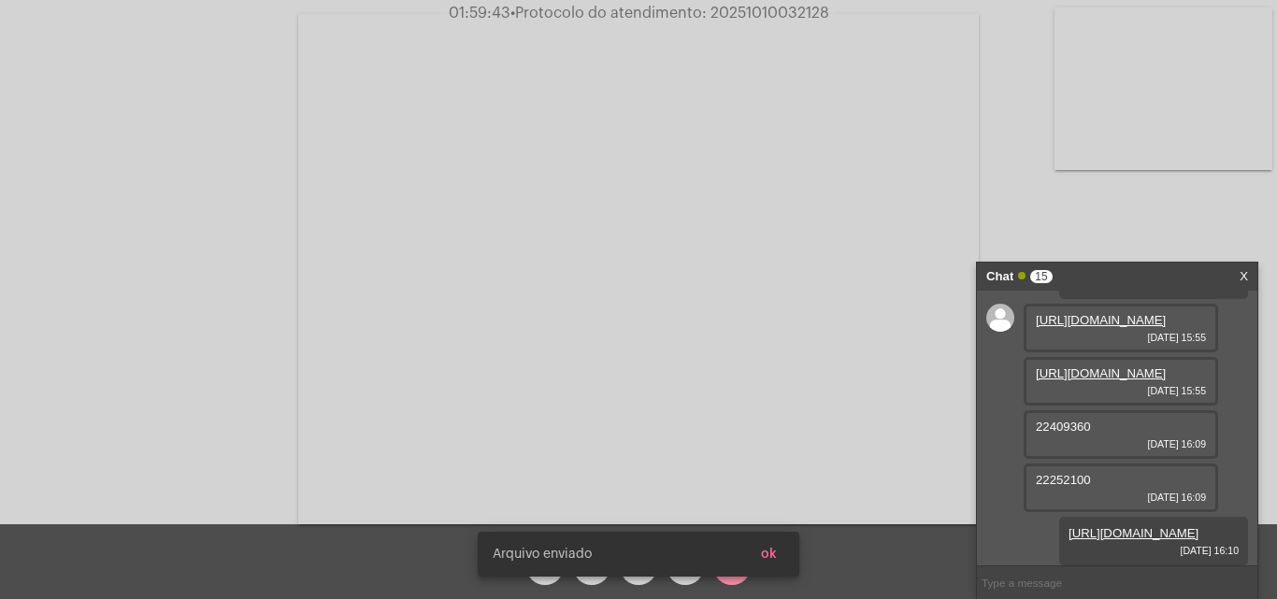
click at [1047, 473] on span "22252100" at bounding box center [1062, 480] width 55 height 14
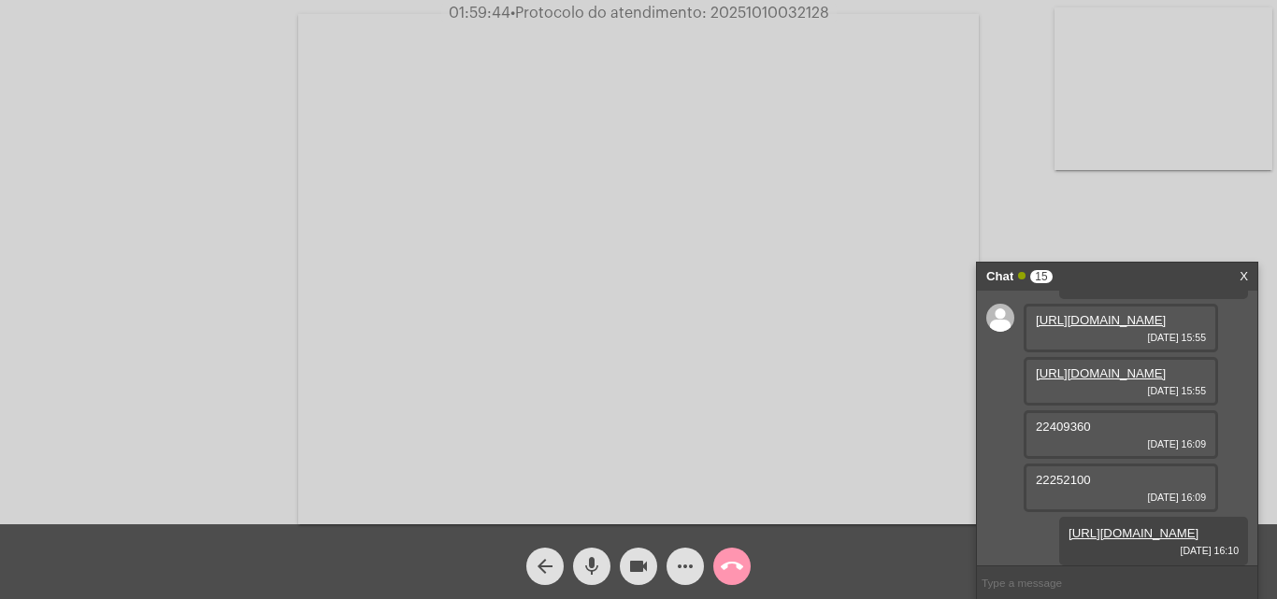
copy span "22252100"
click at [678, 558] on mat-icon "more_horiz" at bounding box center [685, 566] width 22 height 22
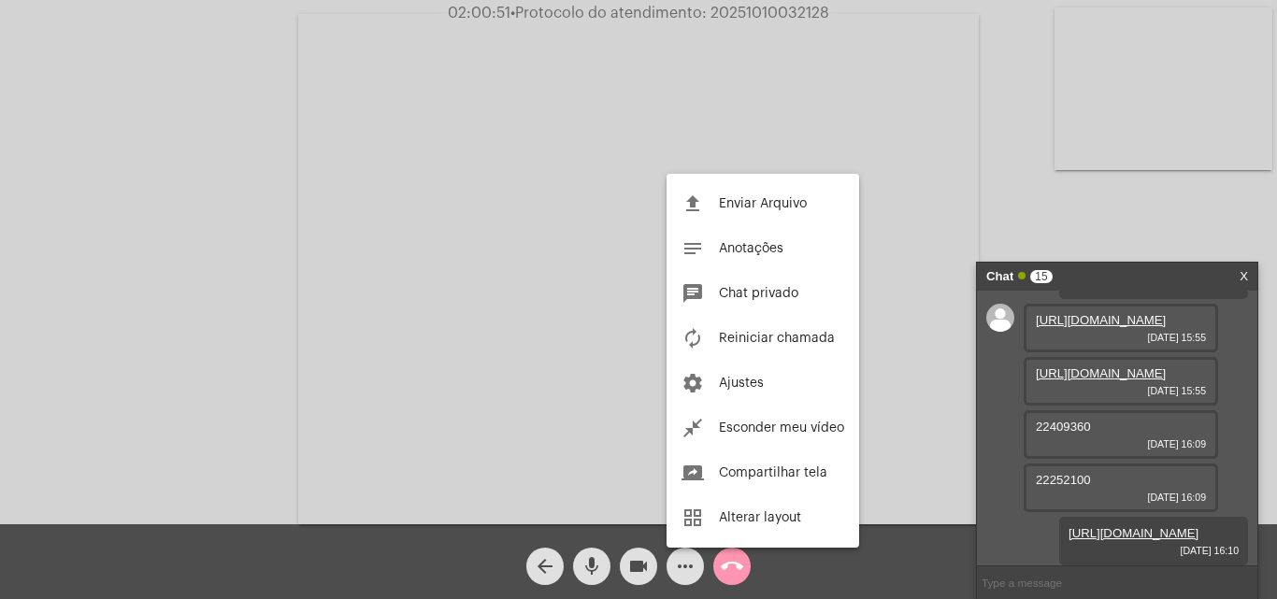
click at [698, 186] on button "file_upload Enviar Arquivo" at bounding box center [762, 203] width 193 height 45
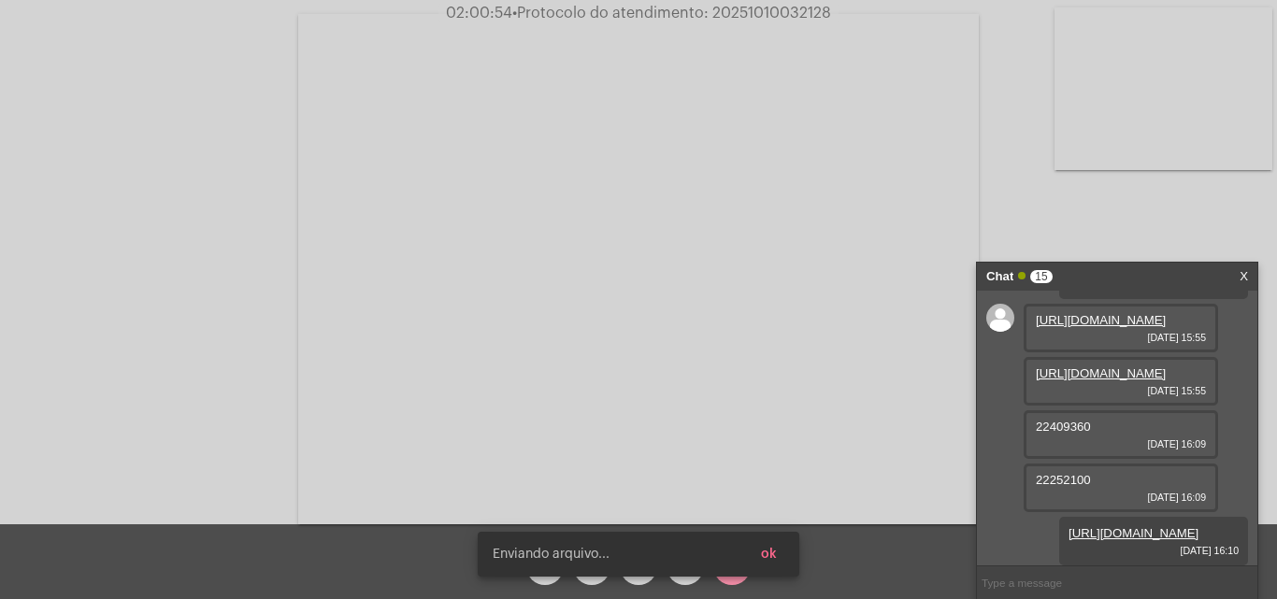
scroll to position [1362, 0]
click at [779, 553] on button "ok" at bounding box center [769, 554] width 46 height 34
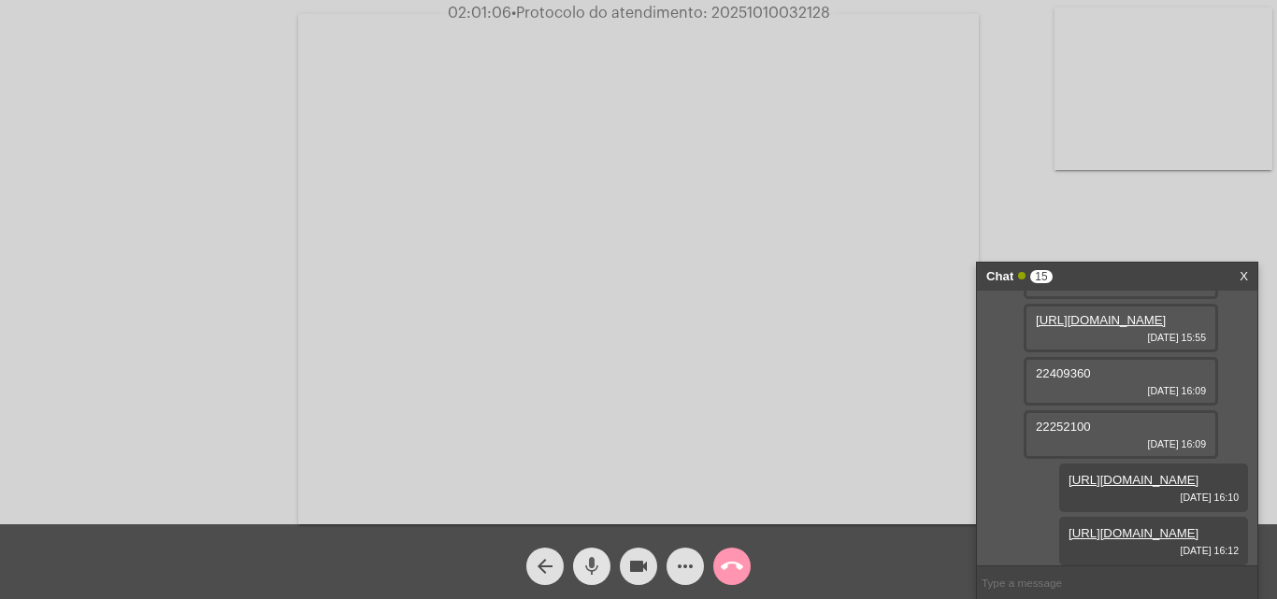
click at [598, 558] on mat-icon "mic" at bounding box center [591, 566] width 22 height 22
click at [633, 566] on mat-icon "videocam" at bounding box center [638, 566] width 22 height 22
click at [590, 558] on mat-icon "mic_off" at bounding box center [591, 566] width 22 height 22
click at [649, 568] on mat-icon "videocam_off" at bounding box center [638, 566] width 22 height 22
click at [1245, 277] on link "X" at bounding box center [1243, 277] width 8 height 28
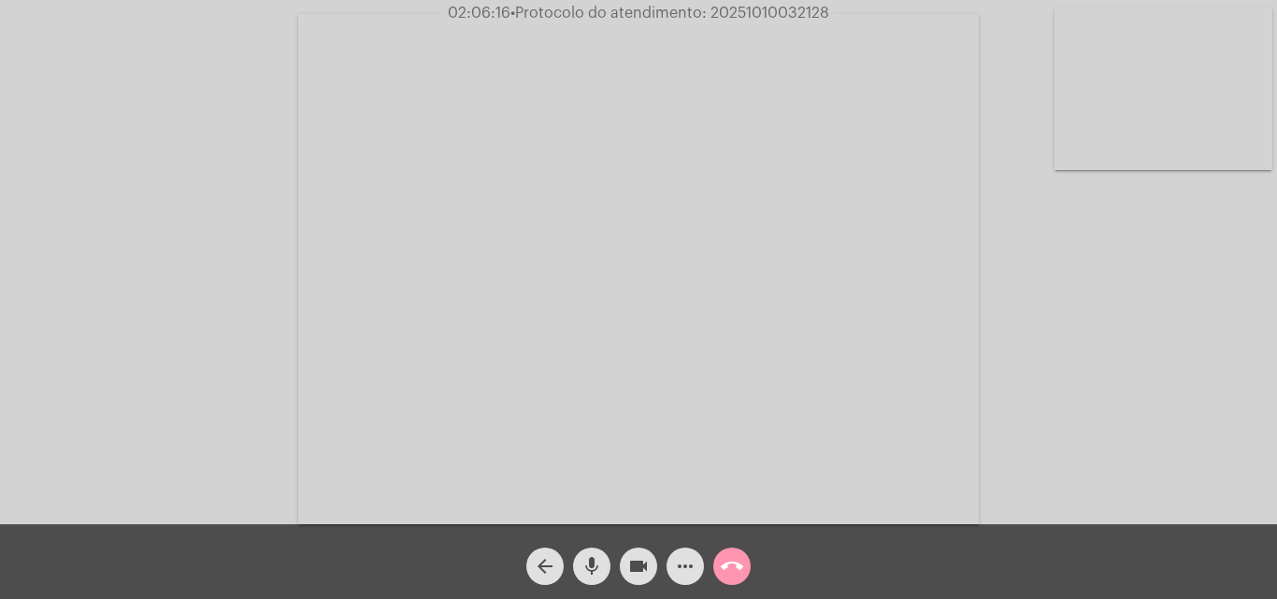
click at [722, 8] on span "• Protocolo do atendimento: 20251010032128" at bounding box center [669, 13] width 319 height 15
copy span "20251010032128"
click at [731, 567] on mat-icon "call_end" at bounding box center [732, 566] width 22 height 22
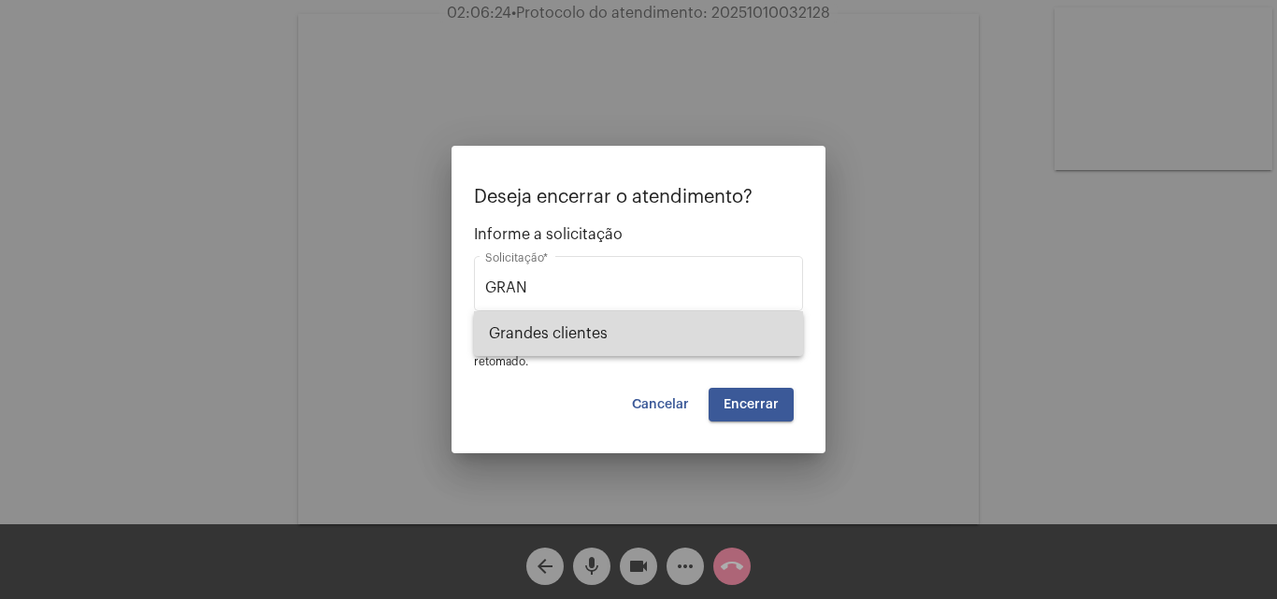
click at [621, 323] on span "⁠Grandes clientes" at bounding box center [638, 333] width 299 height 45
type input "⁠Grandes clientes"
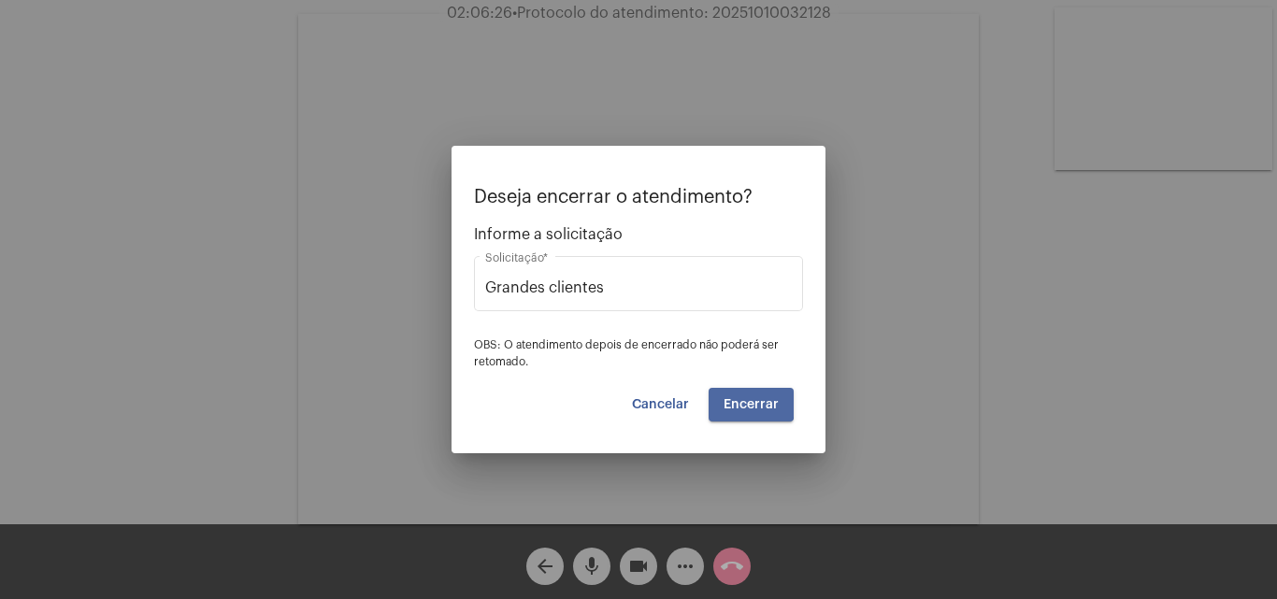
click at [747, 400] on span "Encerrar" at bounding box center [750, 404] width 55 height 13
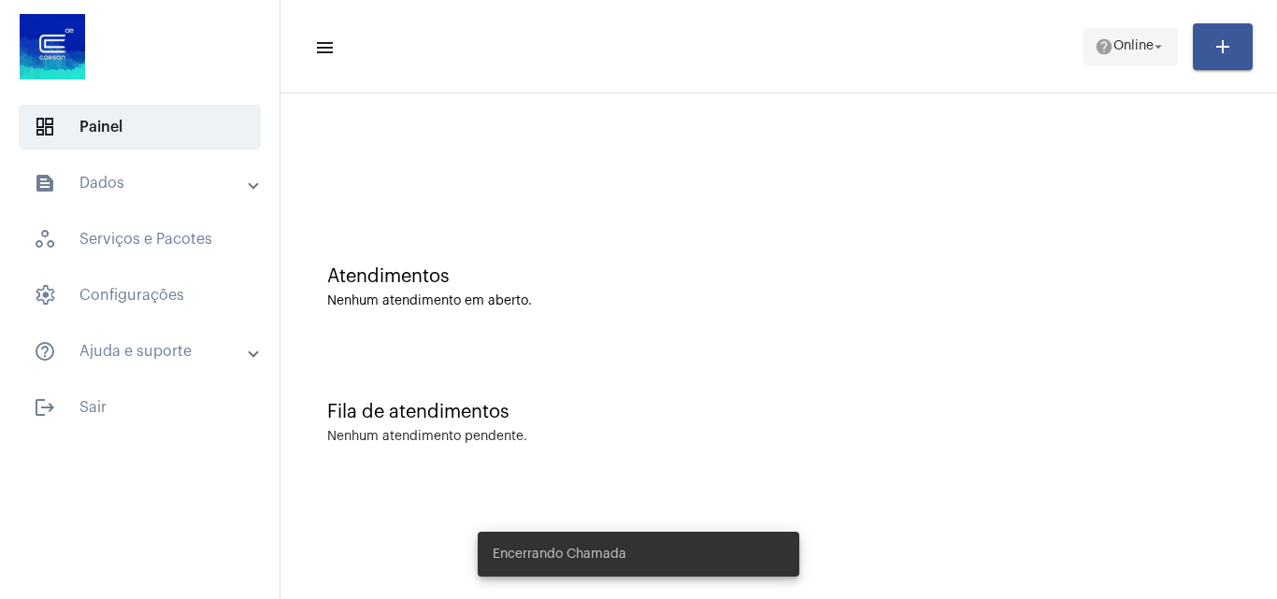
click at [1134, 46] on span "Online" at bounding box center [1133, 46] width 40 height 13
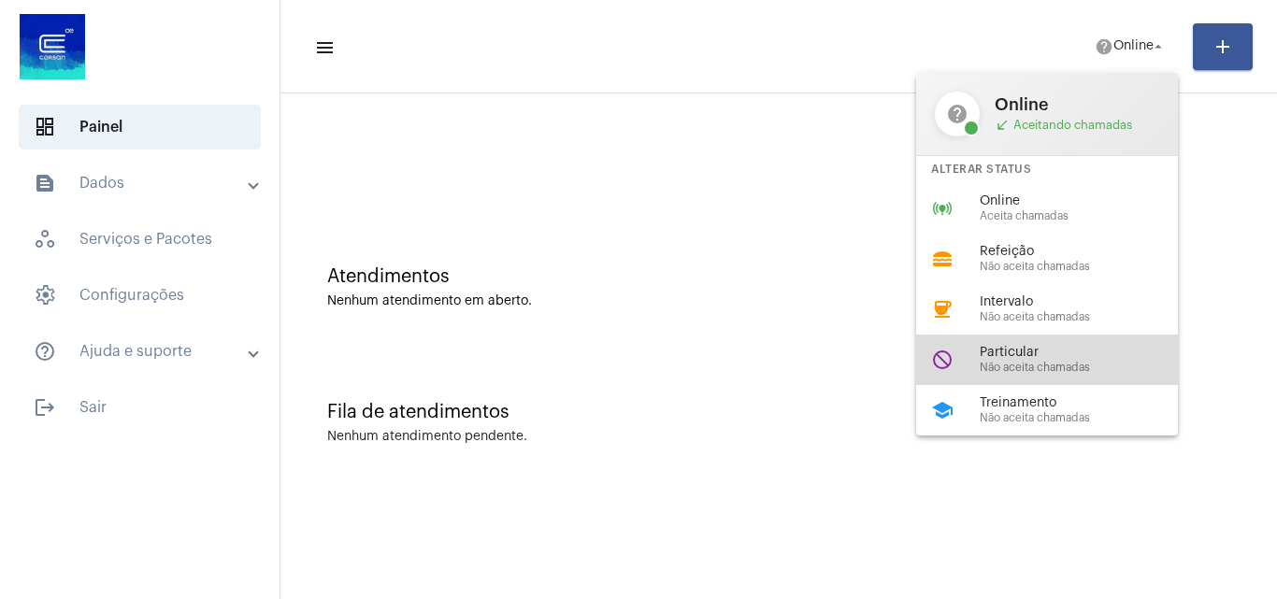
click at [1047, 353] on span "Particular" at bounding box center [1085, 353] width 213 height 14
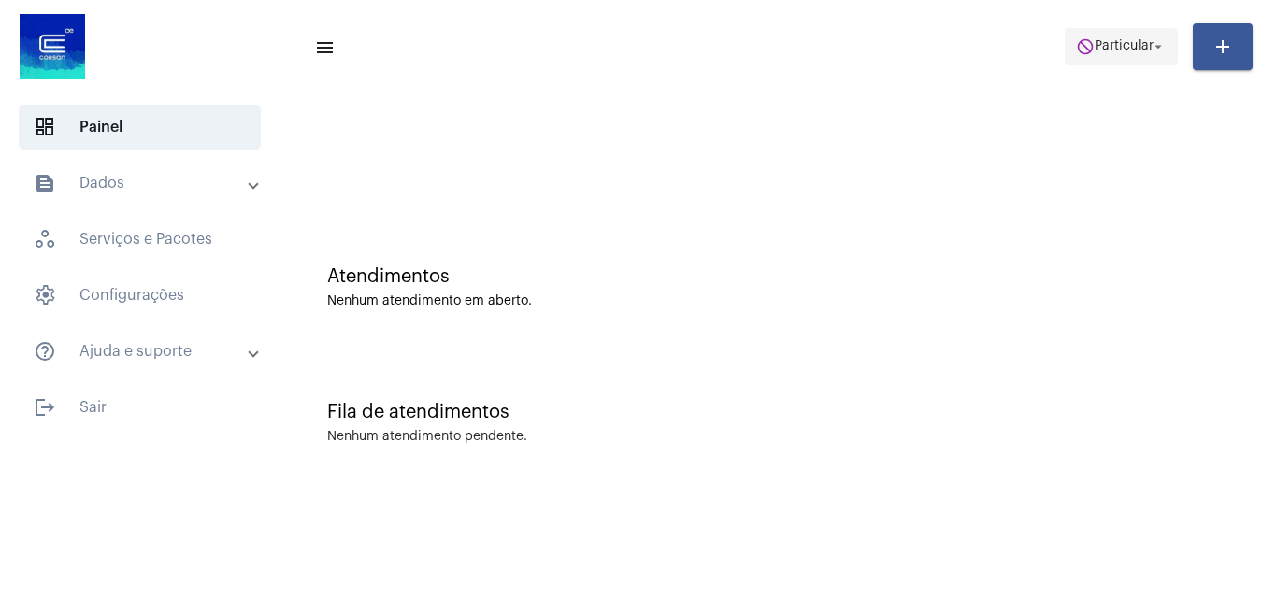
drag, startPoint x: 1077, startPoint y: 24, endPoint x: 1093, endPoint y: 40, distance: 22.5
click at [1084, 28] on mat-toolbar-row "menu do_not_disturb Particular arrow_drop_down add" at bounding box center [778, 47] width 996 height 60
click at [1094, 40] on span "Particular" at bounding box center [1123, 46] width 59 height 13
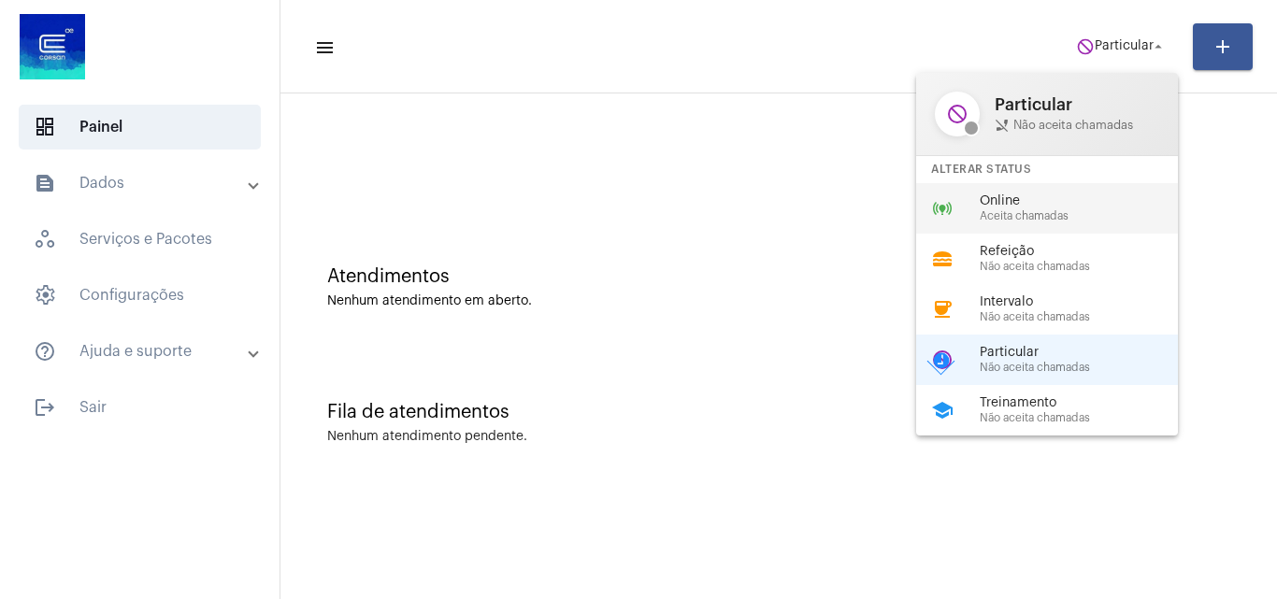
click at [1004, 203] on span "Online" at bounding box center [1085, 201] width 213 height 14
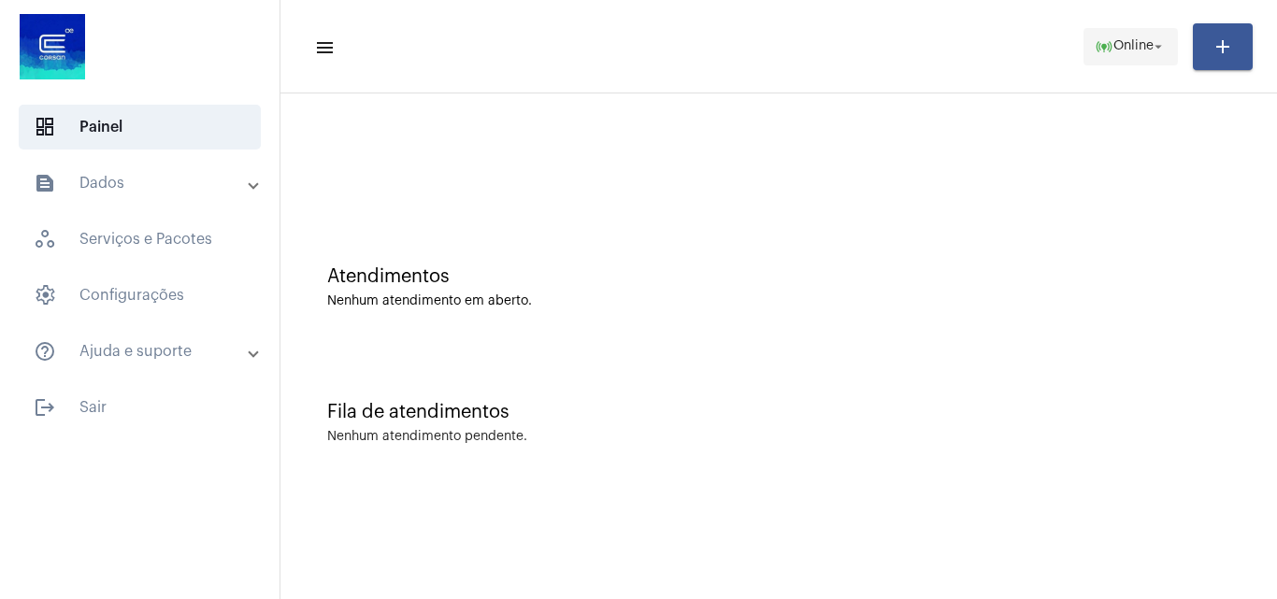
click at [1147, 57] on span "online_prediction Online arrow_drop_down" at bounding box center [1130, 46] width 72 height 34
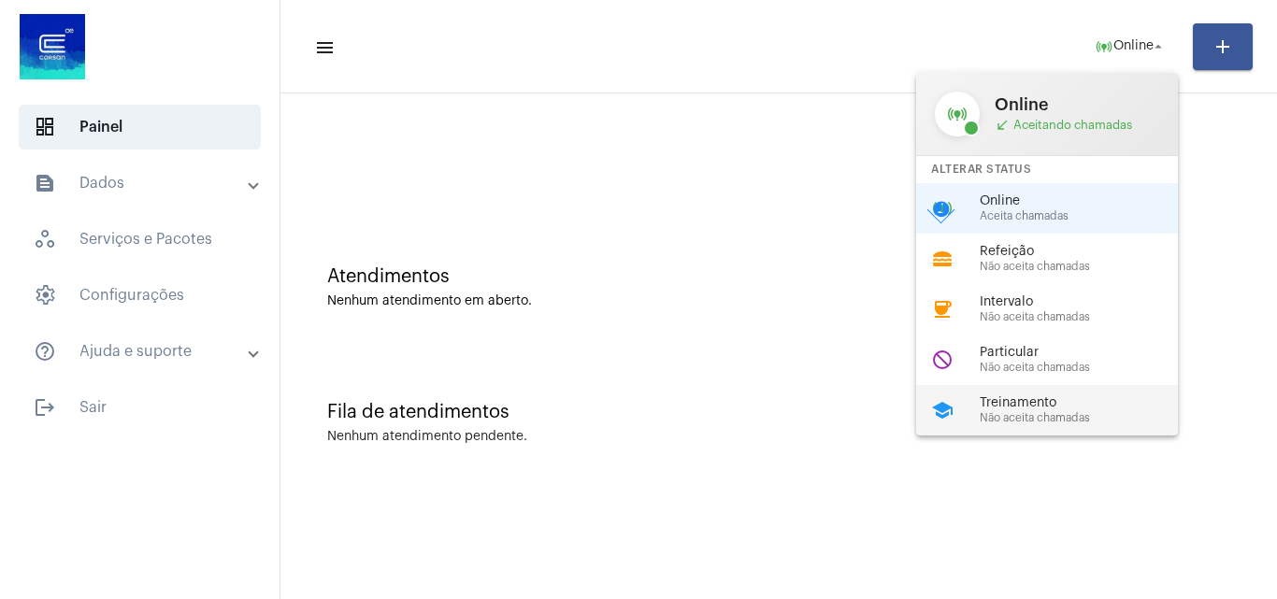
click at [1060, 412] on span "Não aceita chamadas" at bounding box center [1085, 418] width 213 height 12
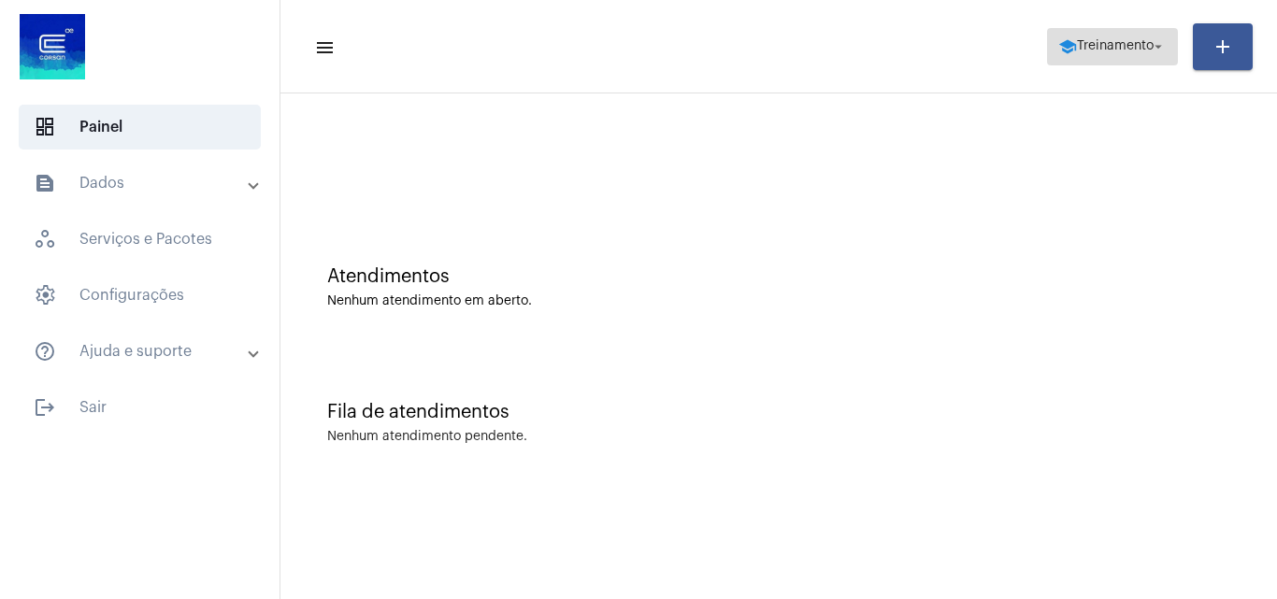
click at [1097, 51] on span "Treinamento" at bounding box center [1115, 46] width 77 height 13
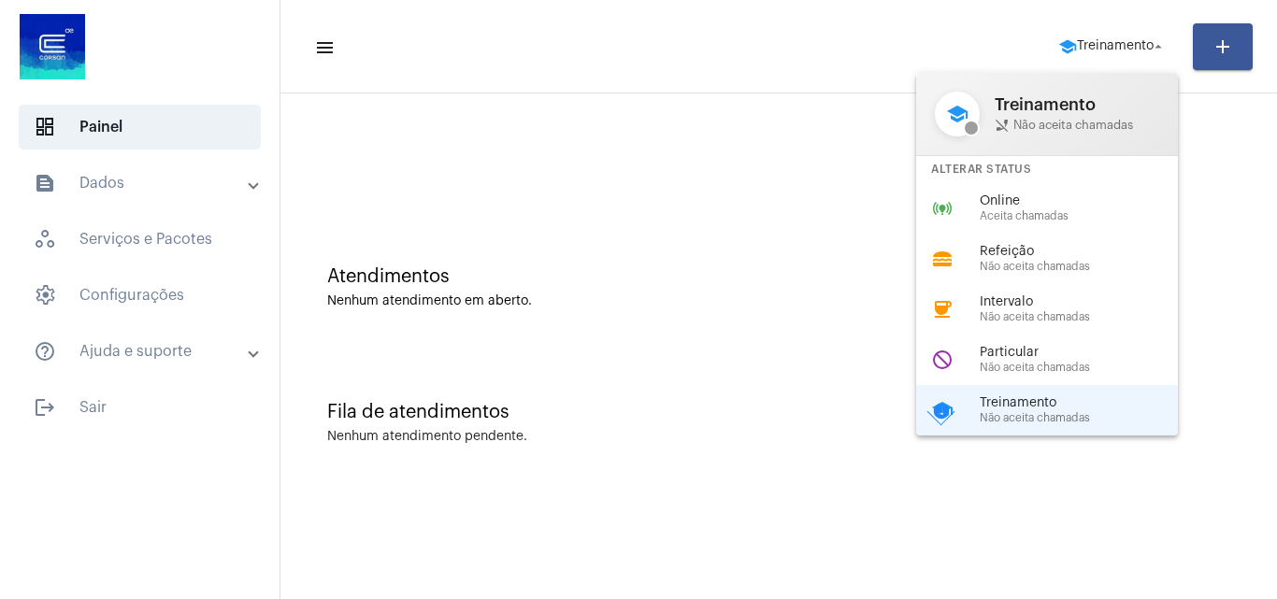
click at [1105, 48] on div at bounding box center [638, 299] width 1277 height 599
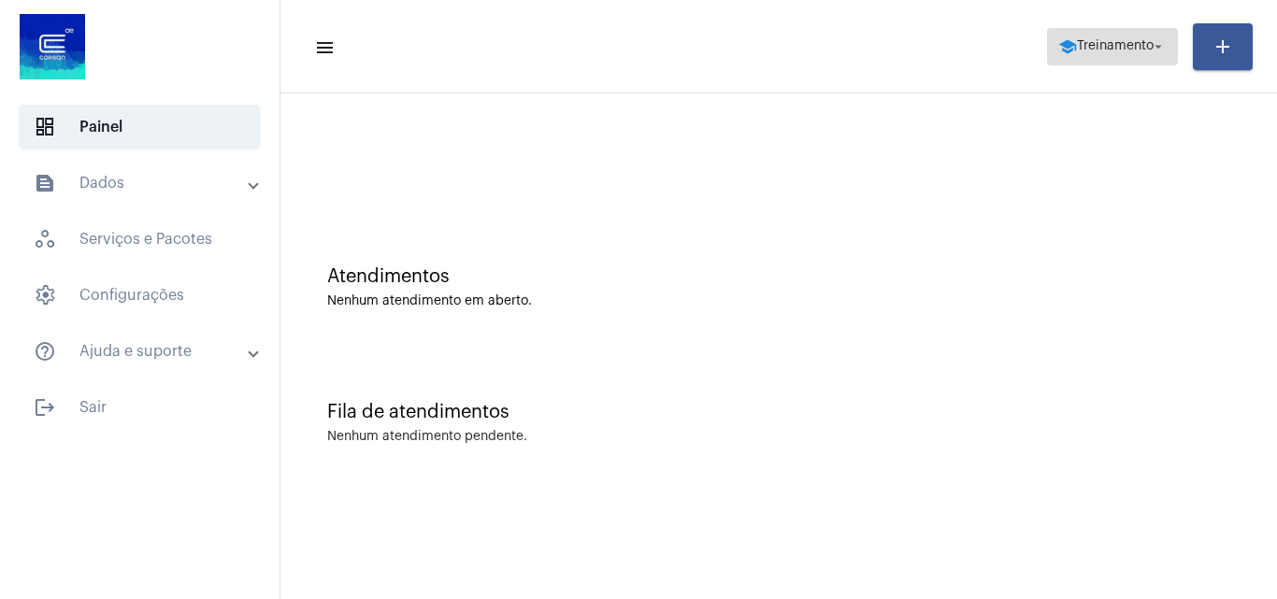
click at [1098, 36] on span "school Treinamento arrow_drop_down" at bounding box center [1112, 46] width 108 height 34
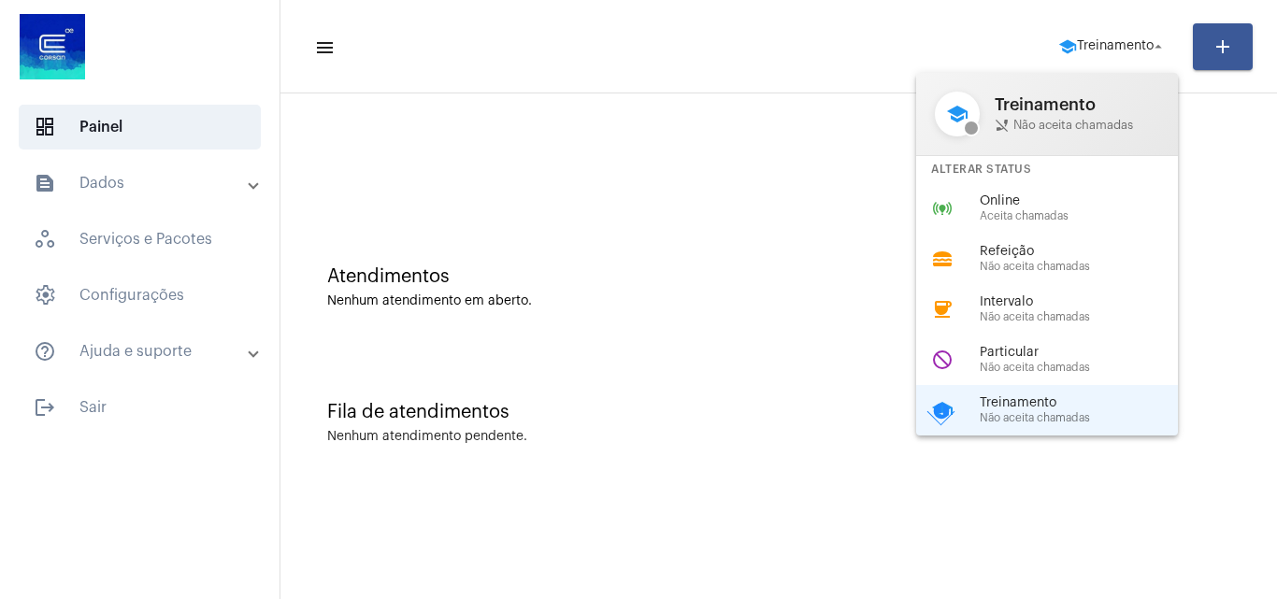
click at [727, 214] on div at bounding box center [638, 299] width 1277 height 599
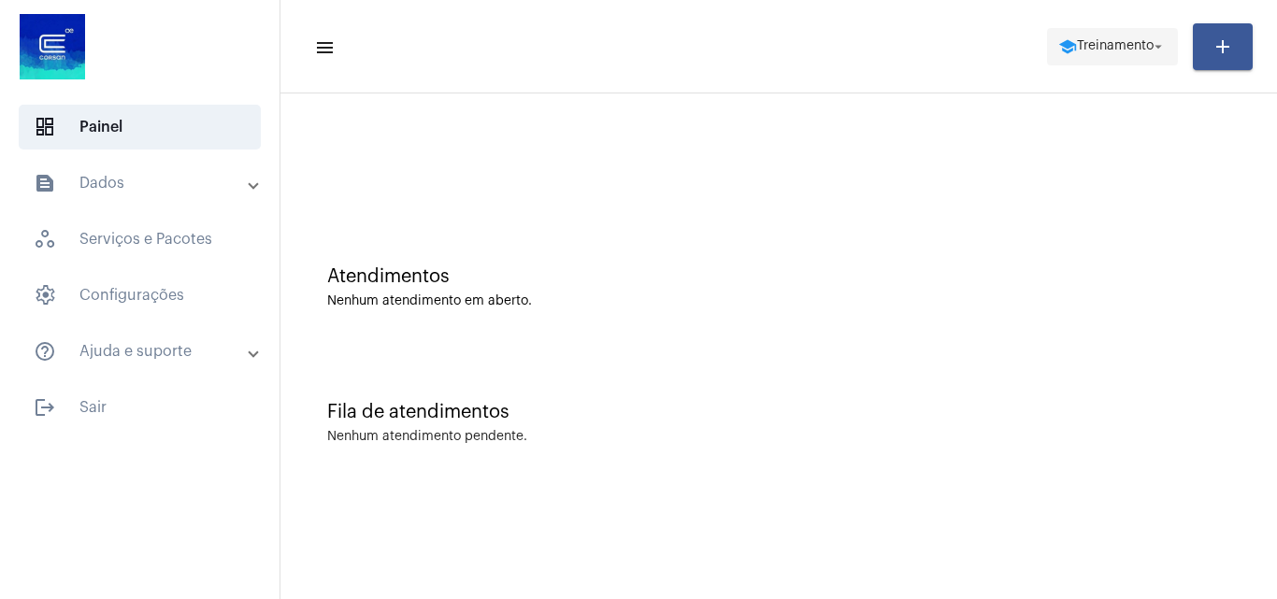
click at [1088, 48] on span "Treinamento" at bounding box center [1115, 46] width 77 height 13
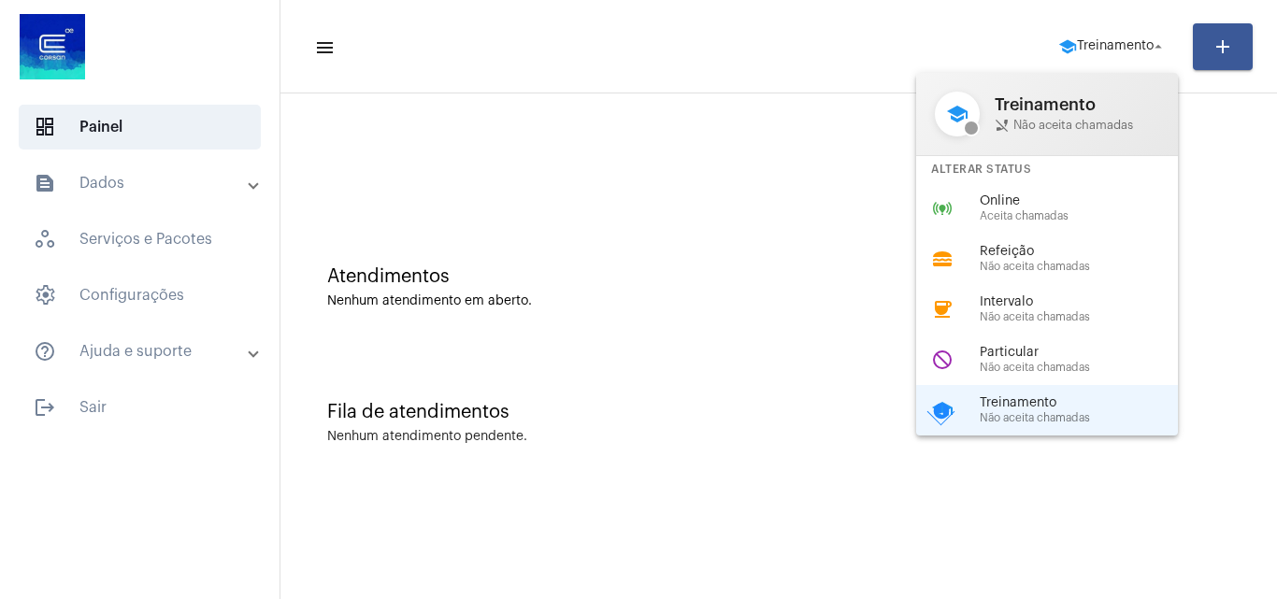
click at [653, 191] on div at bounding box center [638, 299] width 1277 height 599
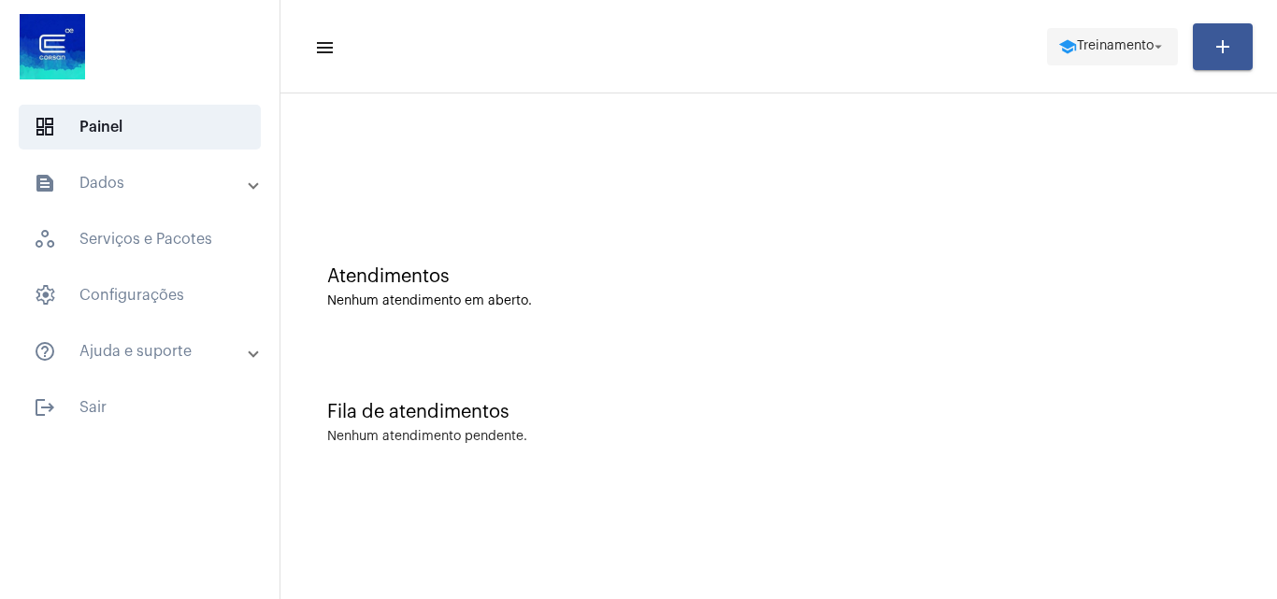
click at [1089, 54] on span "school Treinamento arrow_drop_down" at bounding box center [1112, 46] width 108 height 34
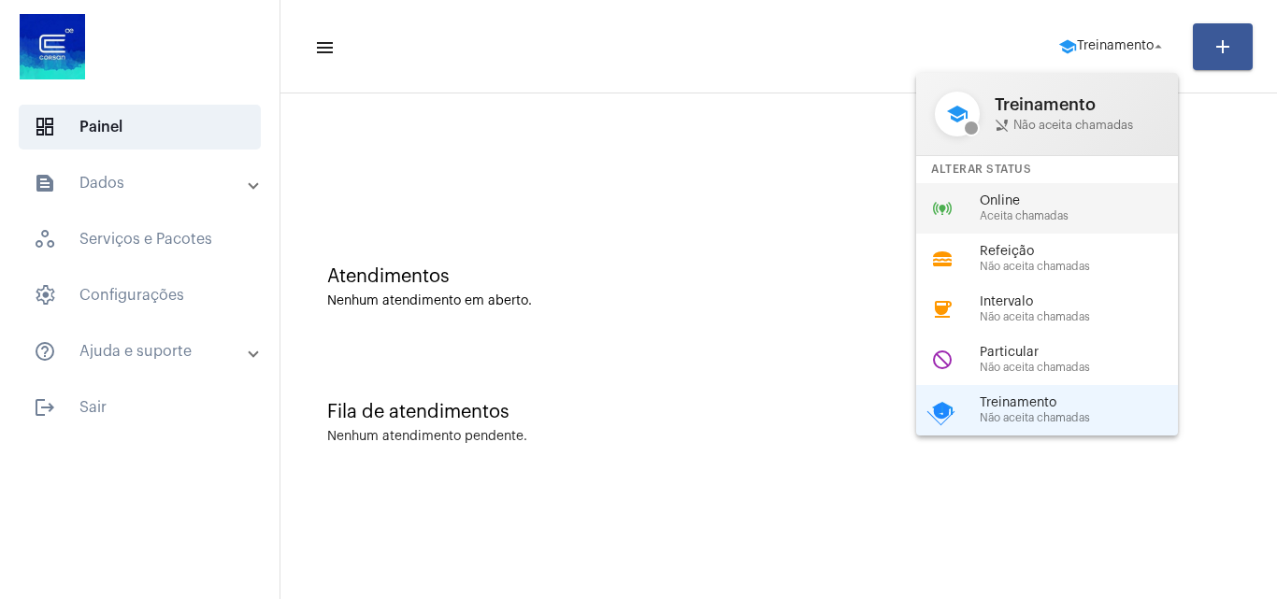
click at [1000, 207] on span "Online" at bounding box center [1085, 201] width 213 height 14
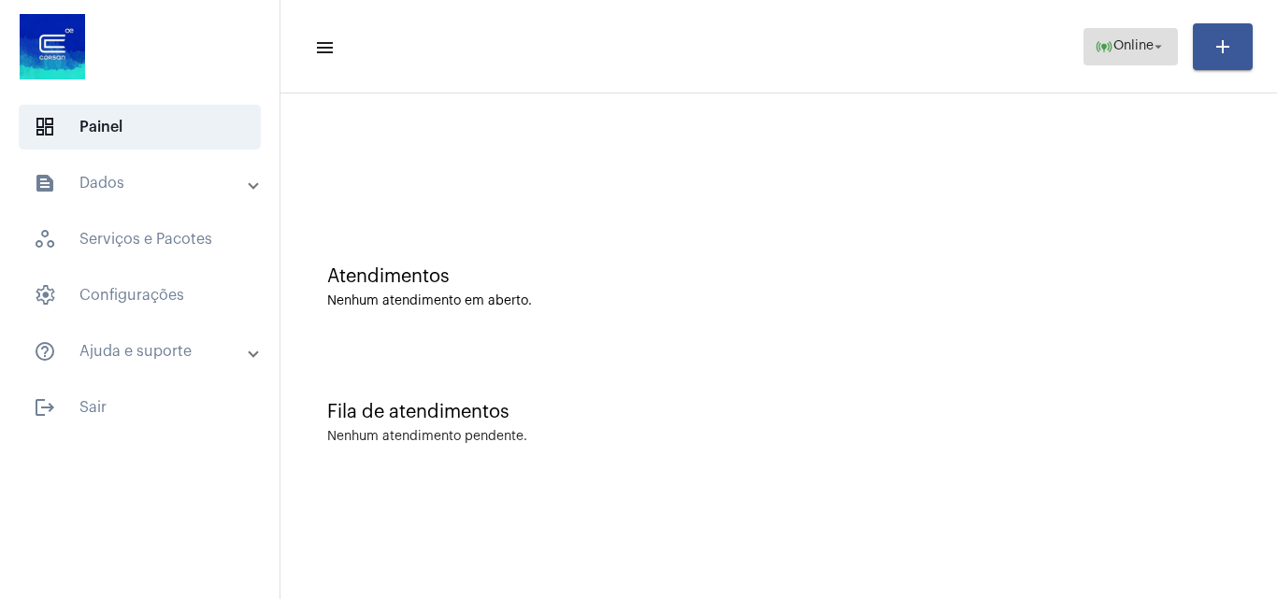
click at [1125, 45] on span "Online" at bounding box center [1133, 46] width 40 height 13
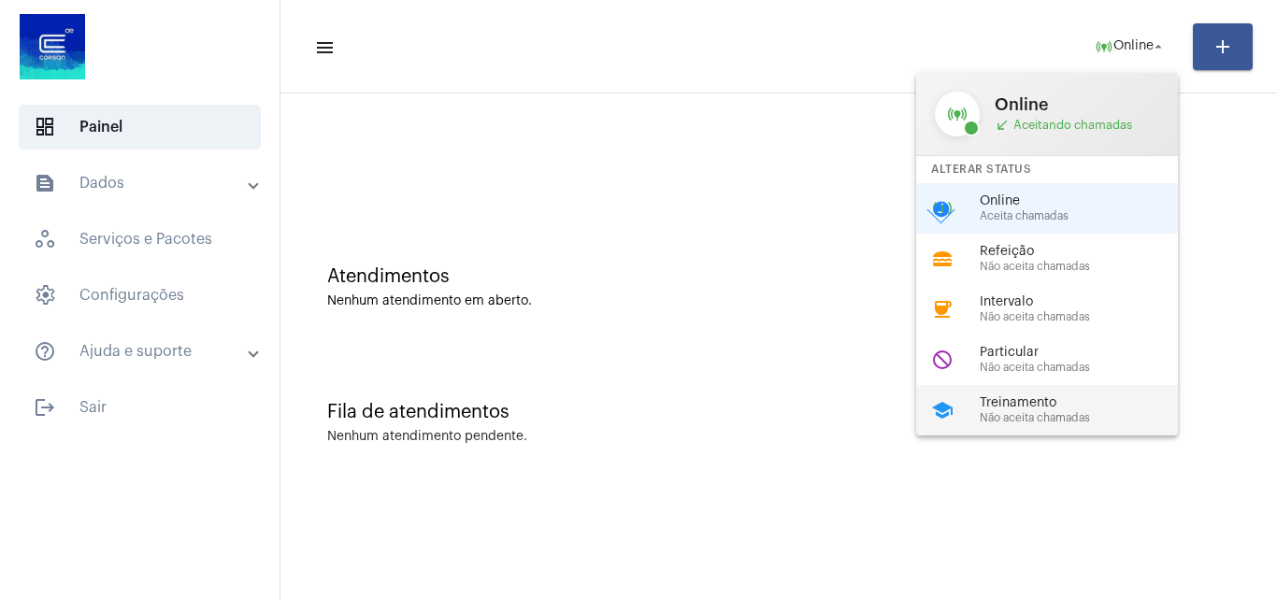
click at [998, 413] on span "Não aceita chamadas" at bounding box center [1085, 418] width 213 height 12
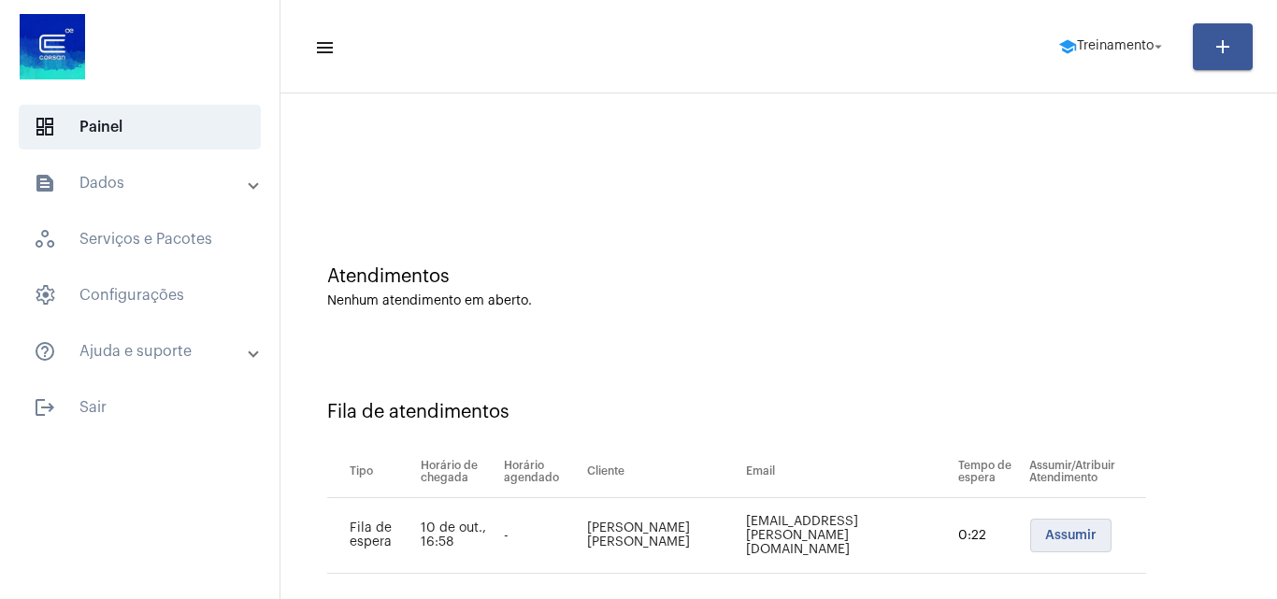
click at [1045, 538] on span "Assumir" at bounding box center [1070, 535] width 51 height 13
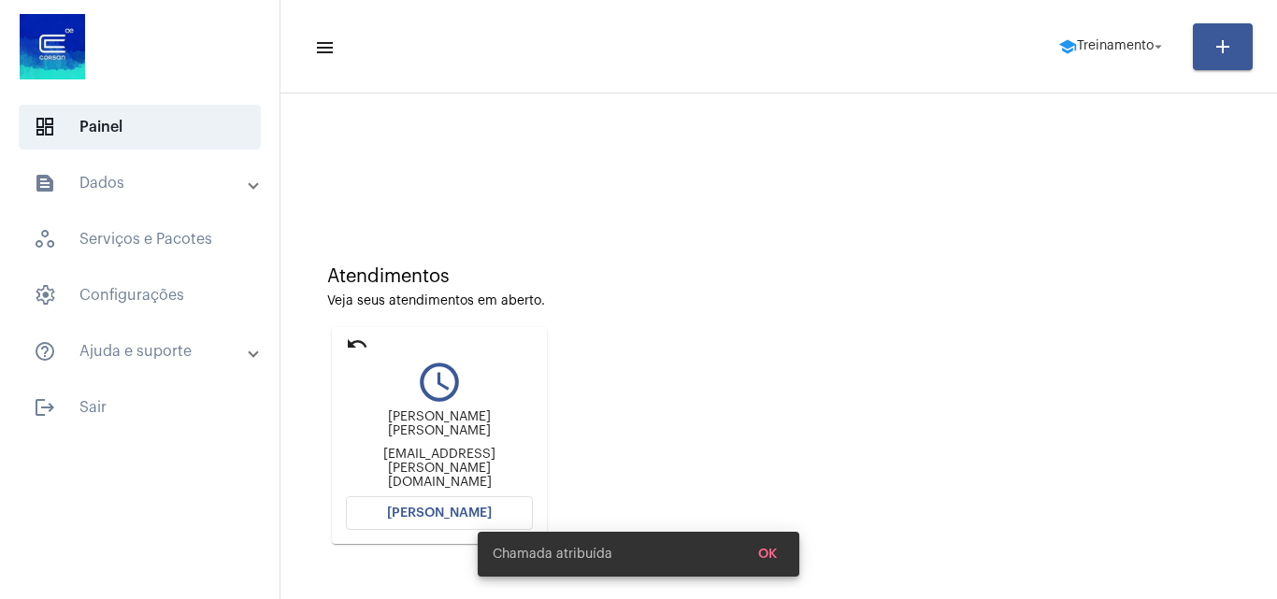
click at [435, 507] on span "[PERSON_NAME]" at bounding box center [439, 513] width 105 height 13
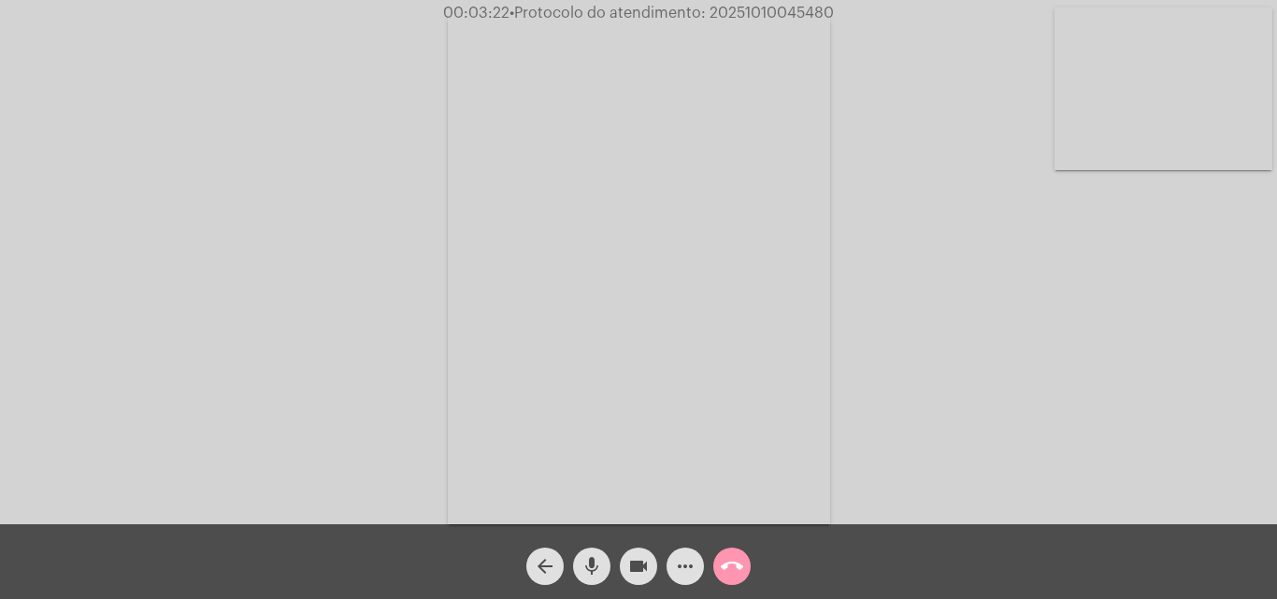
click at [687, 562] on mat-icon "more_horiz" at bounding box center [685, 566] width 22 height 22
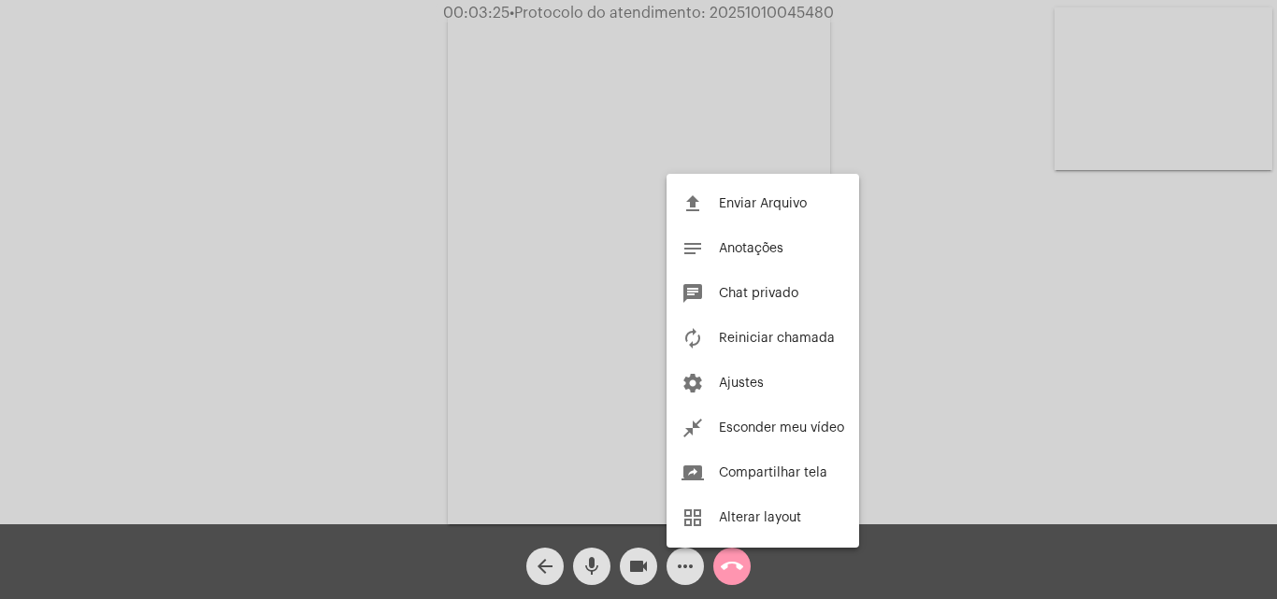
click at [369, 174] on div at bounding box center [638, 299] width 1277 height 599
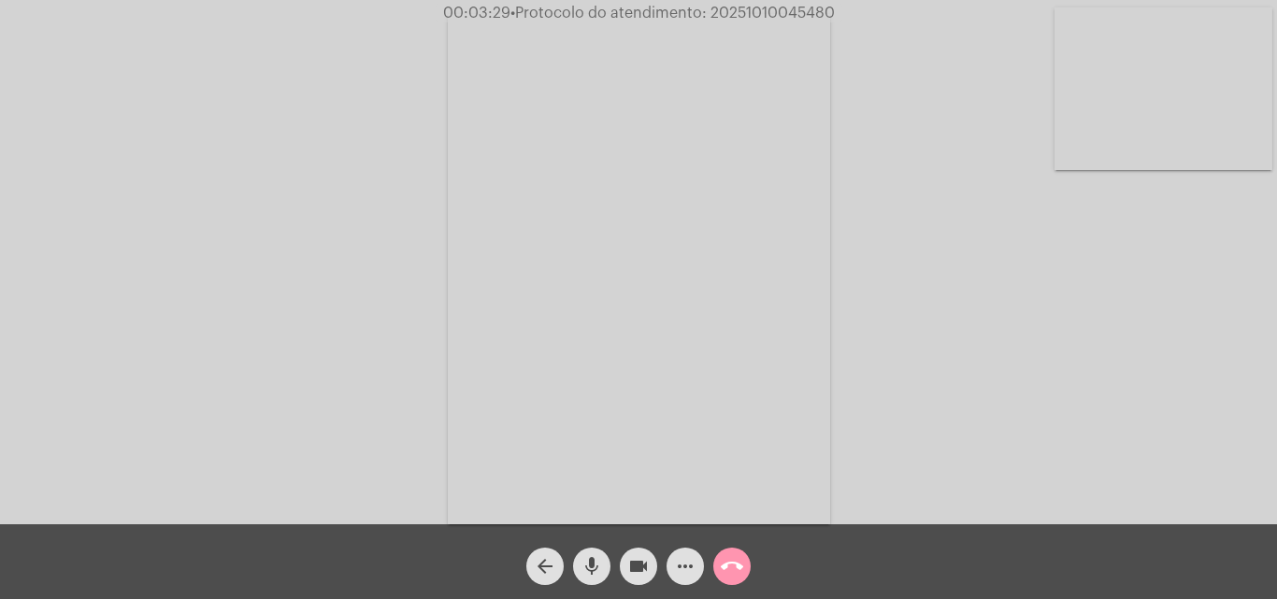
click at [678, 563] on mat-icon "more_horiz" at bounding box center [685, 566] width 22 height 22
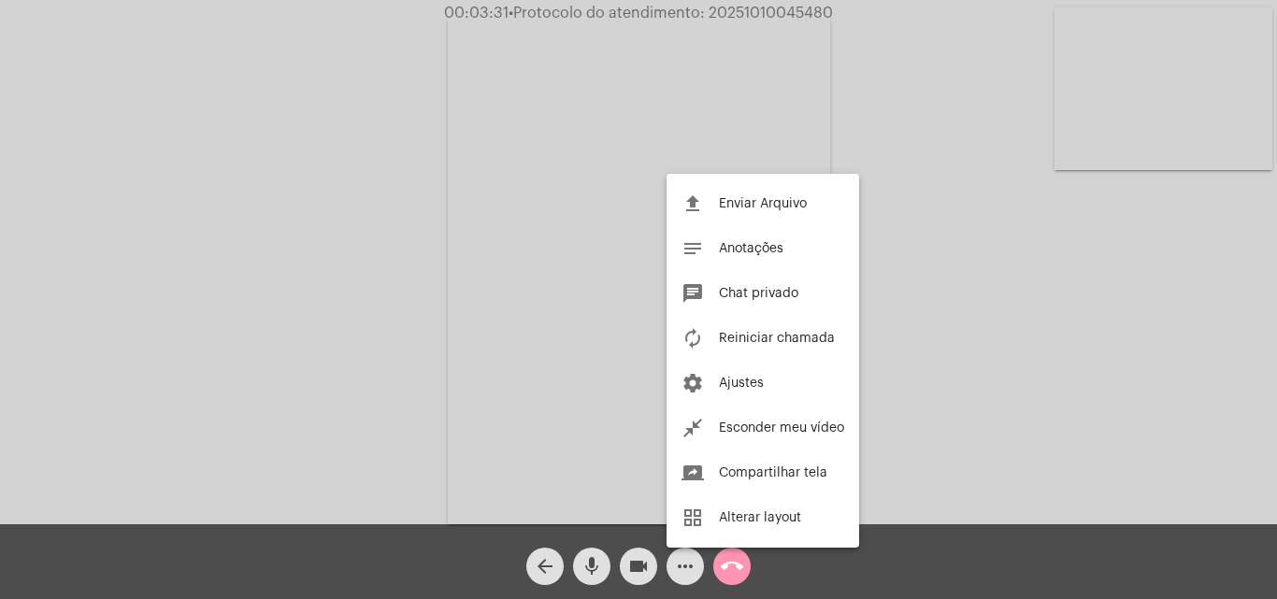
click at [420, 217] on div at bounding box center [638, 299] width 1277 height 599
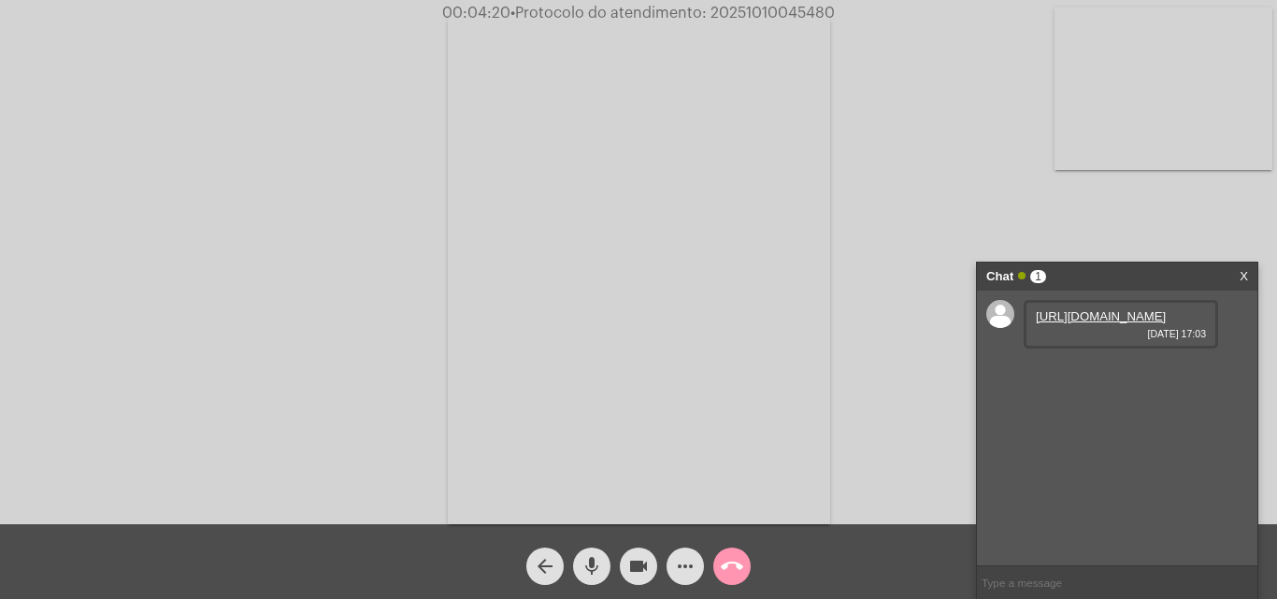
click at [1092, 323] on link "https://neft-transfer-bucket.s3.amazonaws.com/temp-ded9eb51-f512-f885-f984-15aa…" at bounding box center [1100, 316] width 130 height 14
drag, startPoint x: 93, startPoint y: 206, endPoint x: 116, endPoint y: 200, distance: 23.1
click at [93, 206] on div "Acessando Câmera e Microfone..." at bounding box center [638, 267] width 1273 height 524
click at [595, 563] on mat-icon "mic" at bounding box center [591, 566] width 22 height 22
click at [635, 565] on mat-icon "videocam" at bounding box center [638, 566] width 22 height 22
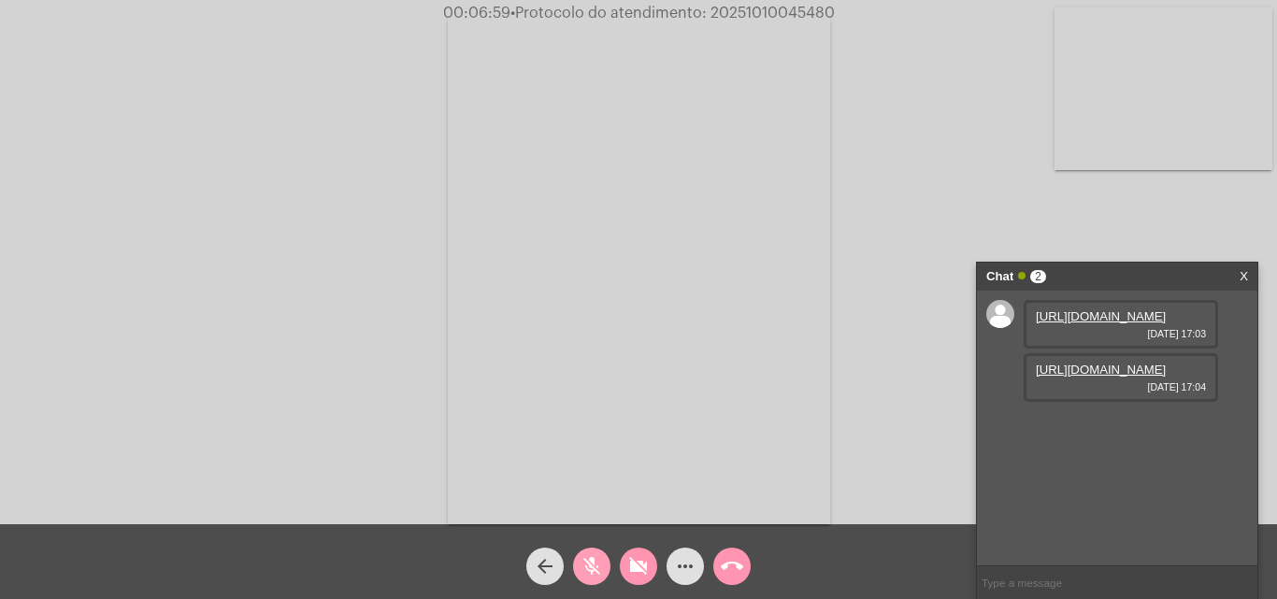
click at [597, 564] on mat-icon "mic_off" at bounding box center [591, 566] width 22 height 22
click at [591, 558] on mat-icon "mic" at bounding box center [591, 566] width 22 height 22
click at [584, 562] on mat-icon "mic_off" at bounding box center [591, 566] width 22 height 22
click at [1052, 377] on link "https://neft-transfer-bucket.s3.amazonaws.com/temp-cf172f5f-3145-c8fd-a5fd-e89a…" at bounding box center [1100, 370] width 130 height 14
click at [223, 183] on div "Acessando Câmera e Microfone..." at bounding box center [638, 267] width 1273 height 524
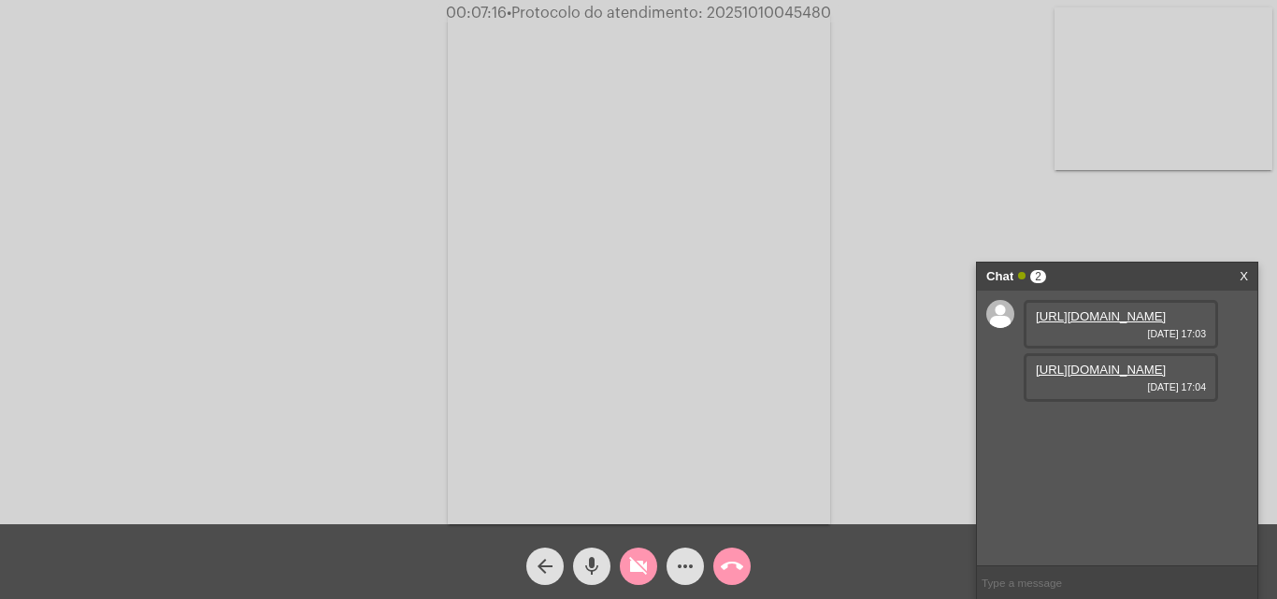
click at [589, 565] on mat-icon "mic" at bounding box center [591, 566] width 22 height 22
click at [588, 563] on mat-icon "mic_off" at bounding box center [591, 566] width 22 height 22
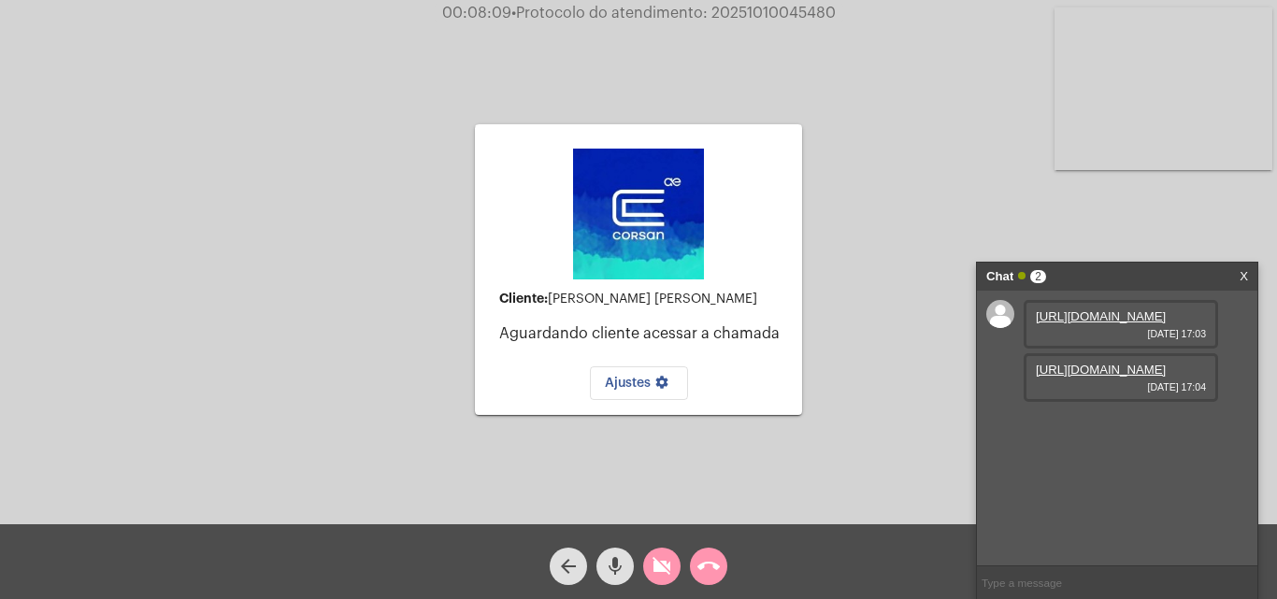
click at [670, 570] on mat-icon "videocam_off" at bounding box center [661, 566] width 22 height 22
click at [710, 561] on mat-icon "call_end" at bounding box center [708, 566] width 22 height 22
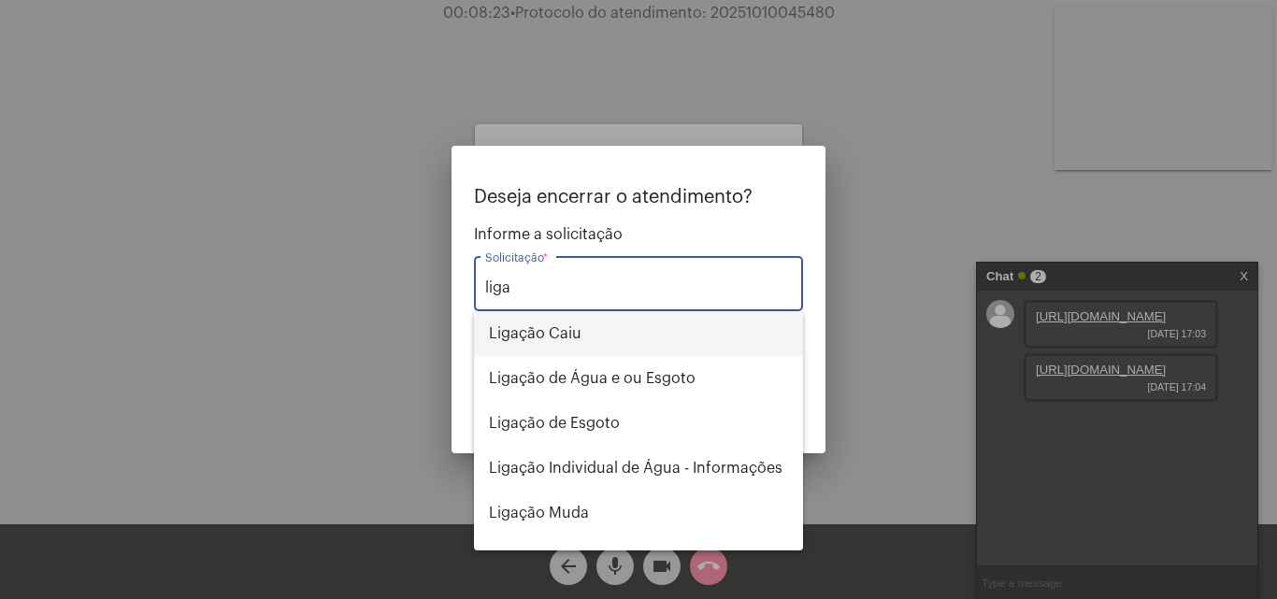
click at [551, 333] on span "Ligação Caiu" at bounding box center [638, 333] width 299 height 45
type input "Ligação Caiu"
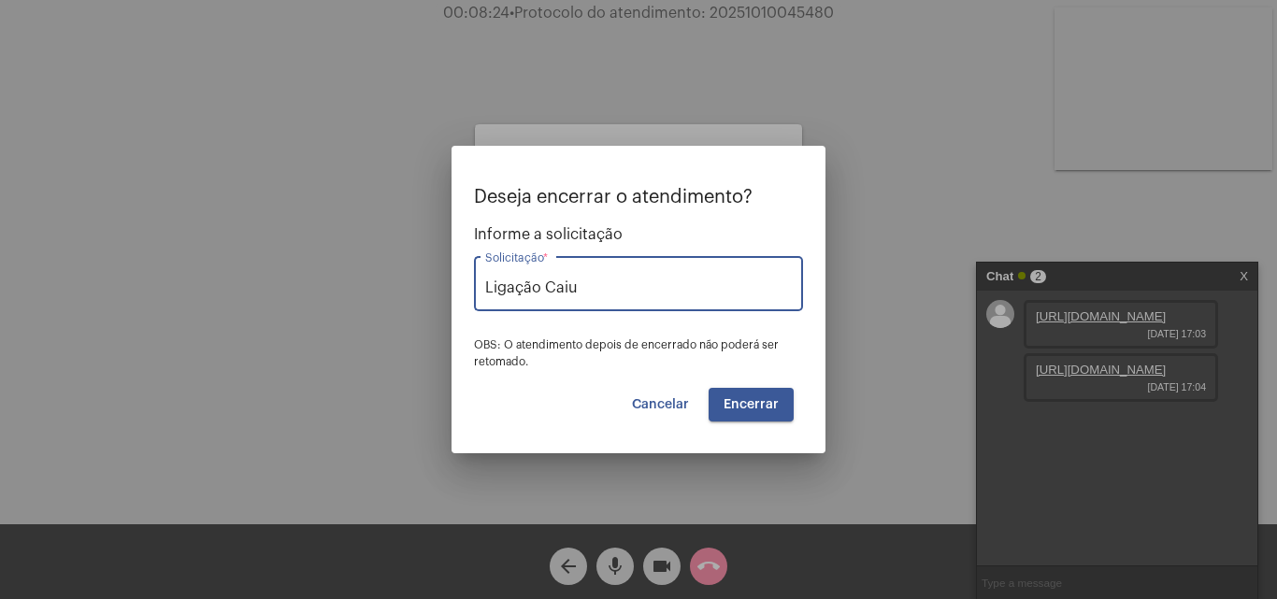
click at [736, 398] on span "Encerrar" at bounding box center [750, 404] width 55 height 13
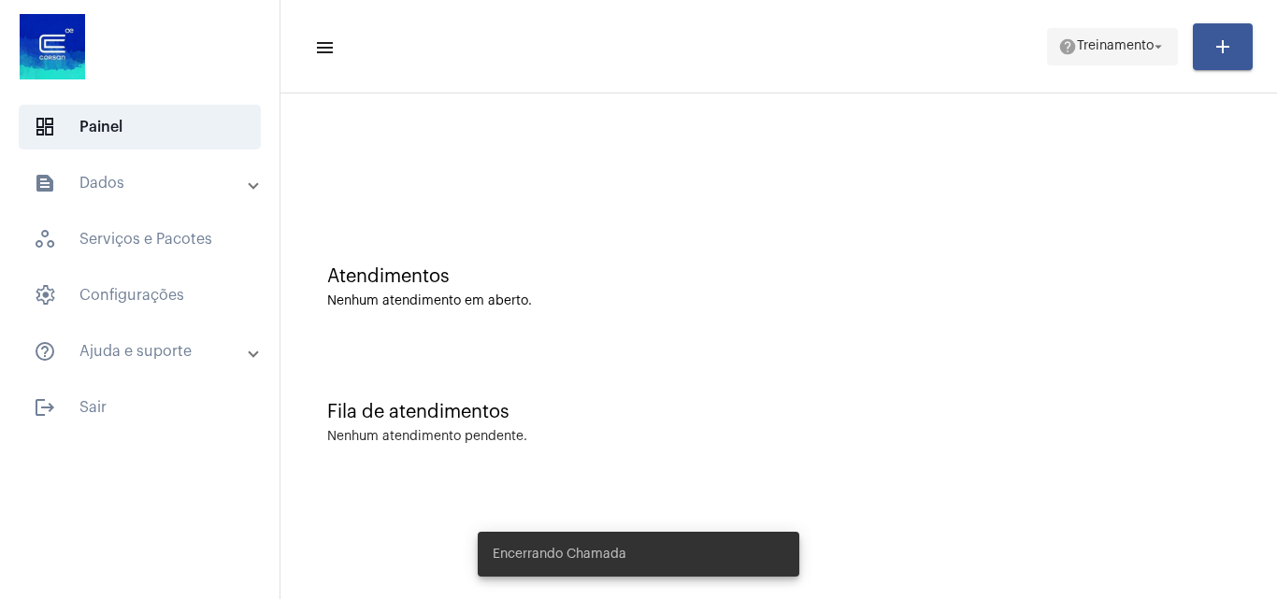
click at [1130, 50] on span "Treinamento" at bounding box center [1115, 46] width 77 height 13
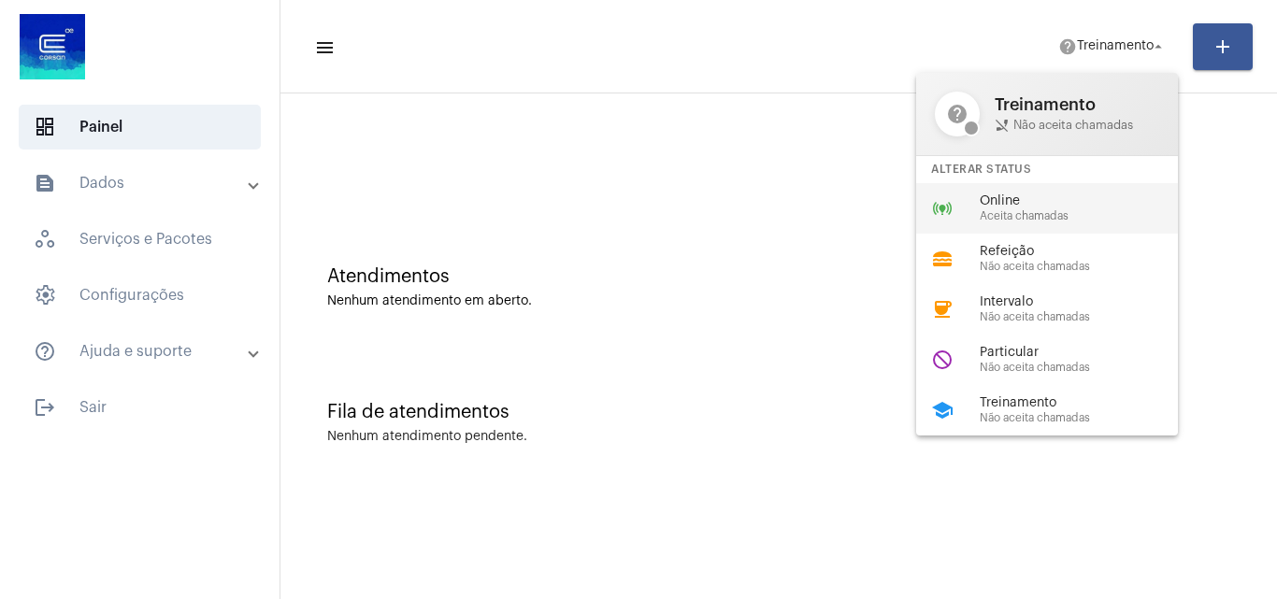
click at [989, 203] on span "Online" at bounding box center [1085, 201] width 213 height 14
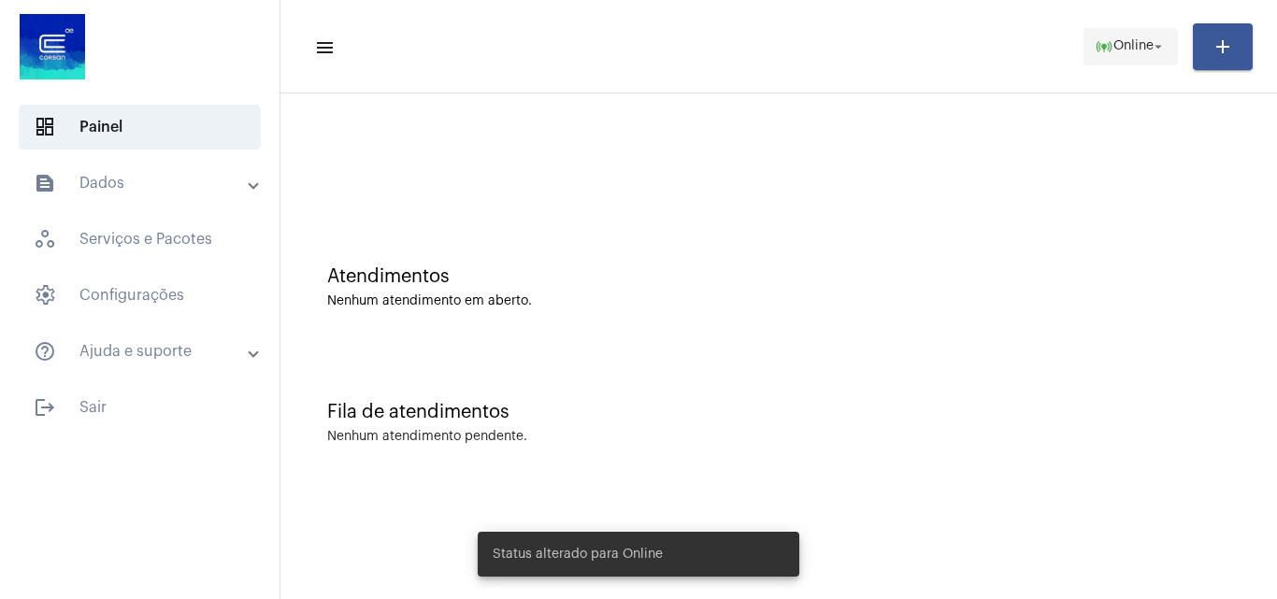
click at [1133, 50] on span "Online" at bounding box center [1133, 46] width 40 height 13
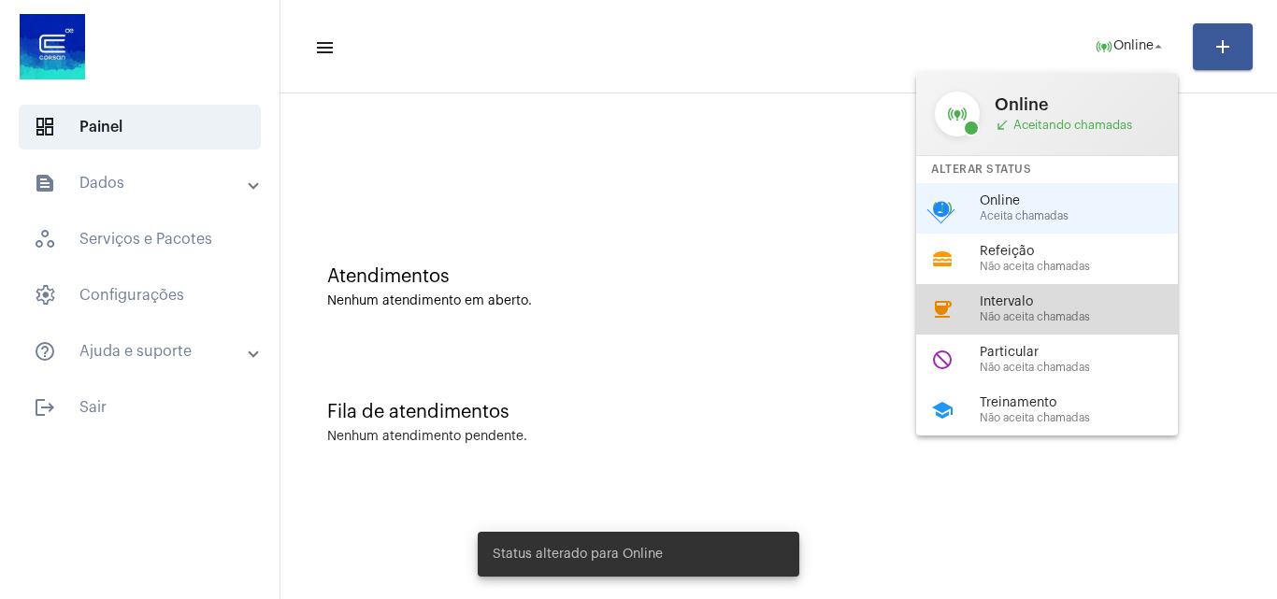
click at [1043, 321] on span "Não aceita chamadas" at bounding box center [1085, 317] width 213 height 12
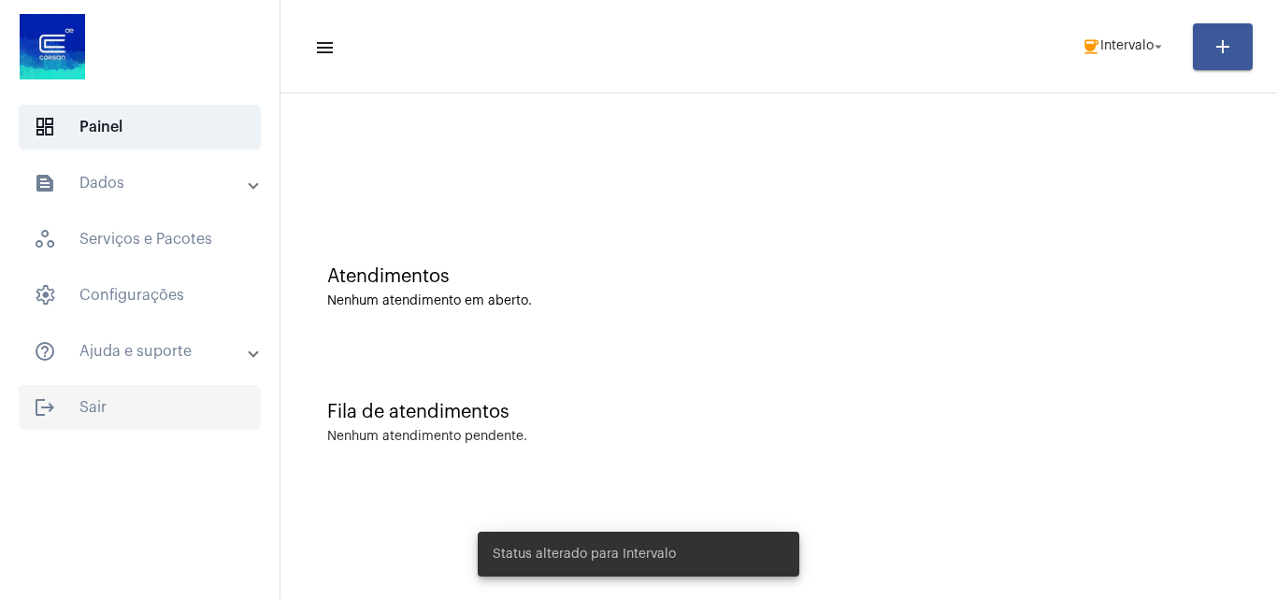
click at [94, 400] on span "logout Sair" at bounding box center [140, 407] width 242 height 45
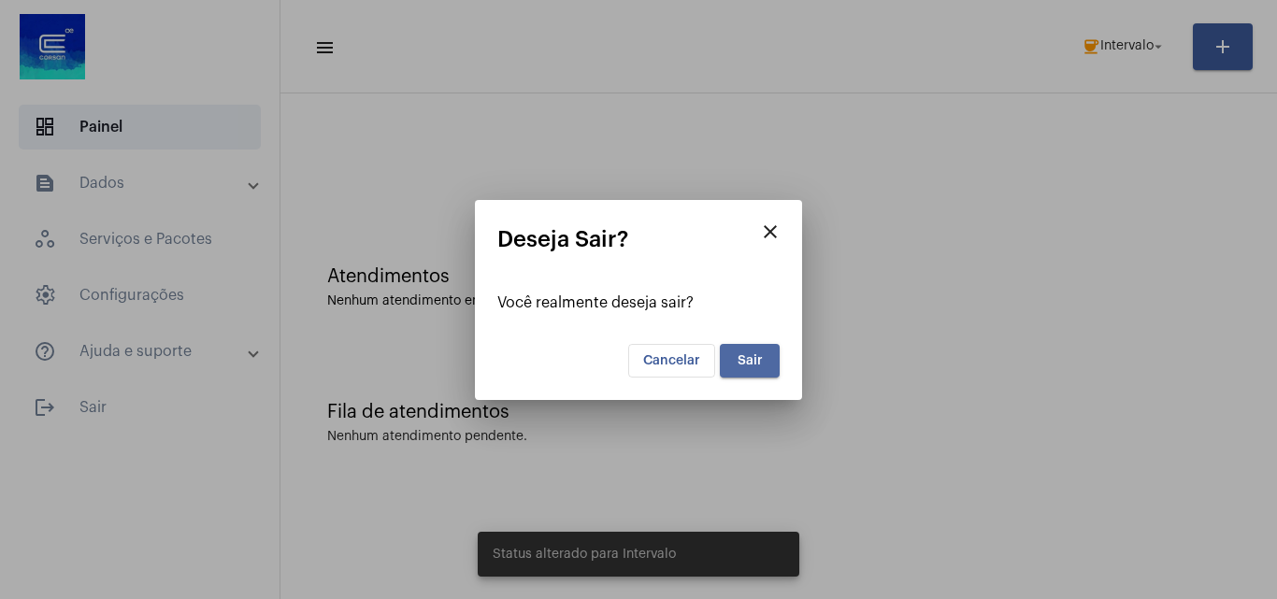
click at [749, 362] on span "Sair" at bounding box center [749, 360] width 25 height 13
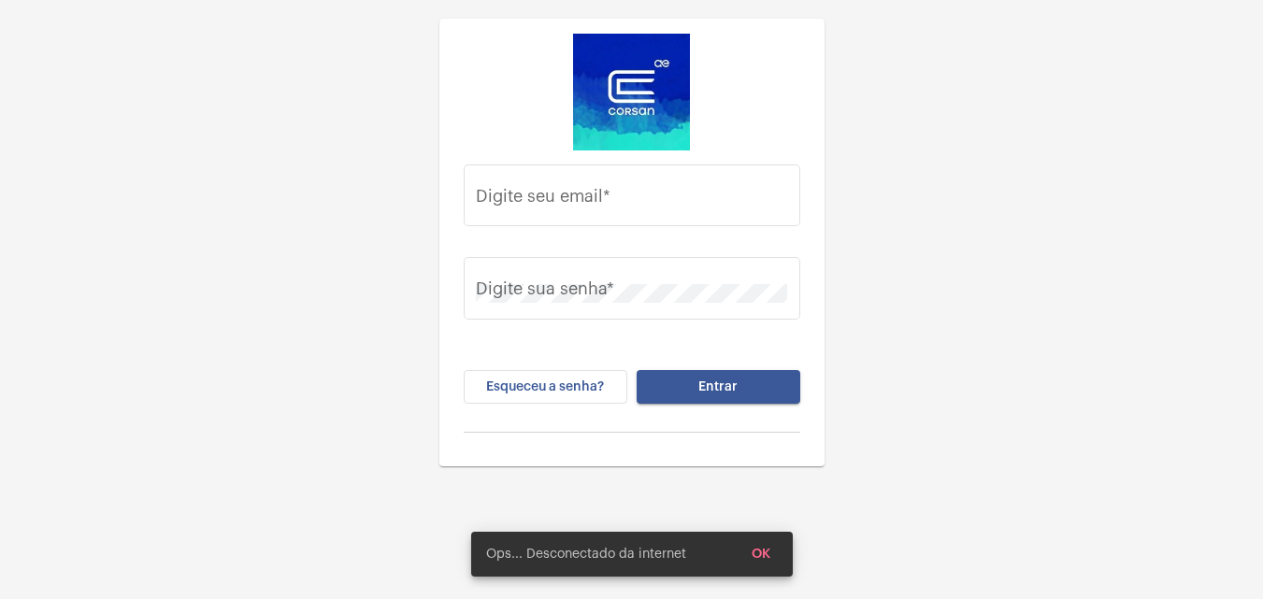
type input "caua.silva@operacaocorsan.com.br"
